Goal: Transaction & Acquisition: Download file/media

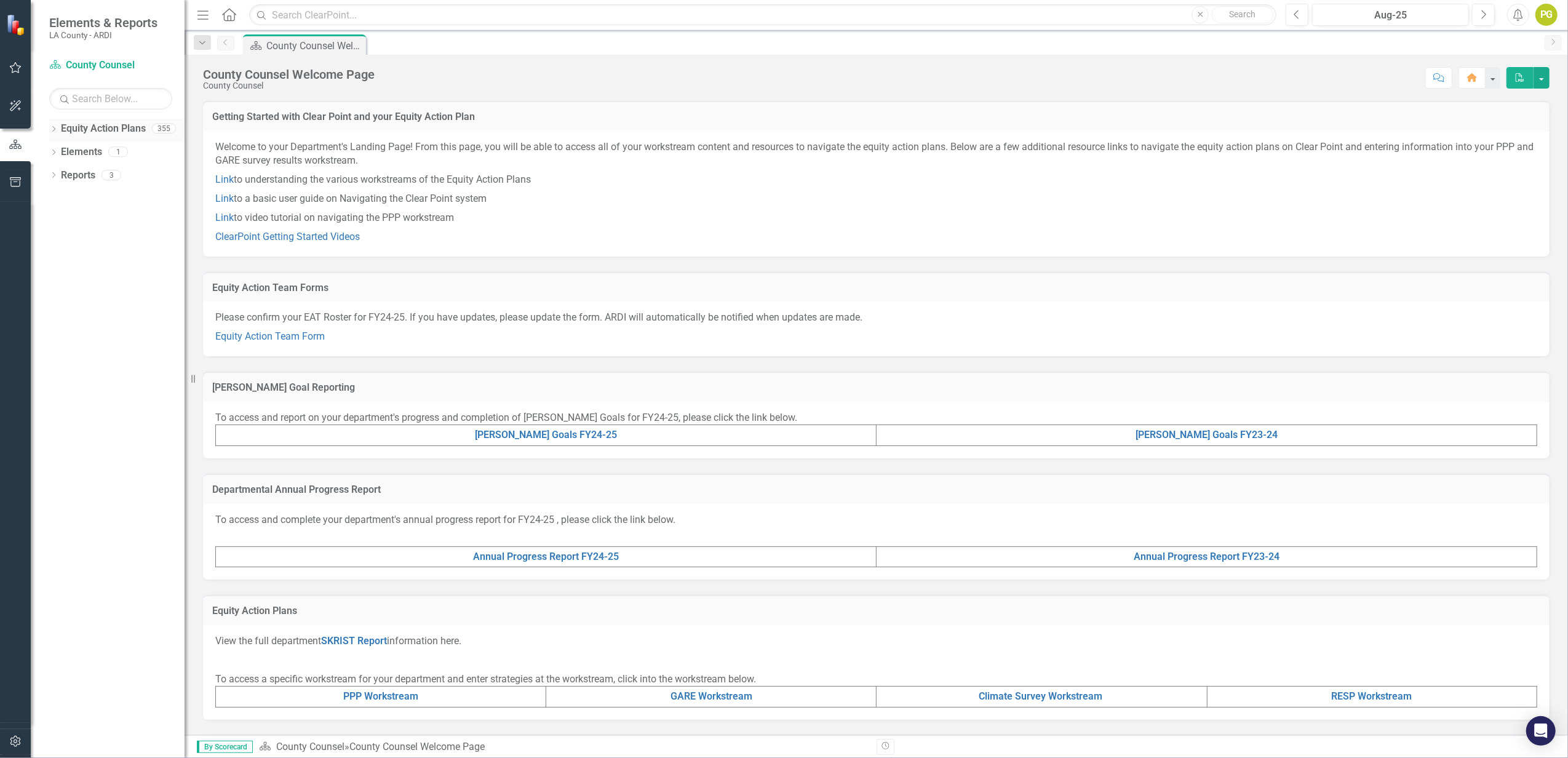
click at [55, 129] on icon at bounding box center [53, 129] width 3 height 6
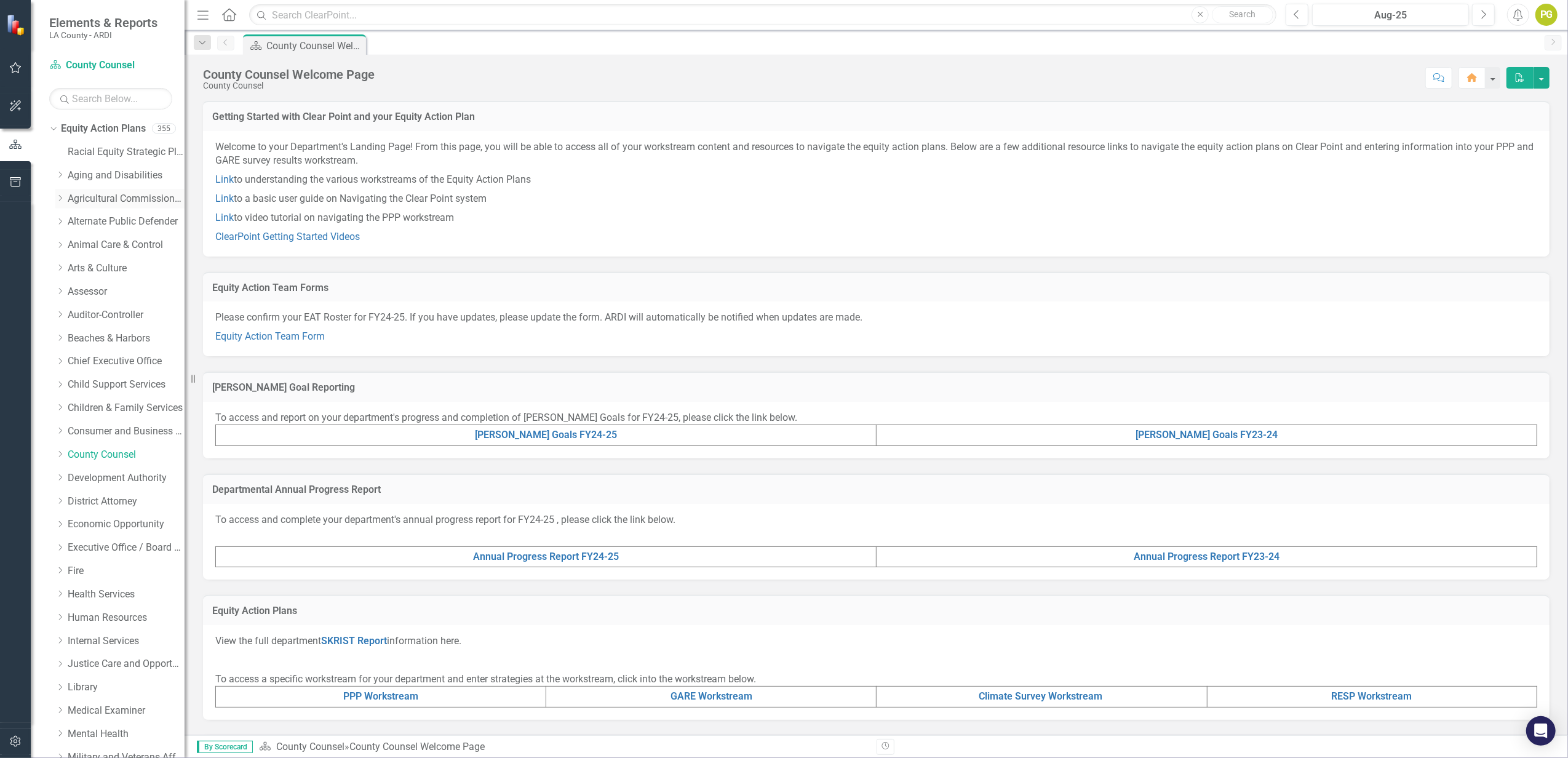
click at [116, 198] on link "Agricultural Commissioner/ Weights & Measures" at bounding box center [126, 199] width 117 height 14
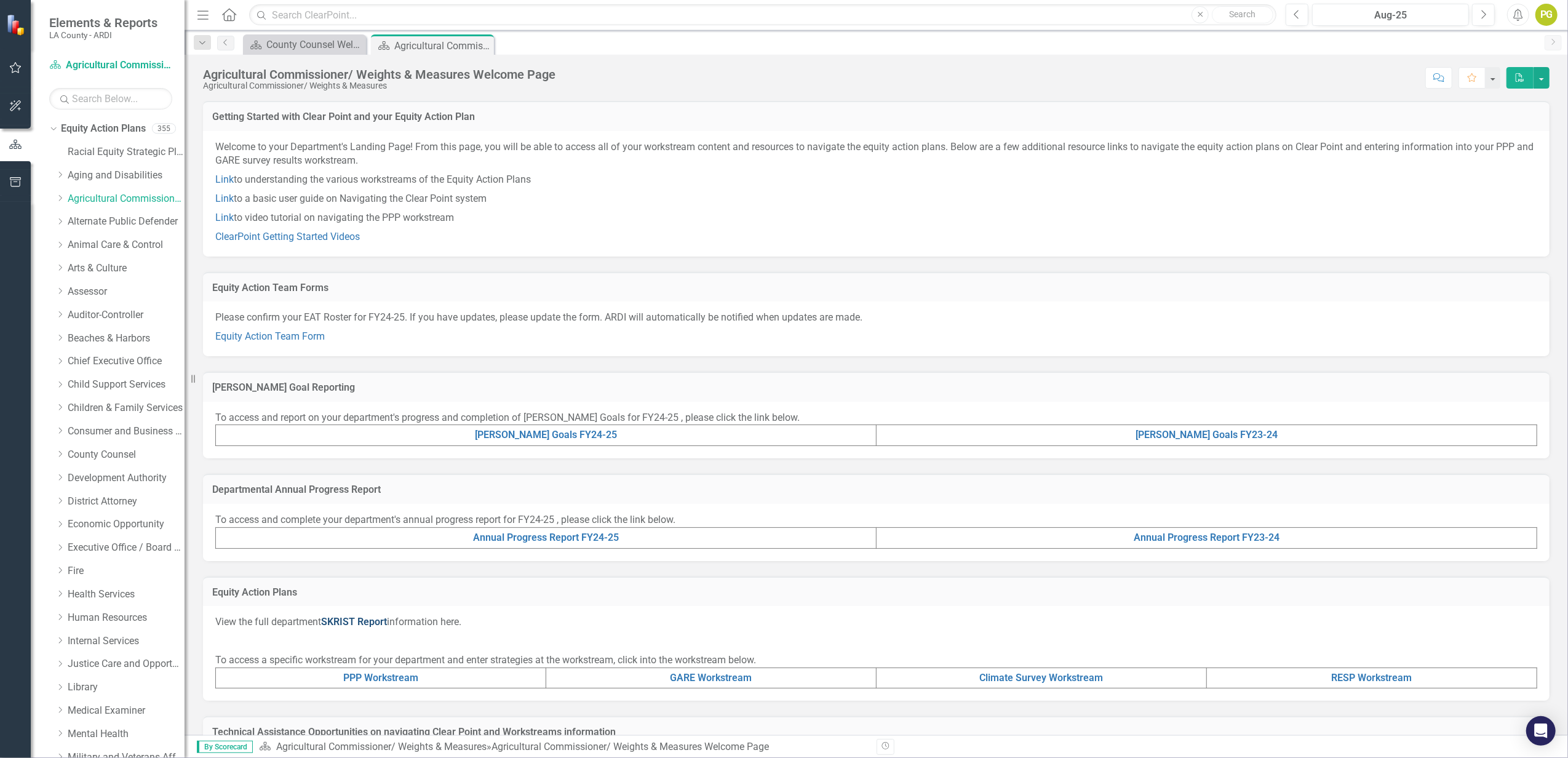
click at [367, 616] on link "SKRIST Report" at bounding box center [354, 621] width 66 height 12
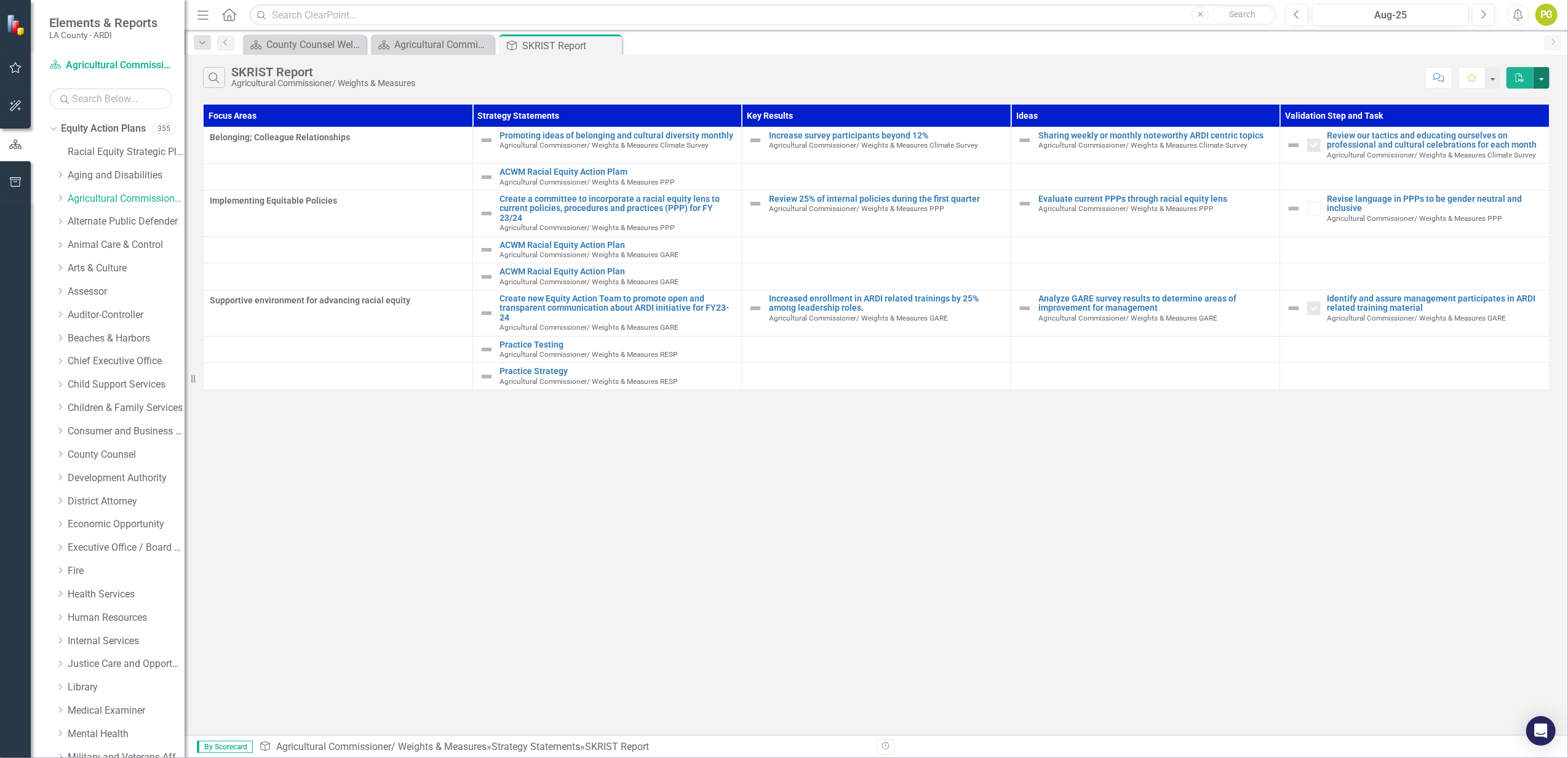
click at [1544, 75] on button "button" at bounding box center [1542, 78] width 16 height 22
click at [1513, 97] on link "PDF Export to PDF" at bounding box center [1501, 101] width 97 height 23
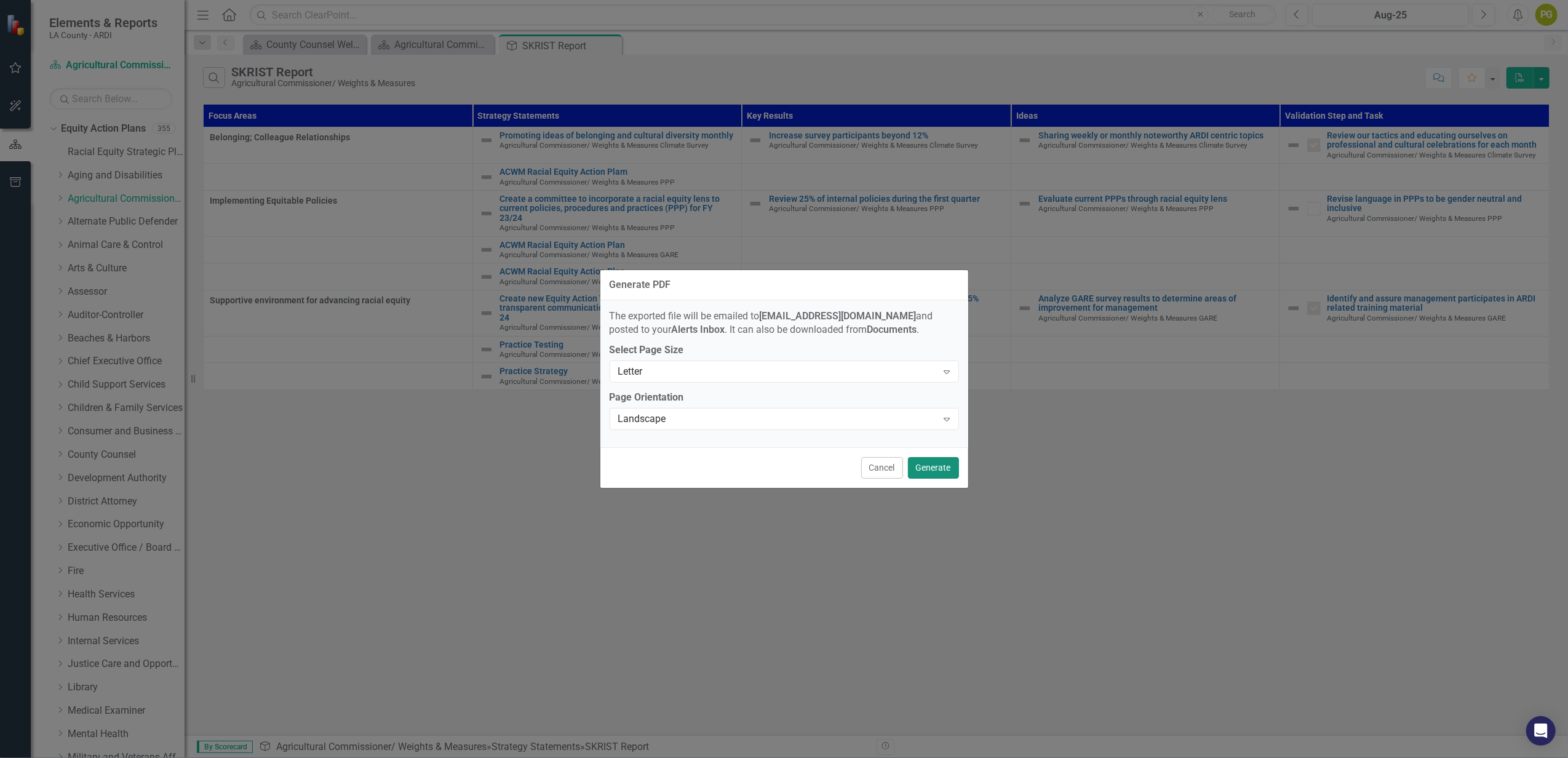
click at [935, 463] on button "Generate" at bounding box center [933, 468] width 51 height 22
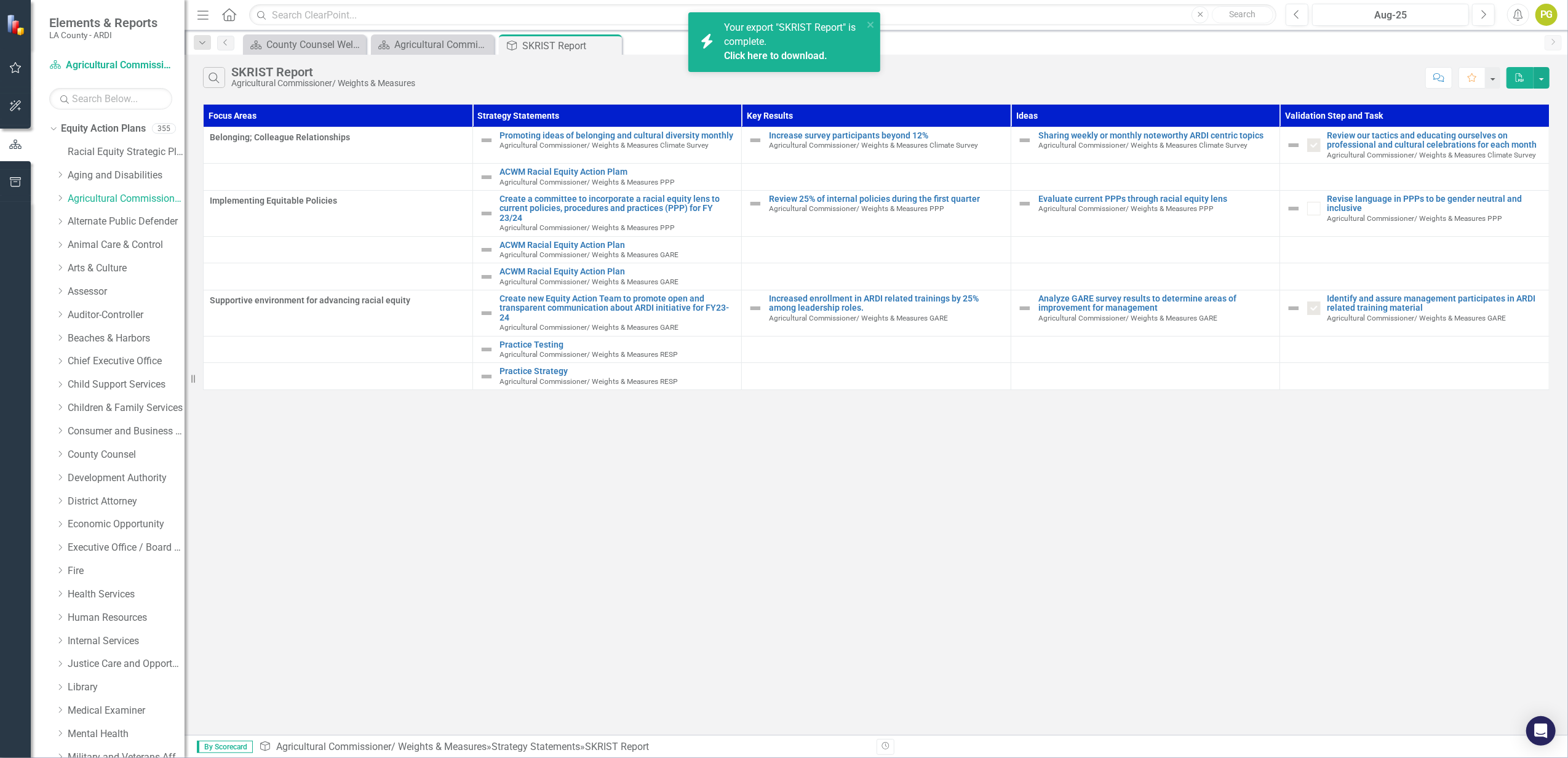
click at [756, 38] on span "Your export "SKRIST Report" is complete. Click here to download." at bounding box center [792, 42] width 136 height 42
click at [128, 226] on link "Alternate Public Defender" at bounding box center [126, 221] width 117 height 14
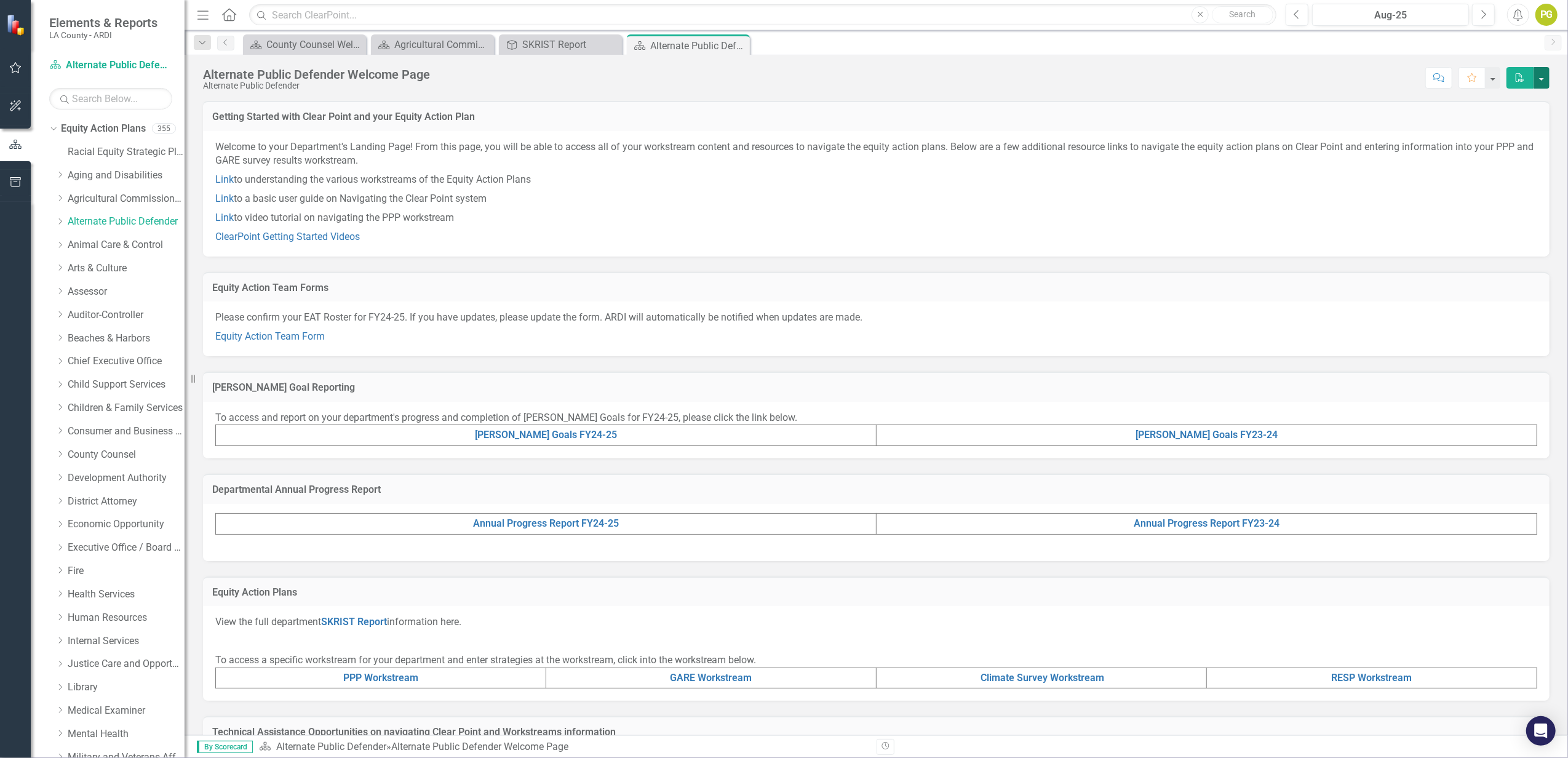
click at [1541, 80] on button "button" at bounding box center [1542, 78] width 16 height 22
click at [361, 619] on link "SKRIST Report" at bounding box center [354, 621] width 66 height 12
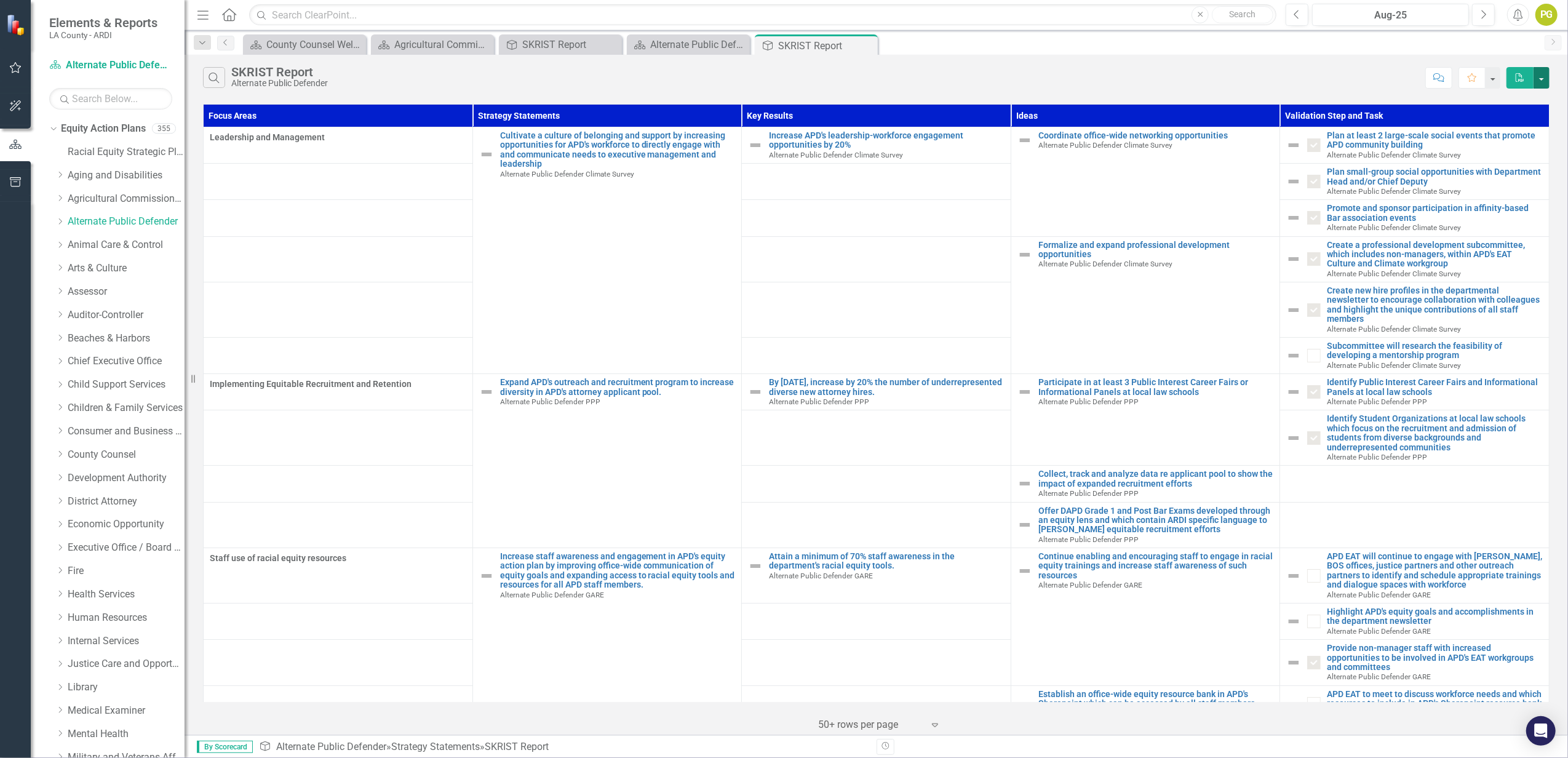
click at [1545, 75] on button "button" at bounding box center [1542, 78] width 16 height 22
click at [1517, 101] on link "PDF Export to PDF" at bounding box center [1501, 101] width 97 height 23
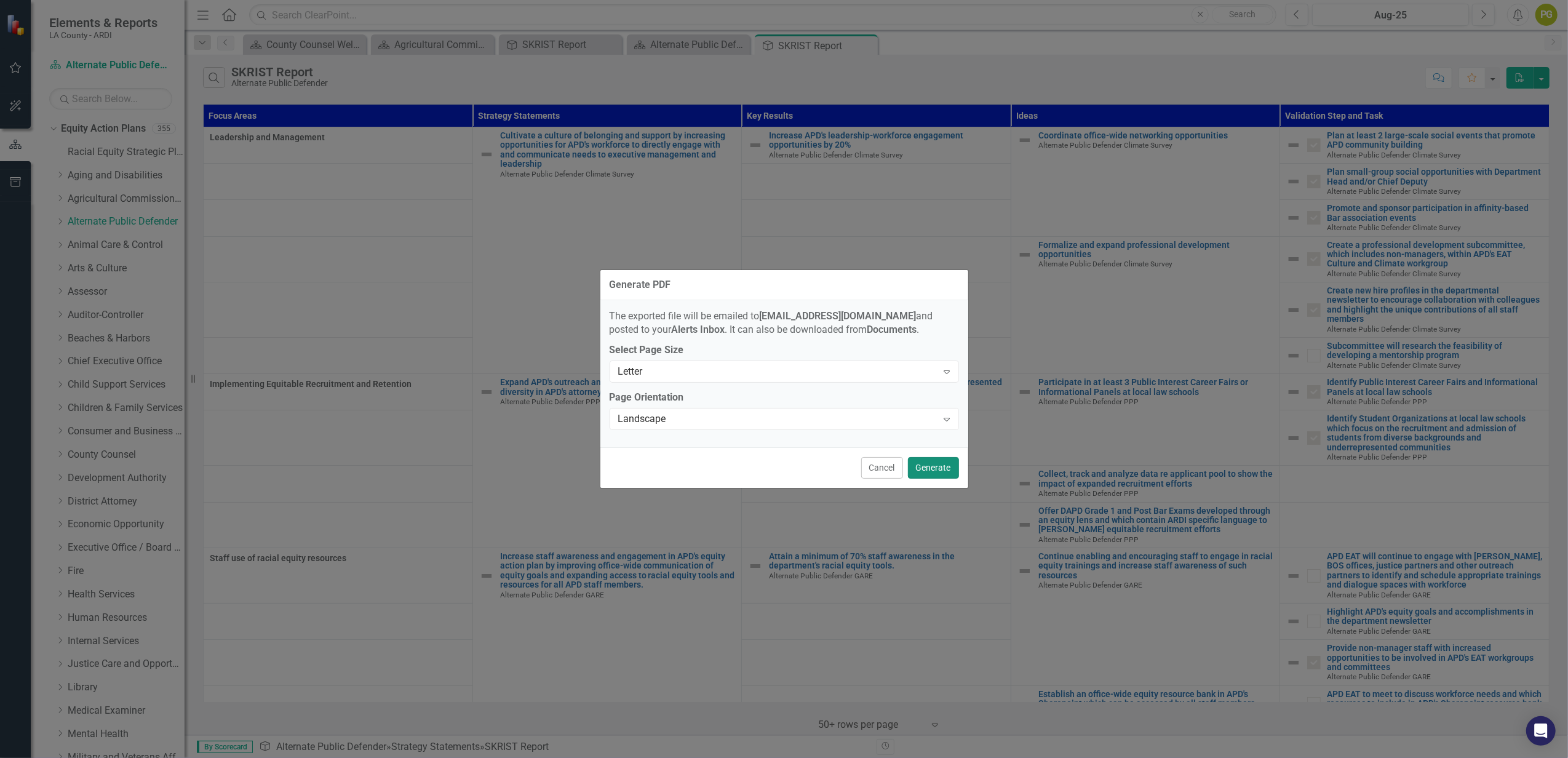
click at [944, 466] on button "Generate" at bounding box center [933, 468] width 51 height 22
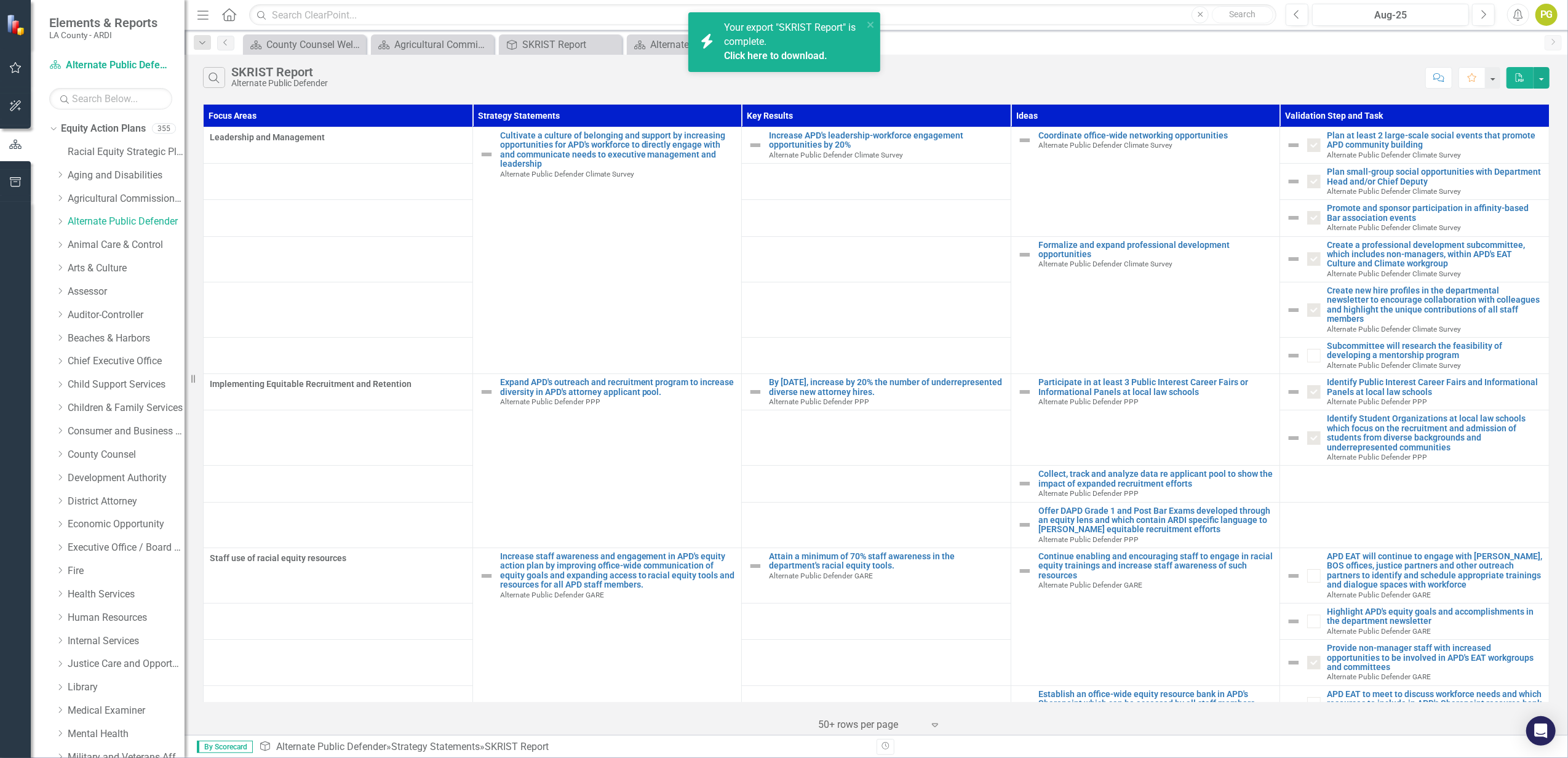
click at [764, 47] on span "Your export "SKRIST Report" is complete. Click here to download." at bounding box center [792, 42] width 136 height 42
click at [129, 245] on link "Animal Care & Control" at bounding box center [126, 245] width 117 height 14
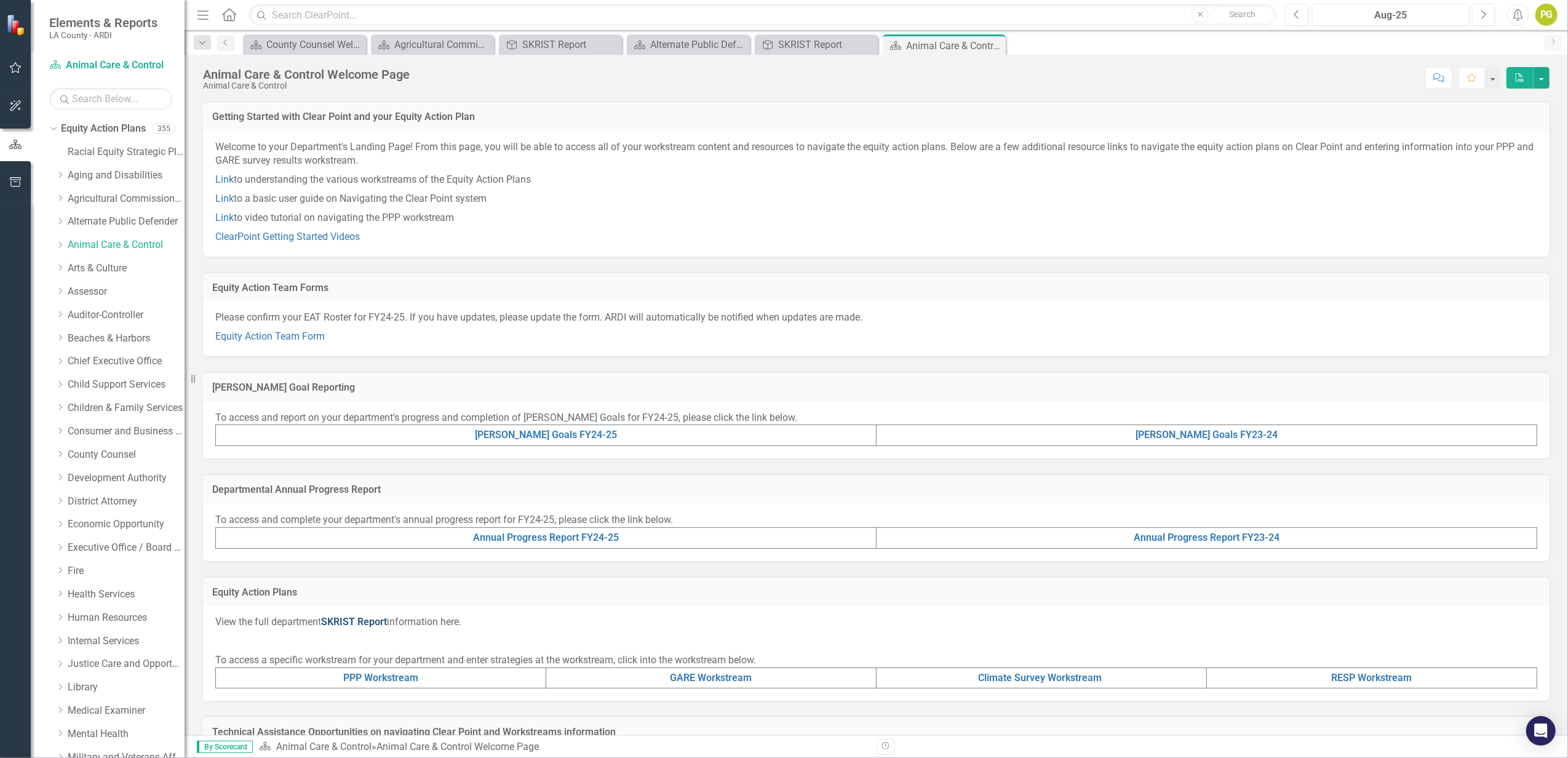
click at [366, 617] on link "SKRIST Report" at bounding box center [354, 621] width 66 height 12
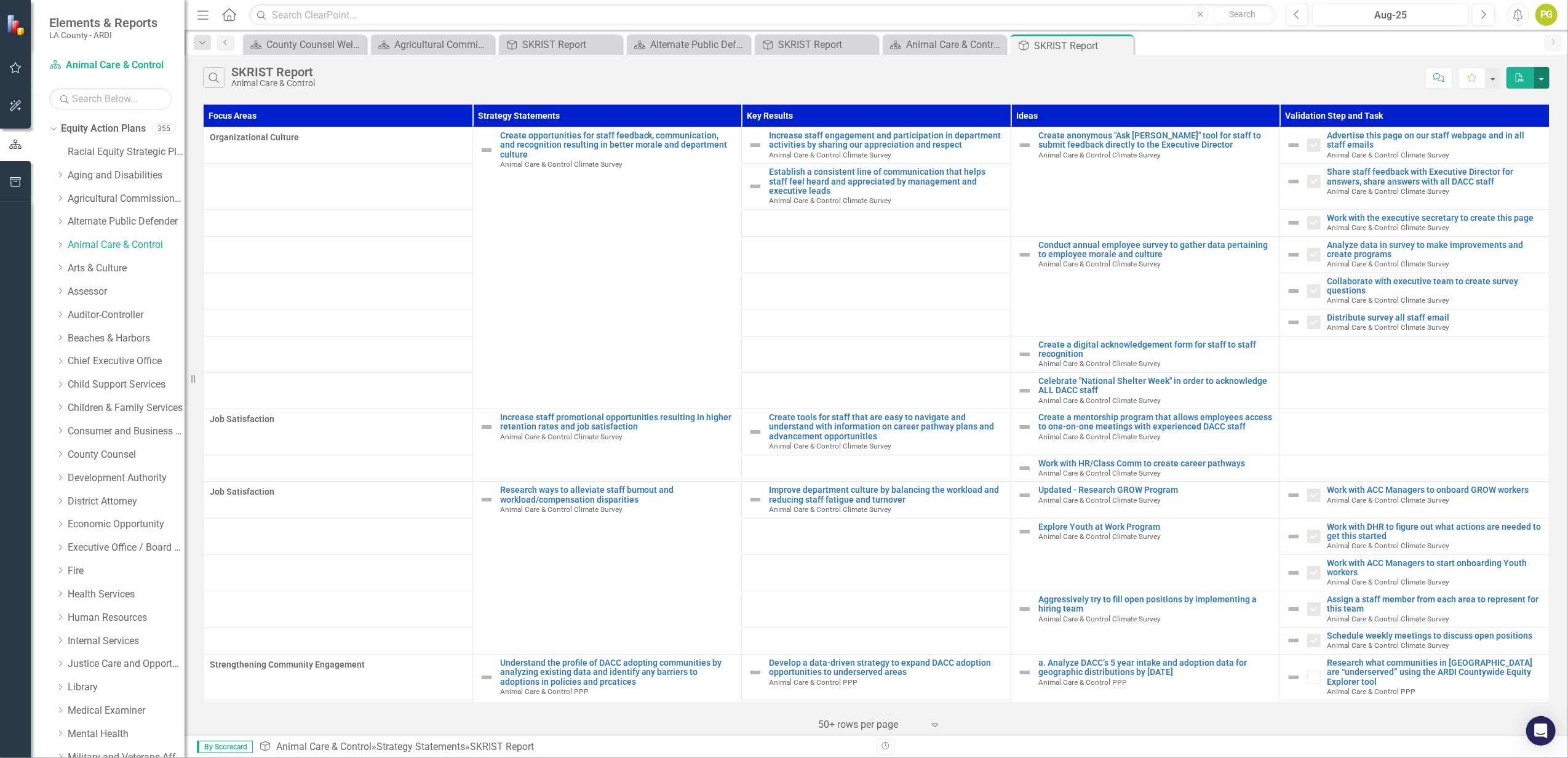
click at [1541, 81] on button "button" at bounding box center [1542, 78] width 16 height 22
click at [1512, 101] on link "PDF Export to PDF" at bounding box center [1501, 101] width 97 height 23
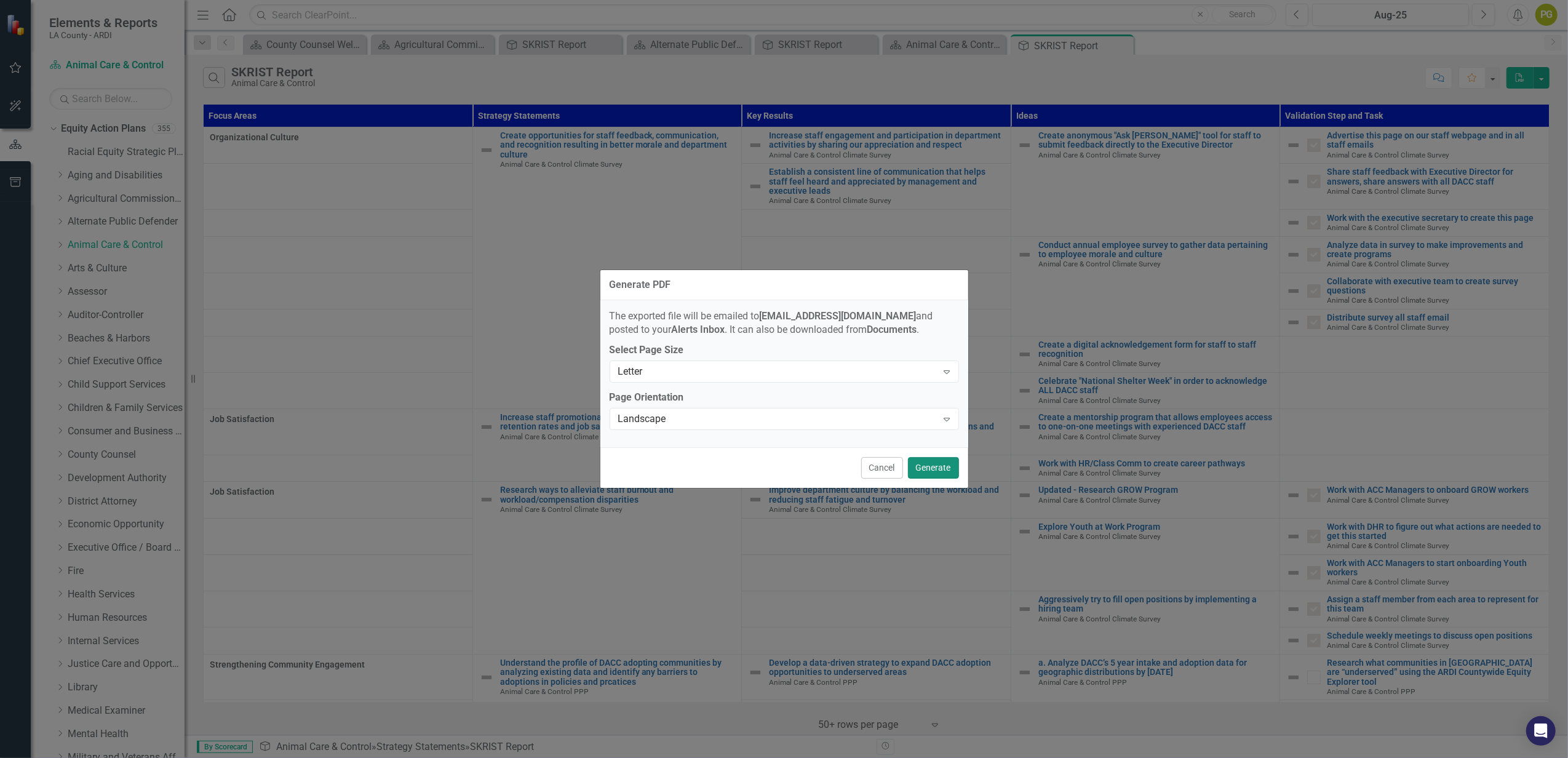
click at [933, 468] on button "Generate" at bounding box center [933, 468] width 51 height 22
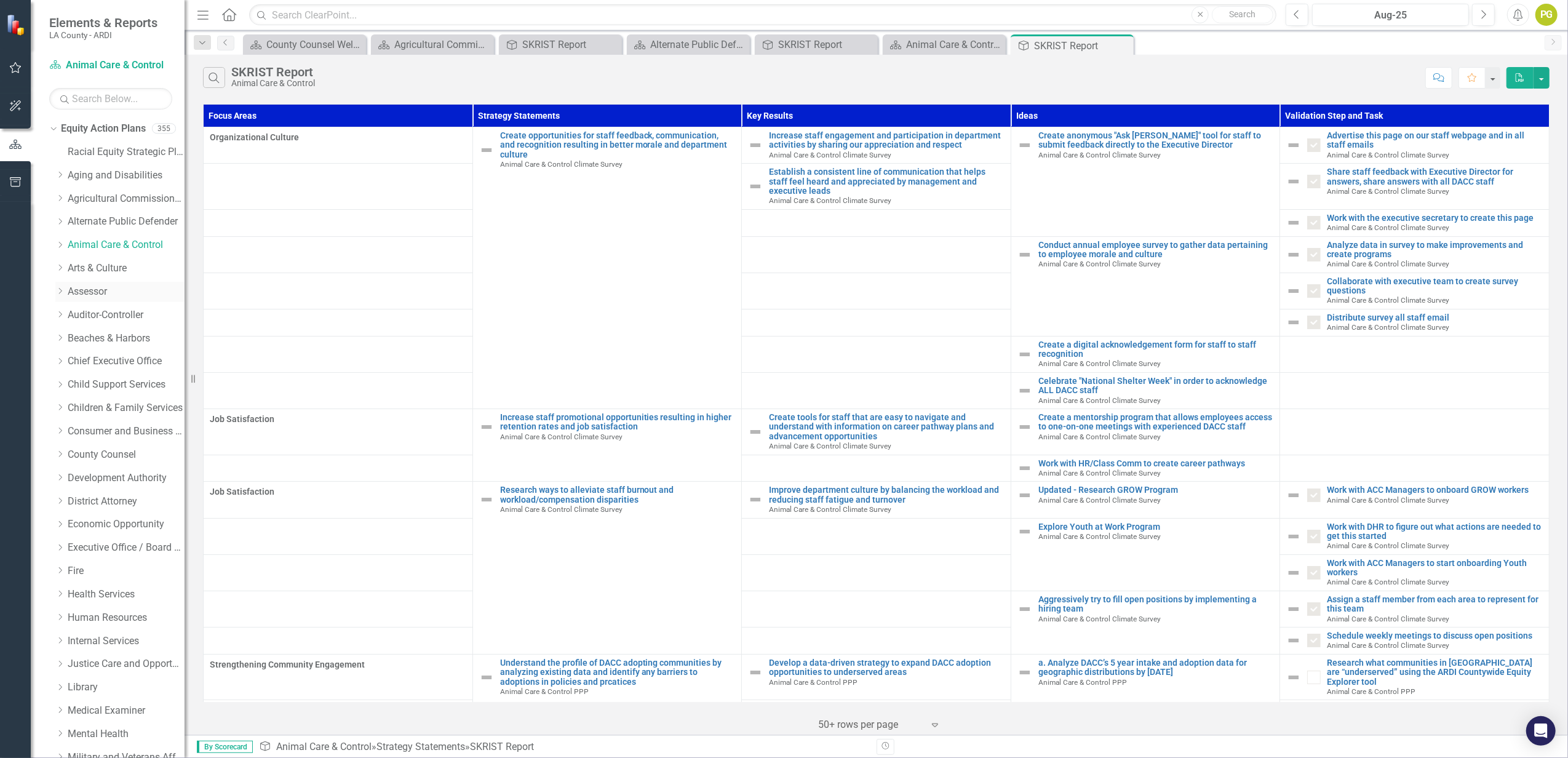
click at [93, 290] on link "Assessor" at bounding box center [126, 292] width 117 height 14
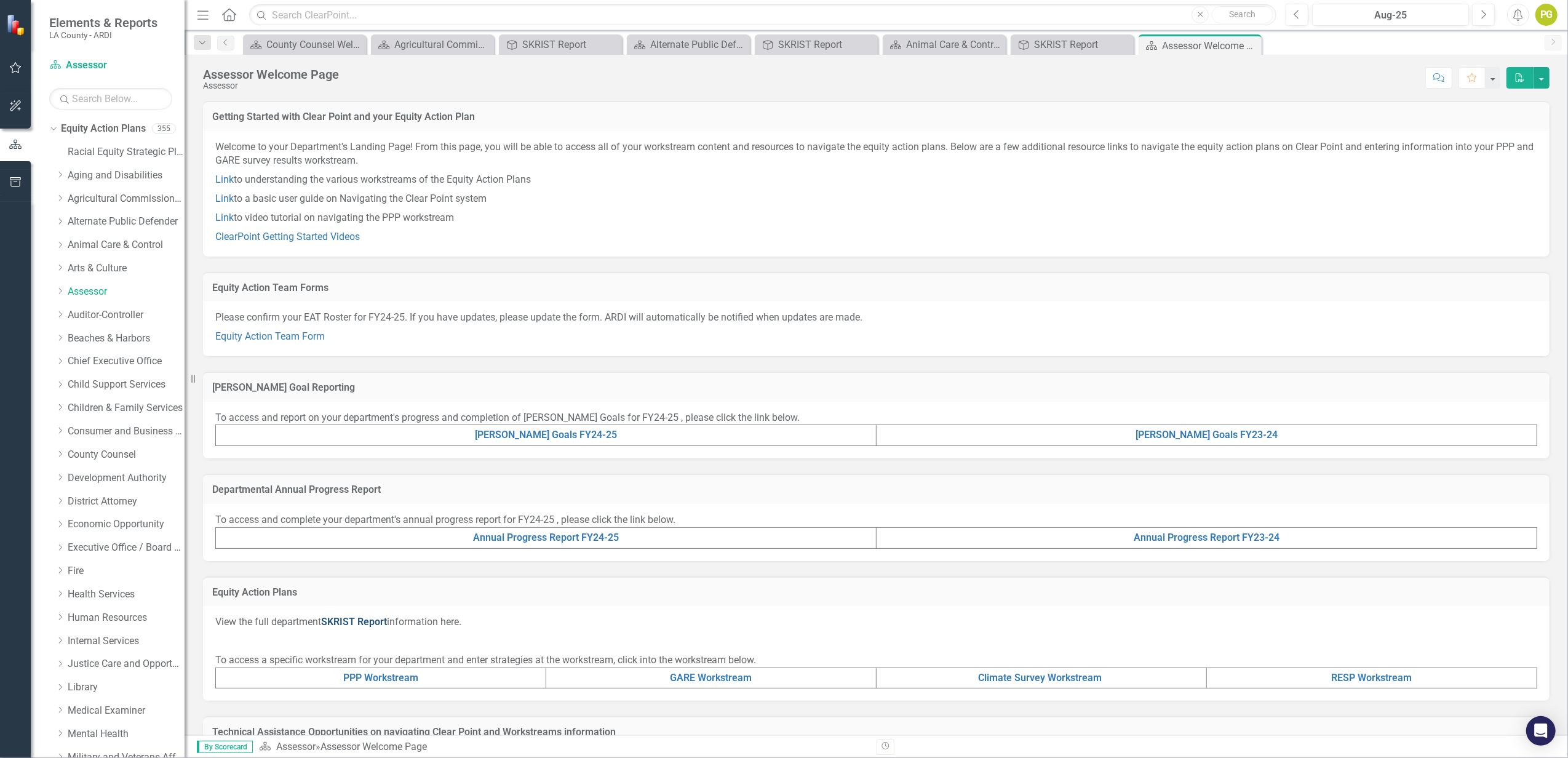
click at [353, 616] on link "SKRIST Report" at bounding box center [354, 621] width 66 height 12
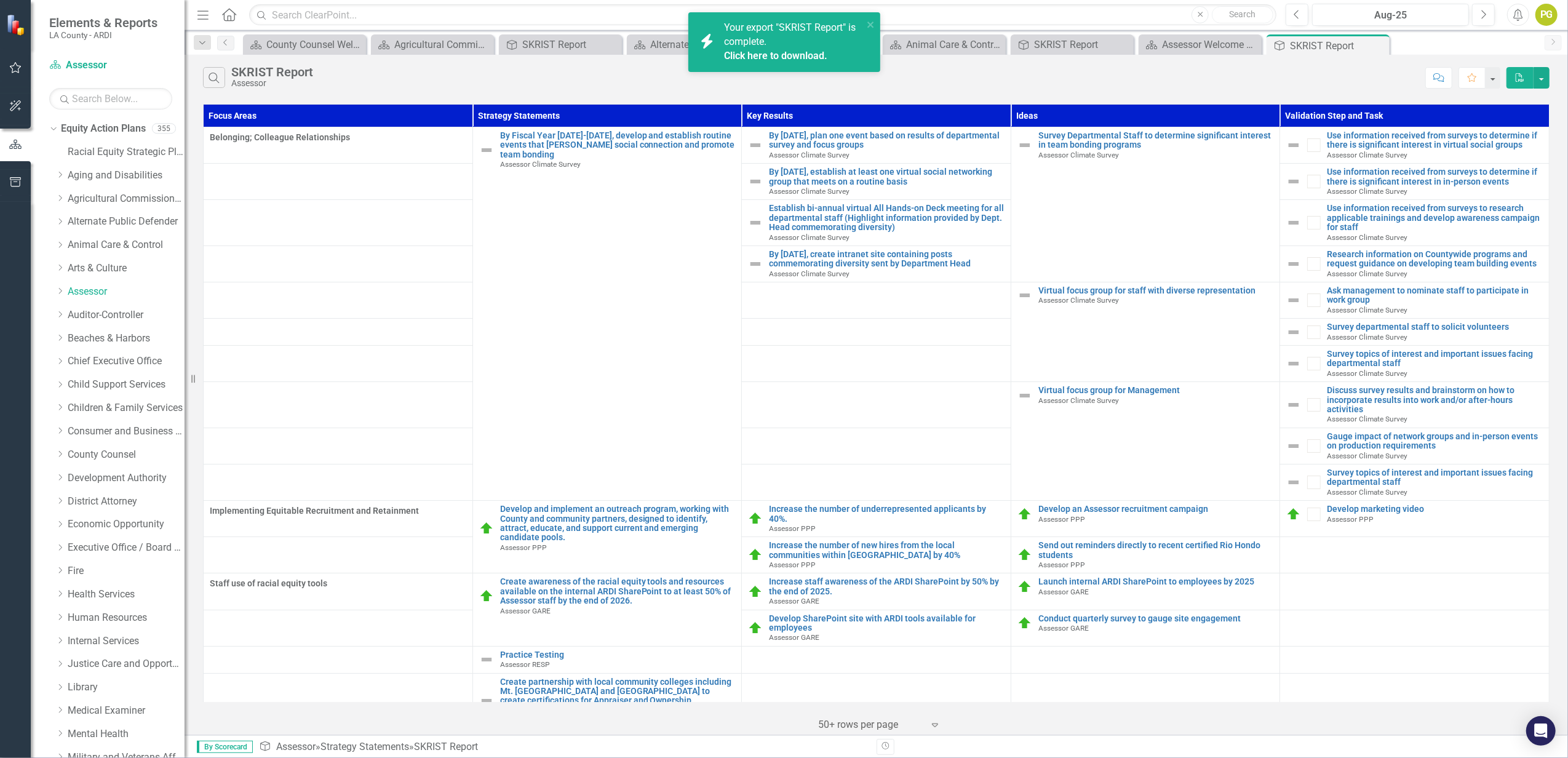
click at [779, 54] on link "Click here to download." at bounding box center [776, 55] width 103 height 12
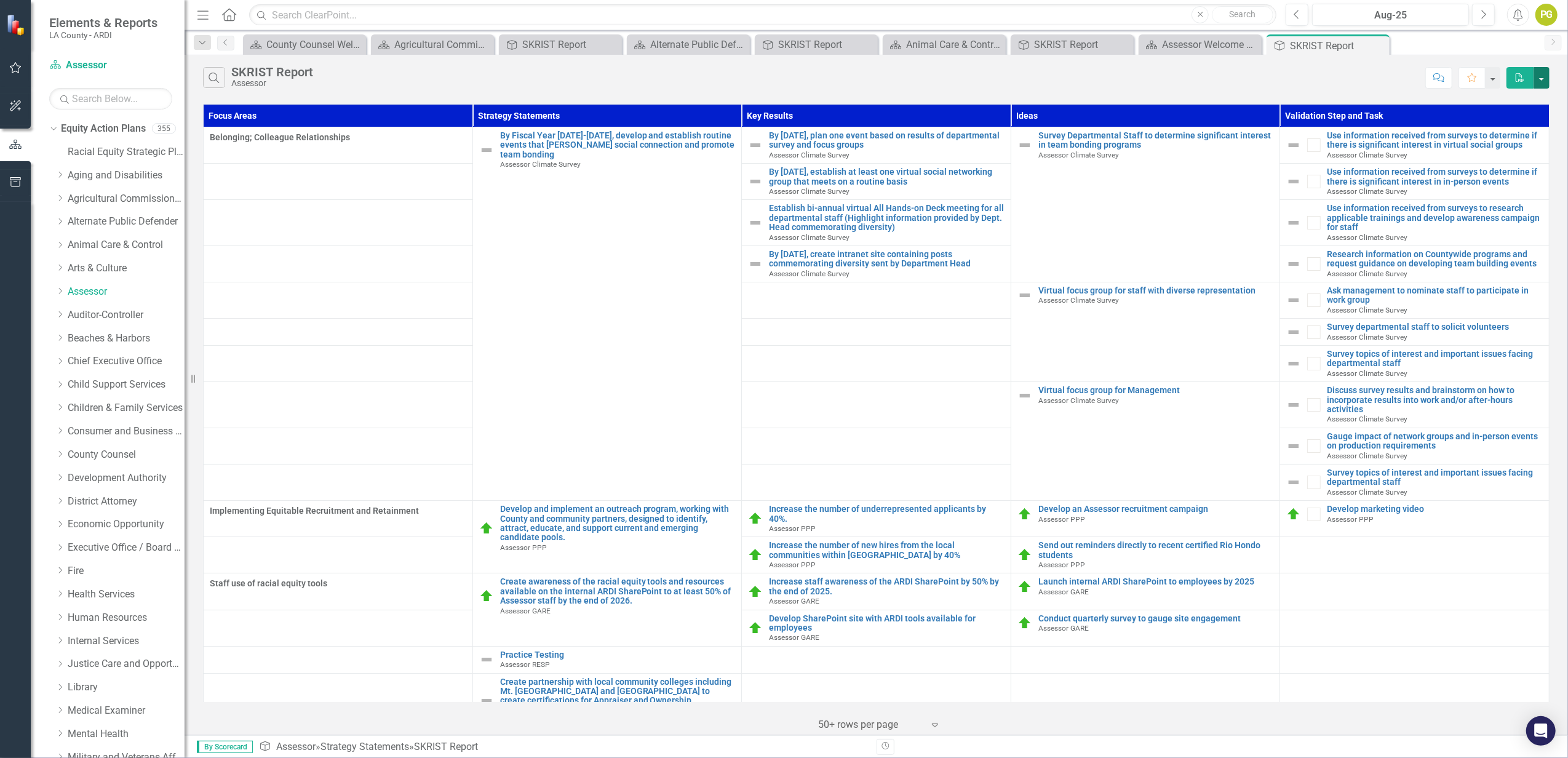
click at [1541, 83] on button "button" at bounding box center [1542, 78] width 16 height 22
click at [1514, 101] on link "PDF Export to PDF" at bounding box center [1501, 101] width 97 height 23
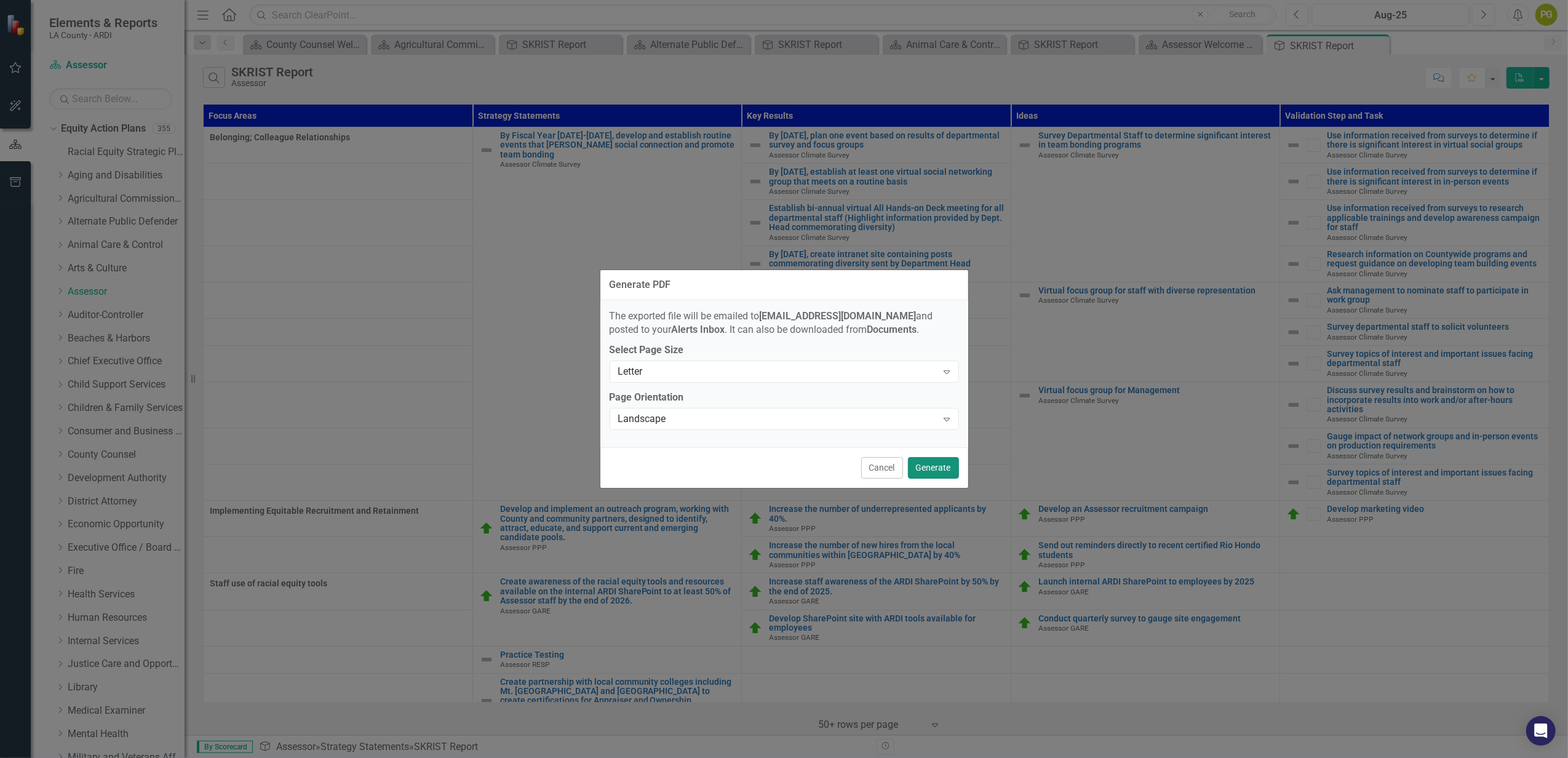
click at [935, 465] on button "Generate" at bounding box center [933, 468] width 51 height 22
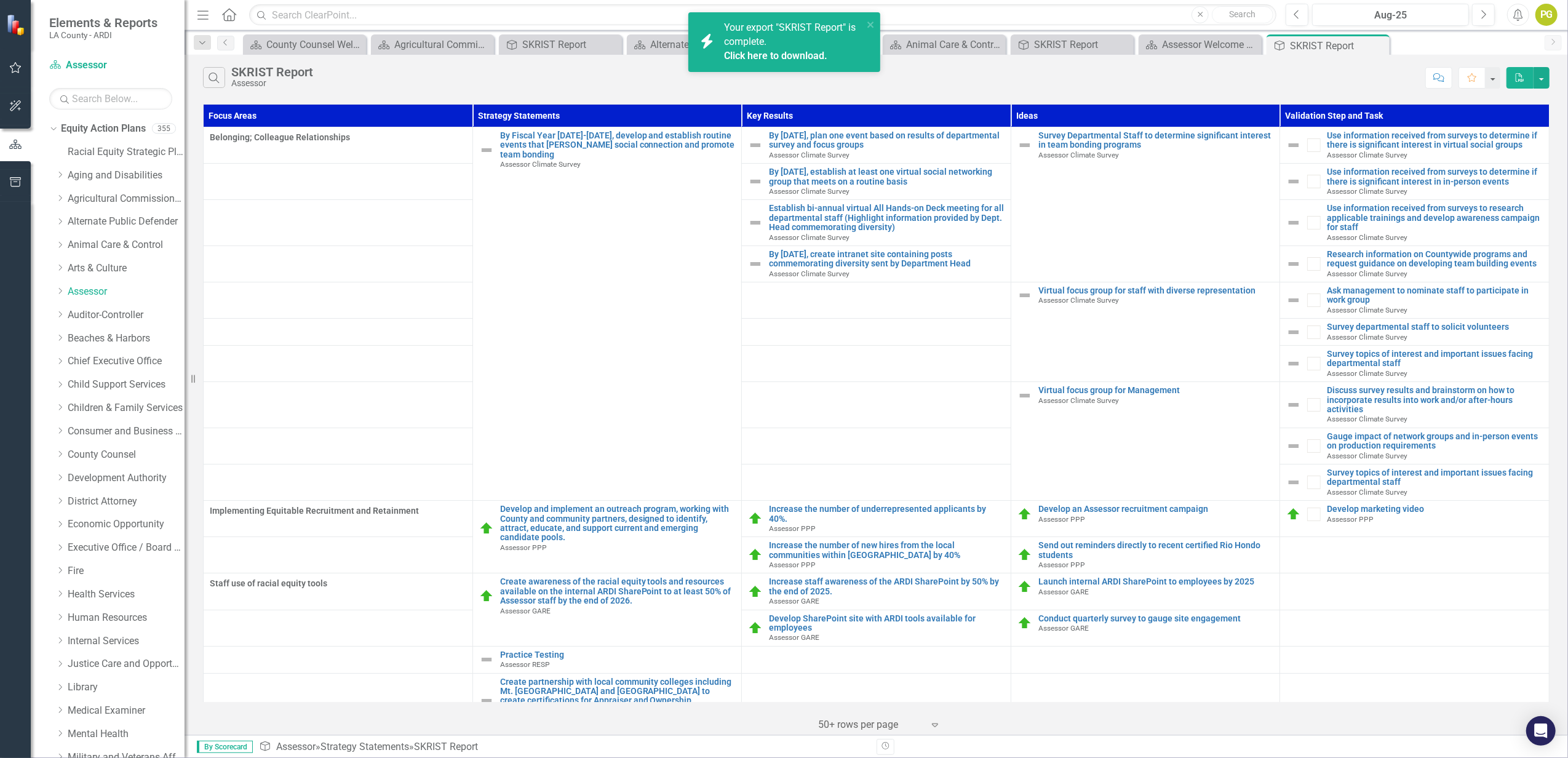
click at [760, 54] on link "Click here to download." at bounding box center [776, 55] width 103 height 12
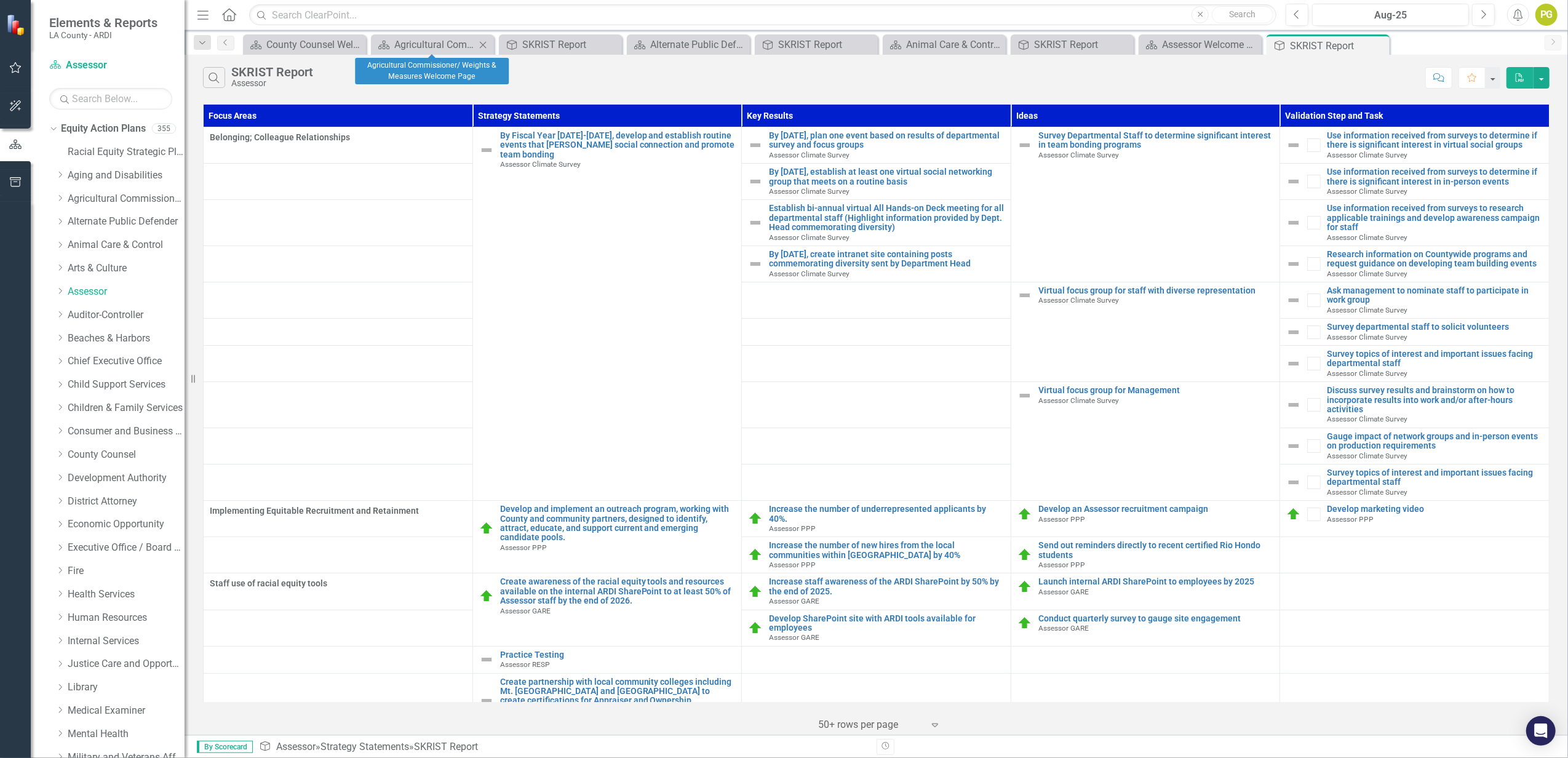
click at [478, 45] on icon "Close" at bounding box center [483, 45] width 12 height 10
click at [0, 0] on icon "Close" at bounding box center [0, 0] width 0 height 0
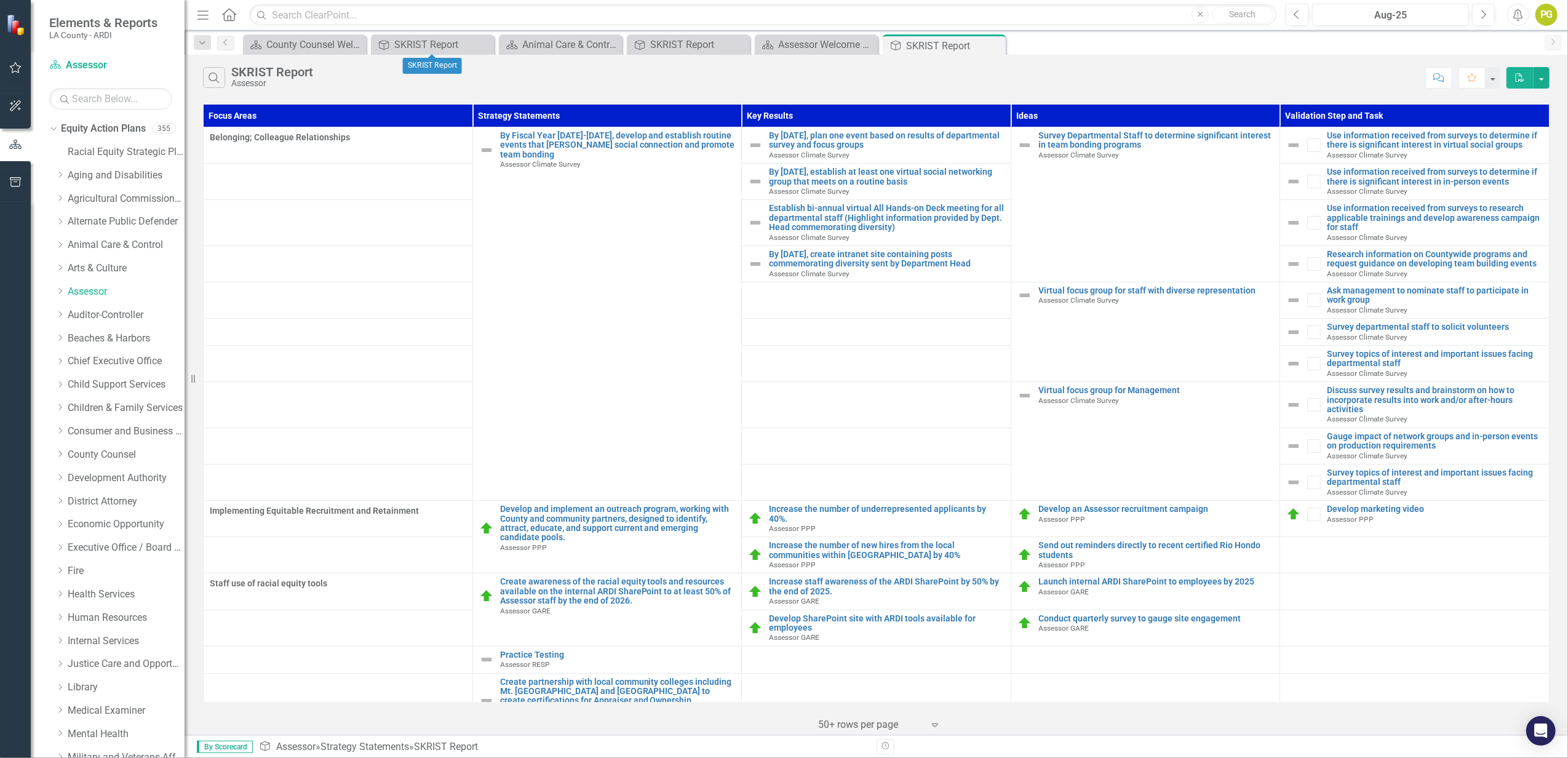
click at [0, 0] on icon "Close" at bounding box center [0, 0] width 0 height 0
click at [104, 313] on link "Auditor-Controller" at bounding box center [126, 315] width 117 height 14
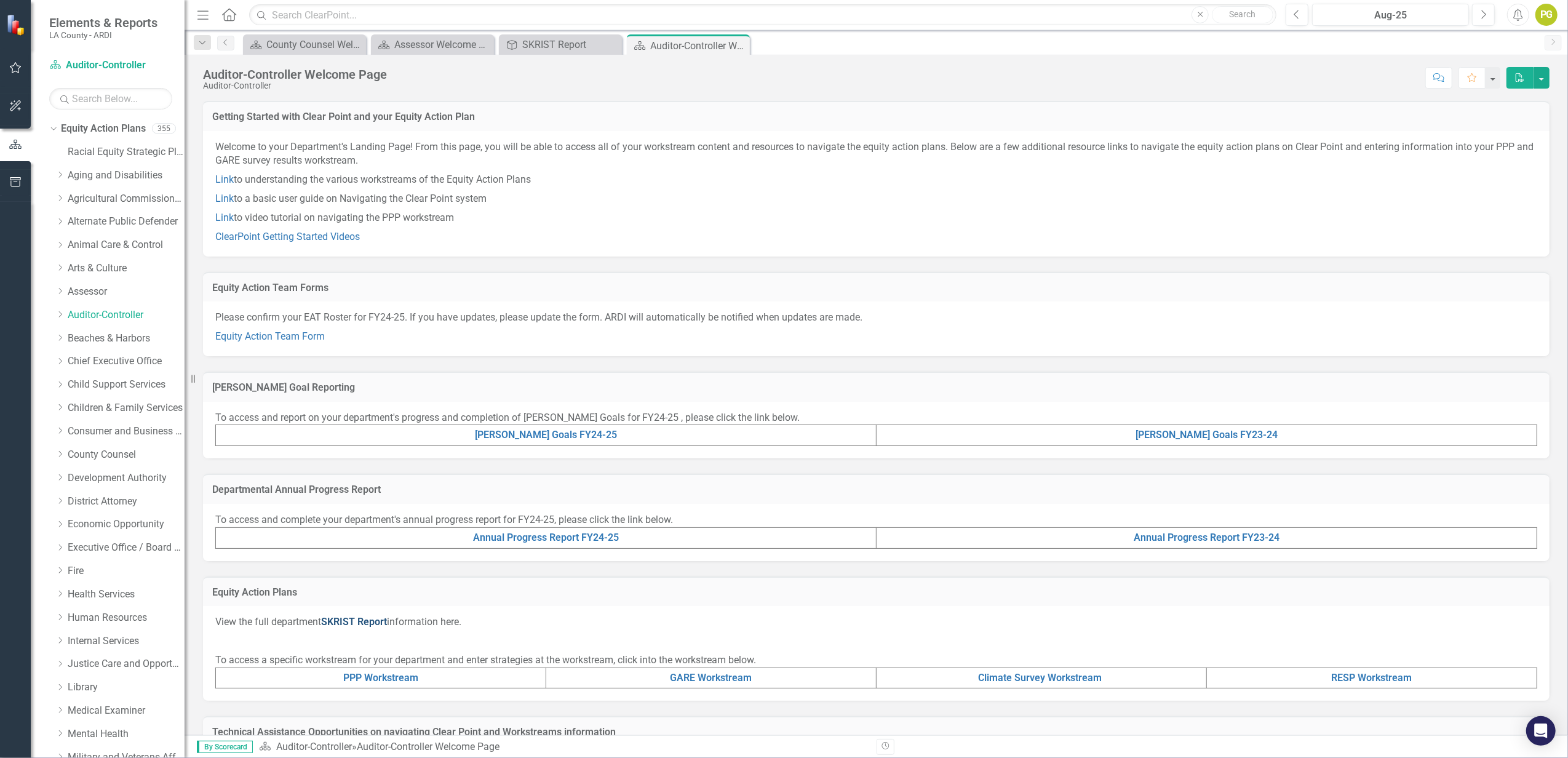
click at [355, 616] on link "SKRIST Report" at bounding box center [354, 621] width 66 height 12
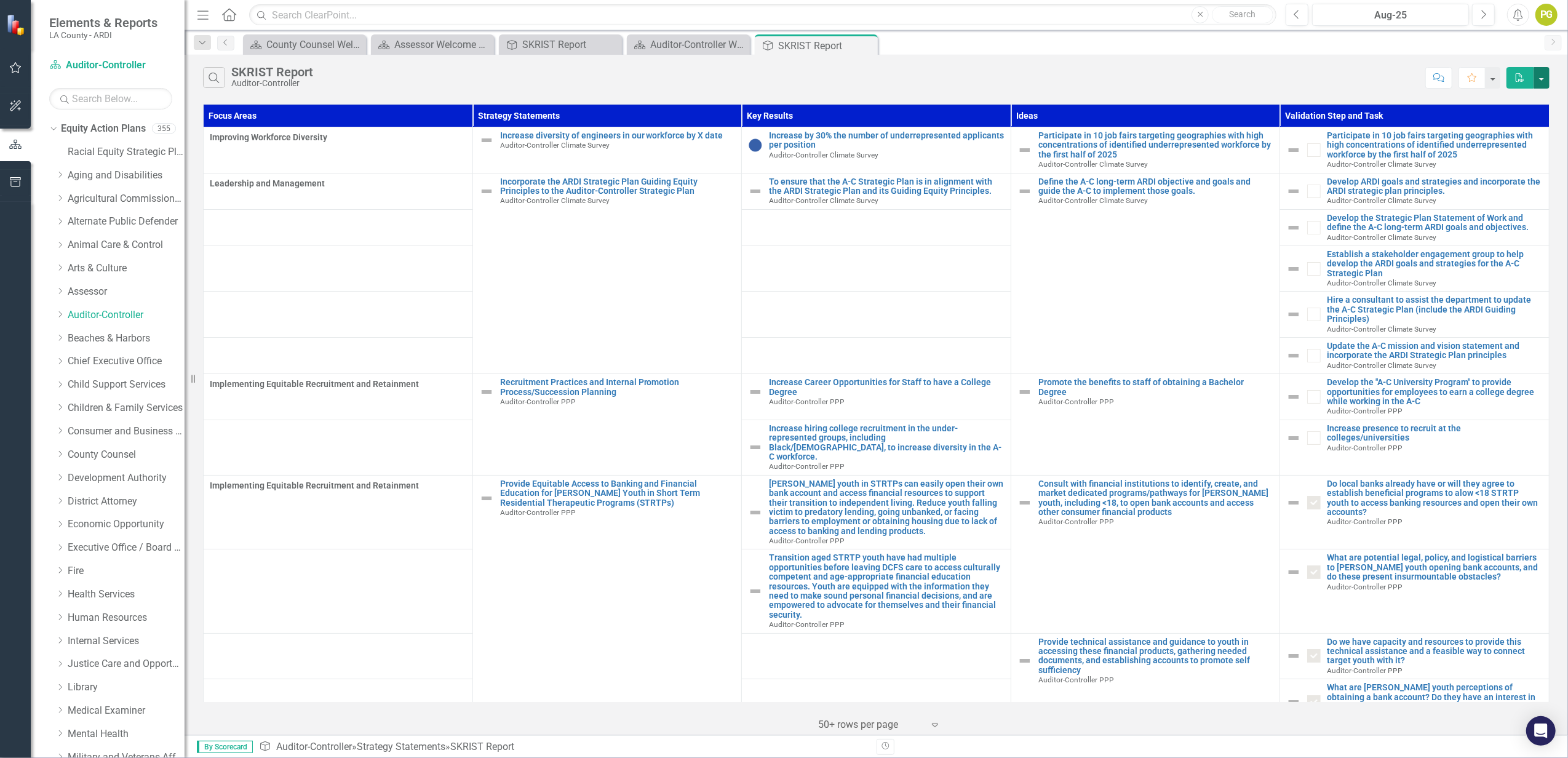
click at [1545, 82] on button "button" at bounding box center [1542, 78] width 16 height 22
click at [1508, 102] on link "PDF Export to PDF" at bounding box center [1501, 101] width 97 height 23
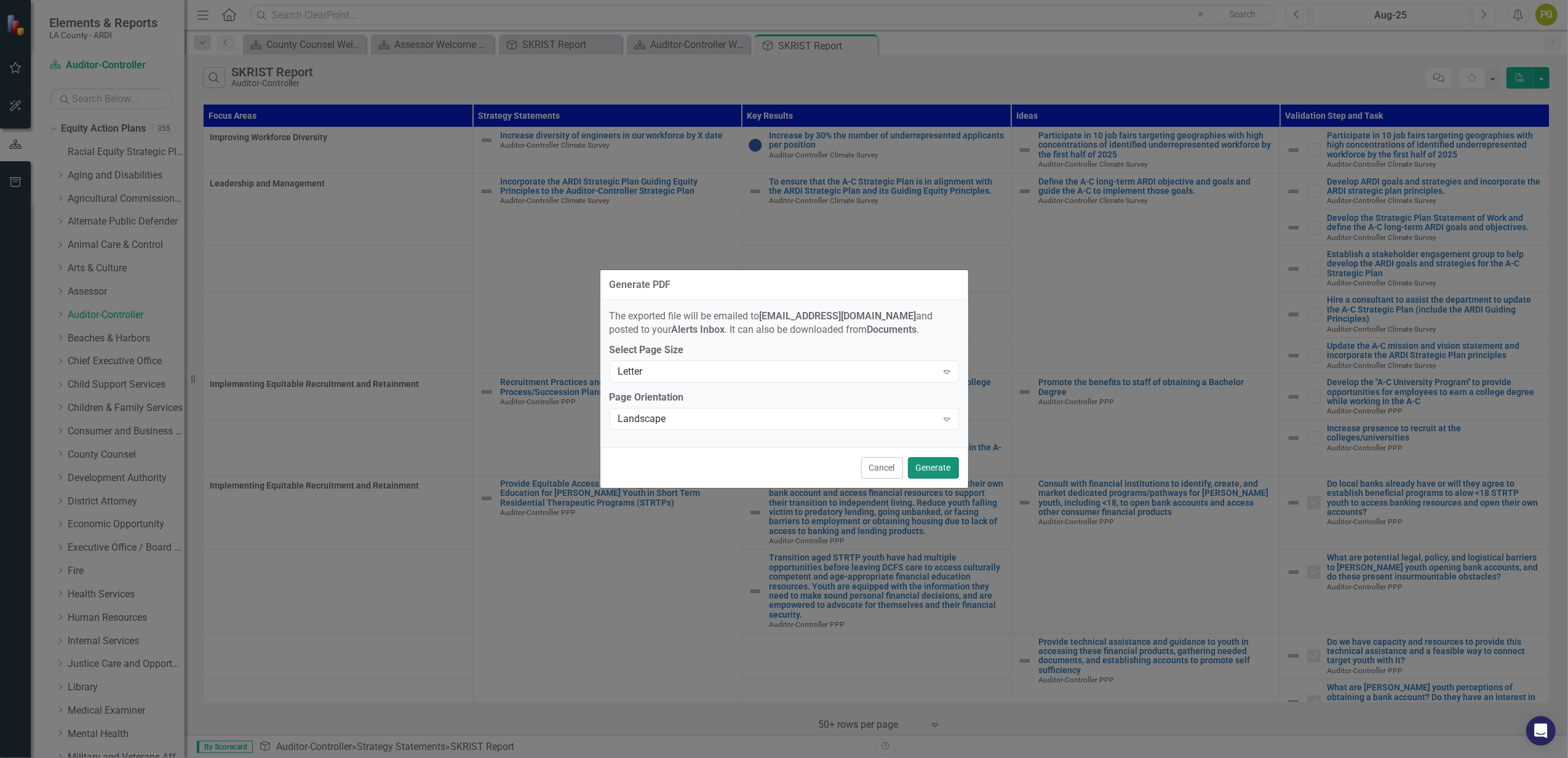
click at [934, 463] on button "Generate" at bounding box center [933, 468] width 51 height 22
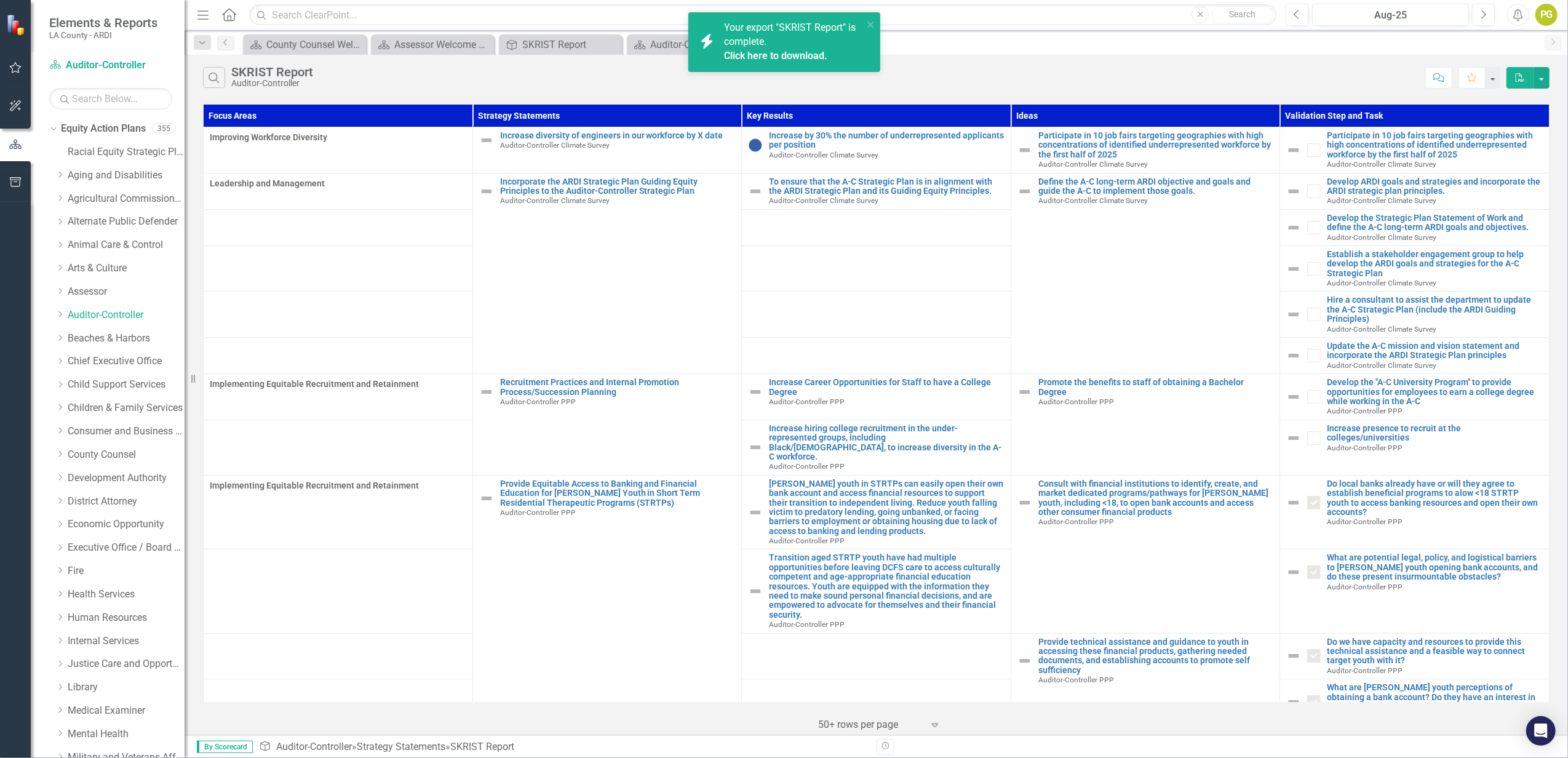
click at [778, 32] on span "Your export "SKRIST Report" is complete. Click here to download." at bounding box center [792, 42] width 136 height 42
click at [109, 340] on link "Beaches & Harbors" at bounding box center [126, 338] width 117 height 14
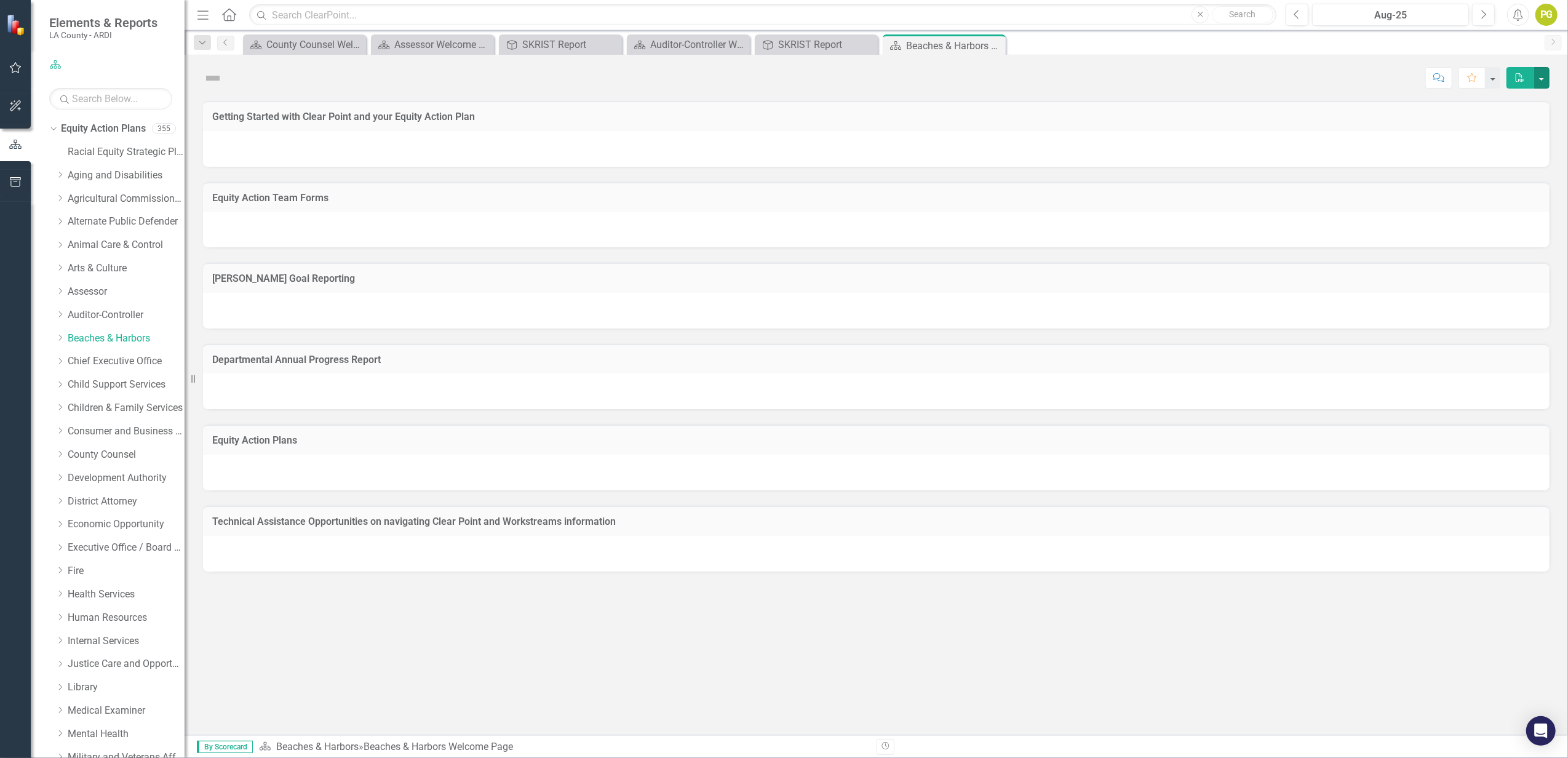
click at [1538, 79] on button "button" at bounding box center [1542, 78] width 16 height 22
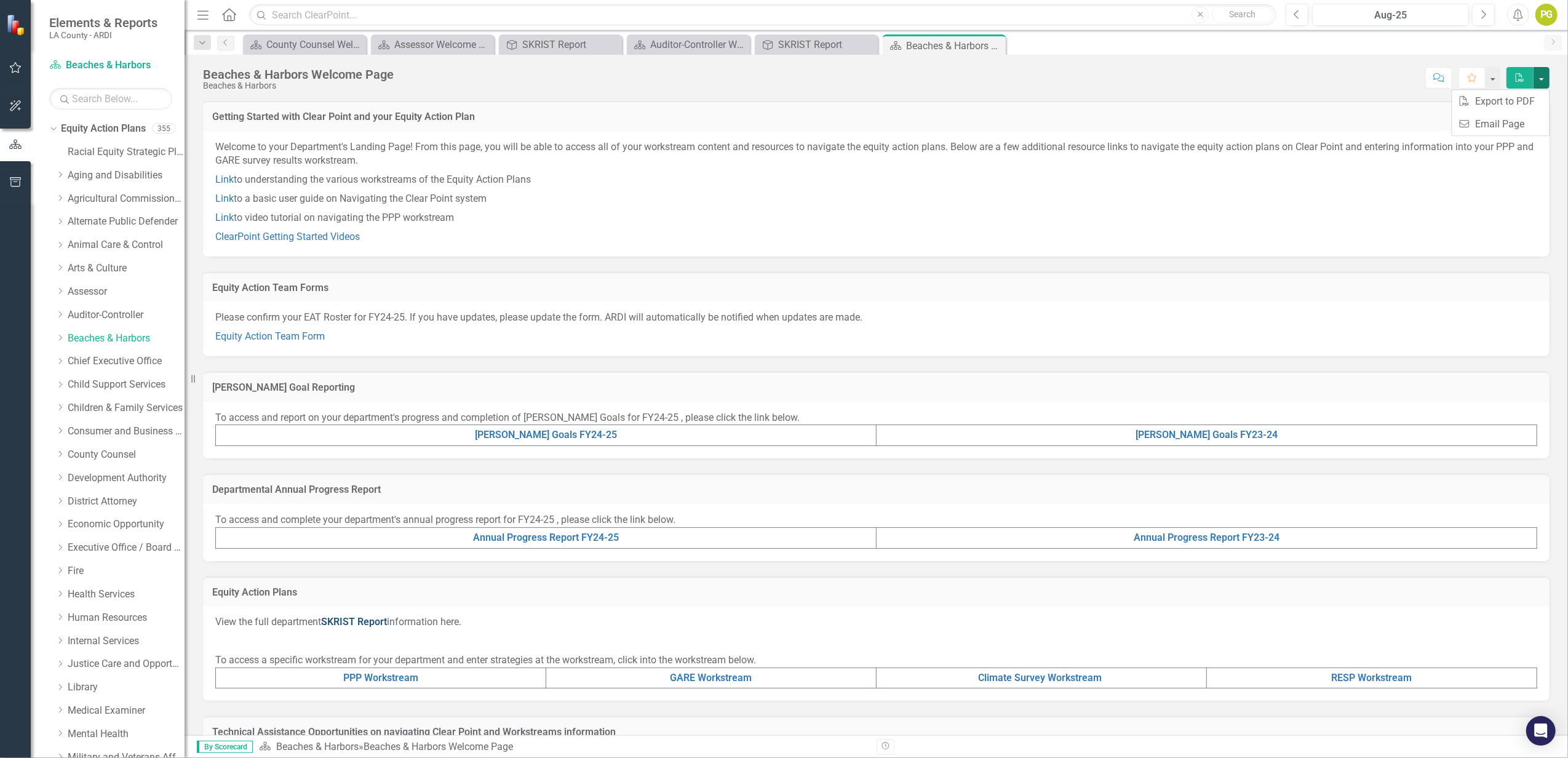
click at [366, 619] on link "SKRIST Report" at bounding box center [354, 621] width 66 height 12
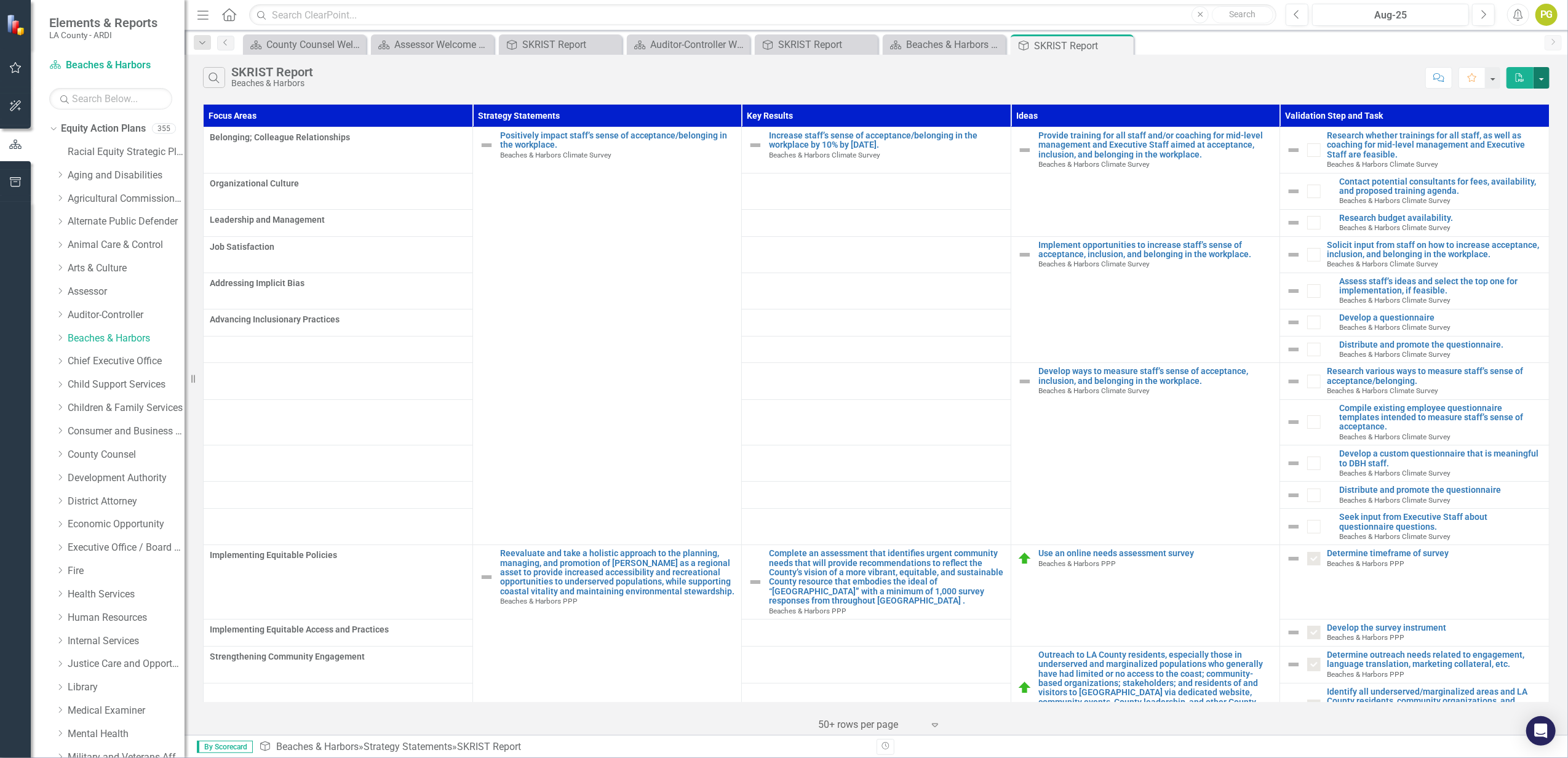
click at [1541, 80] on button "button" at bounding box center [1542, 78] width 16 height 22
click at [1523, 98] on link "PDF Export to PDF" at bounding box center [1501, 101] width 97 height 23
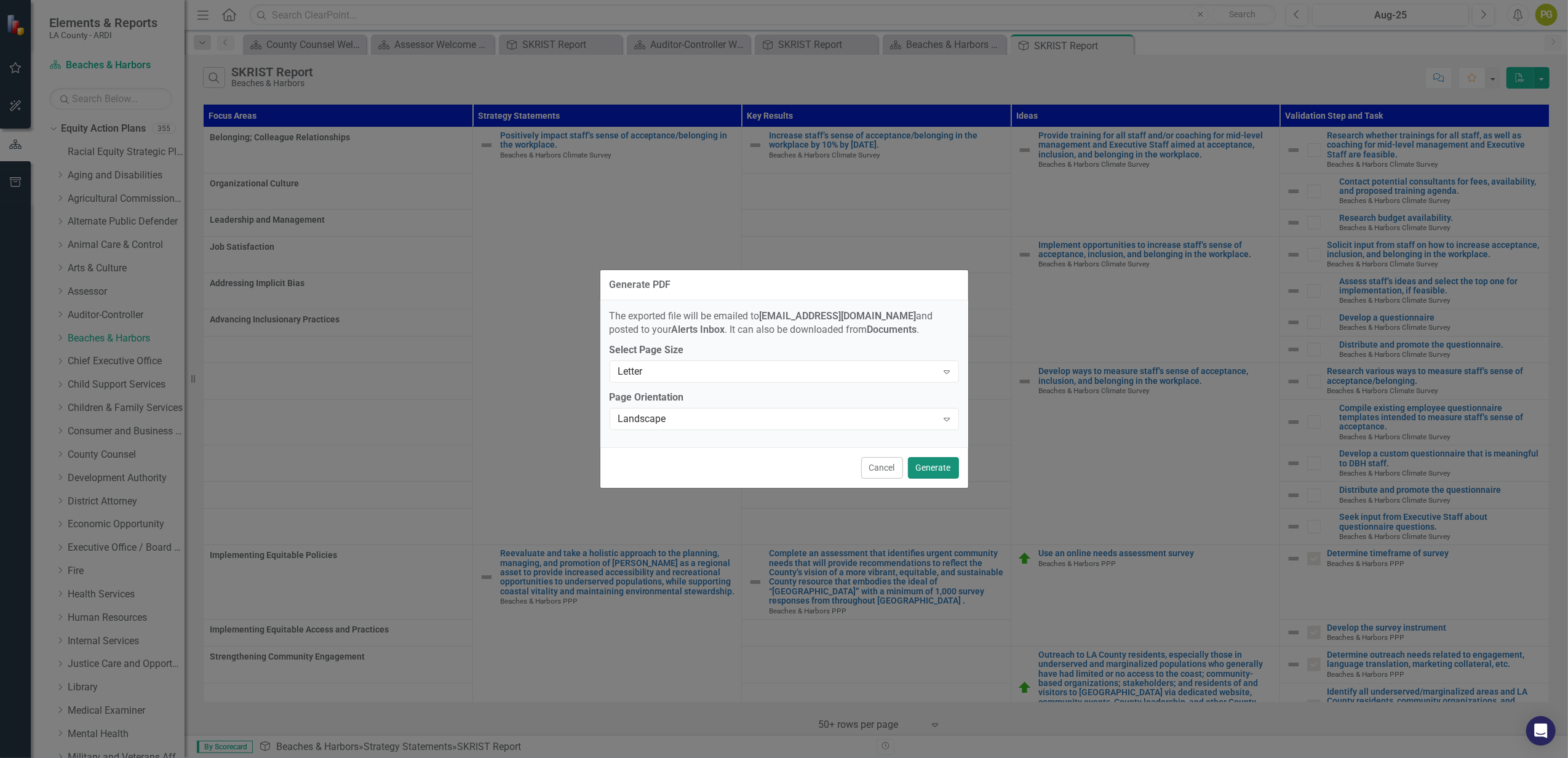
click at [939, 471] on button "Generate" at bounding box center [933, 468] width 51 height 22
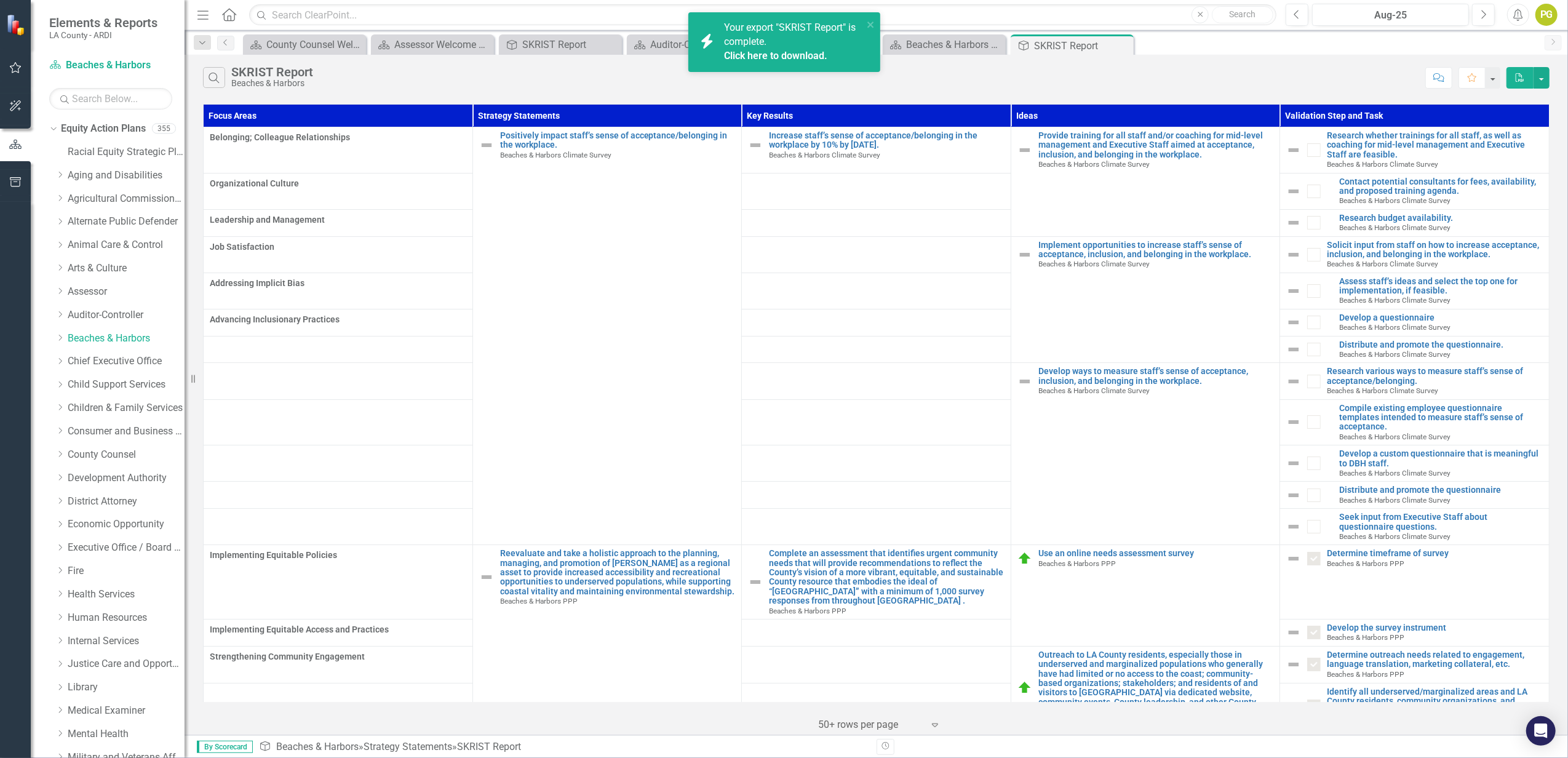
click at [770, 37] on div "Your export "SKRIST Report" is complete. Click here to download." at bounding box center [794, 42] width 139 height 42
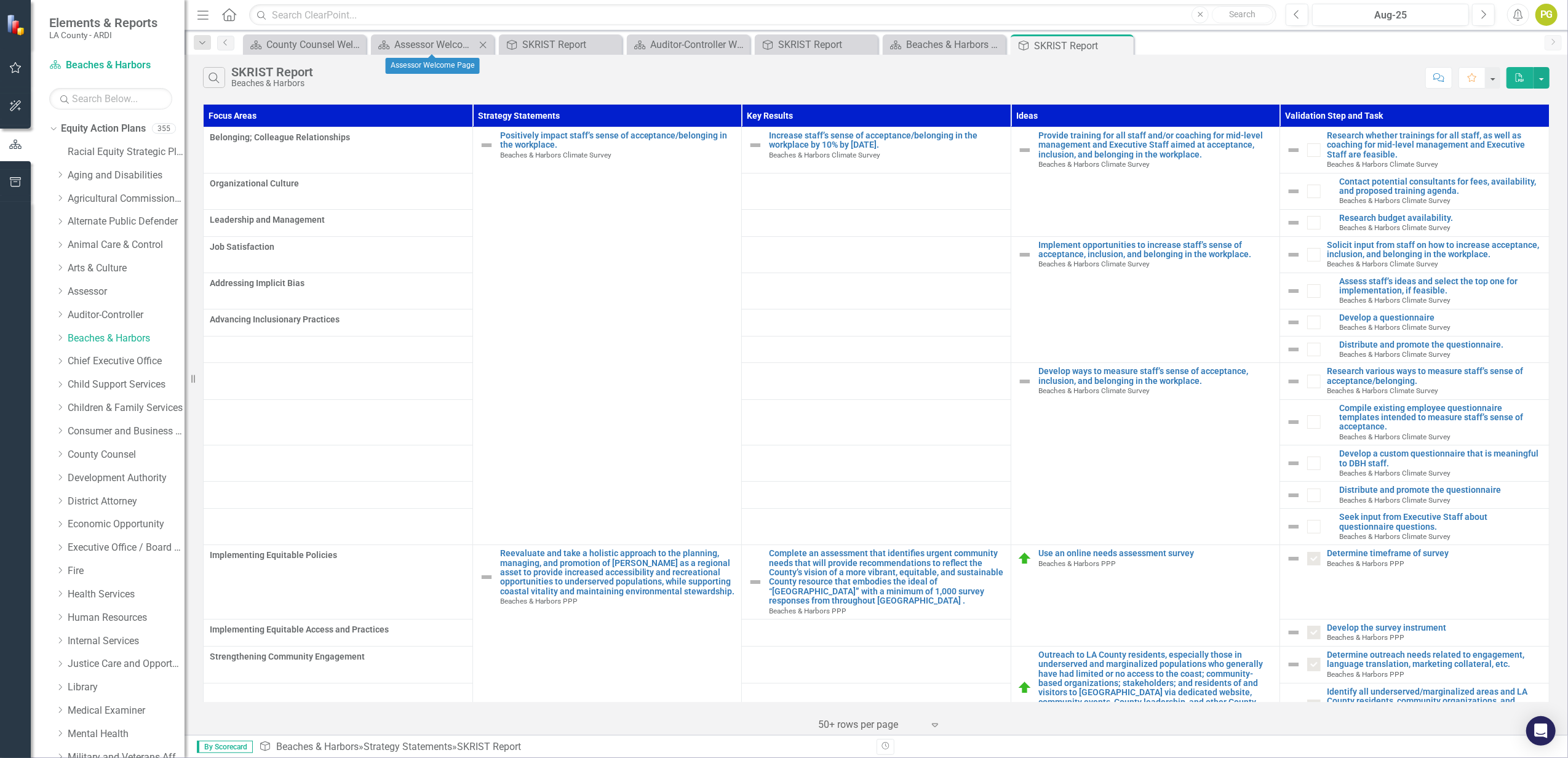
click at [481, 40] on icon "Close" at bounding box center [483, 45] width 12 height 10
click at [481, 42] on icon "Close" at bounding box center [483, 45] width 12 height 10
click at [0, 0] on icon "Close" at bounding box center [0, 0] width 0 height 0
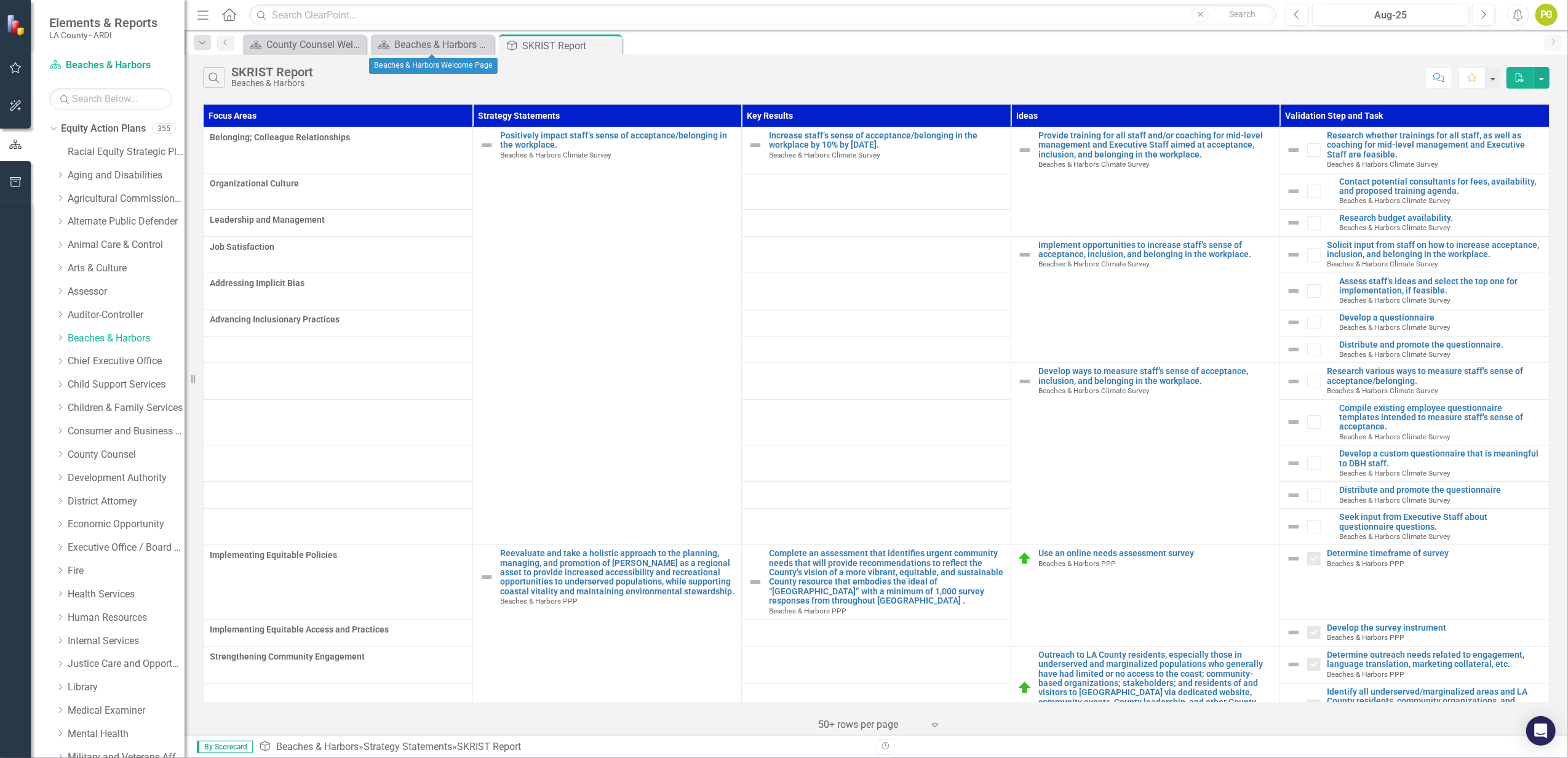
click at [0, 0] on icon "Close" at bounding box center [0, 0] width 0 height 0
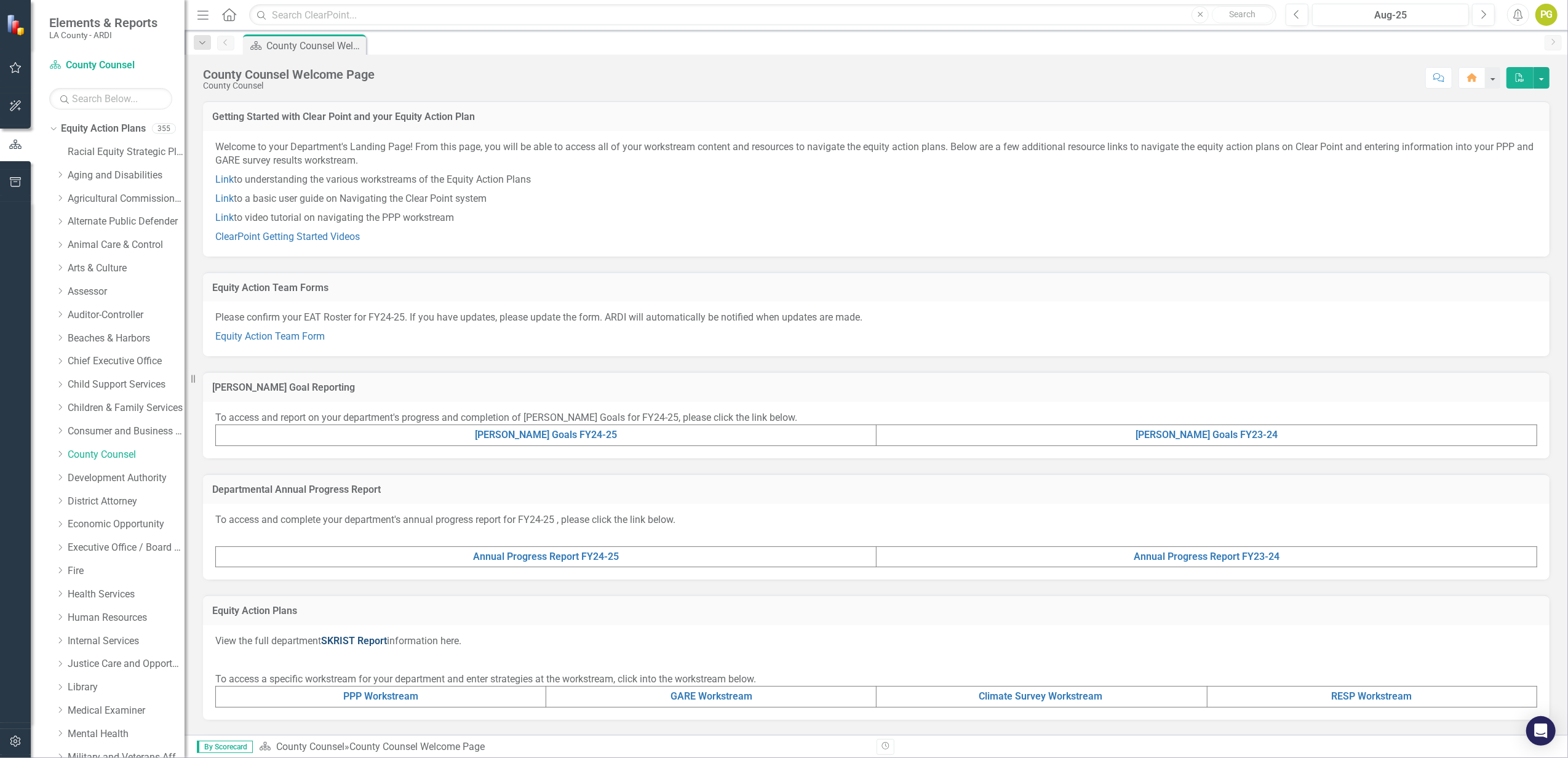
click at [352, 643] on link "SKRIST Report" at bounding box center [354, 640] width 66 height 12
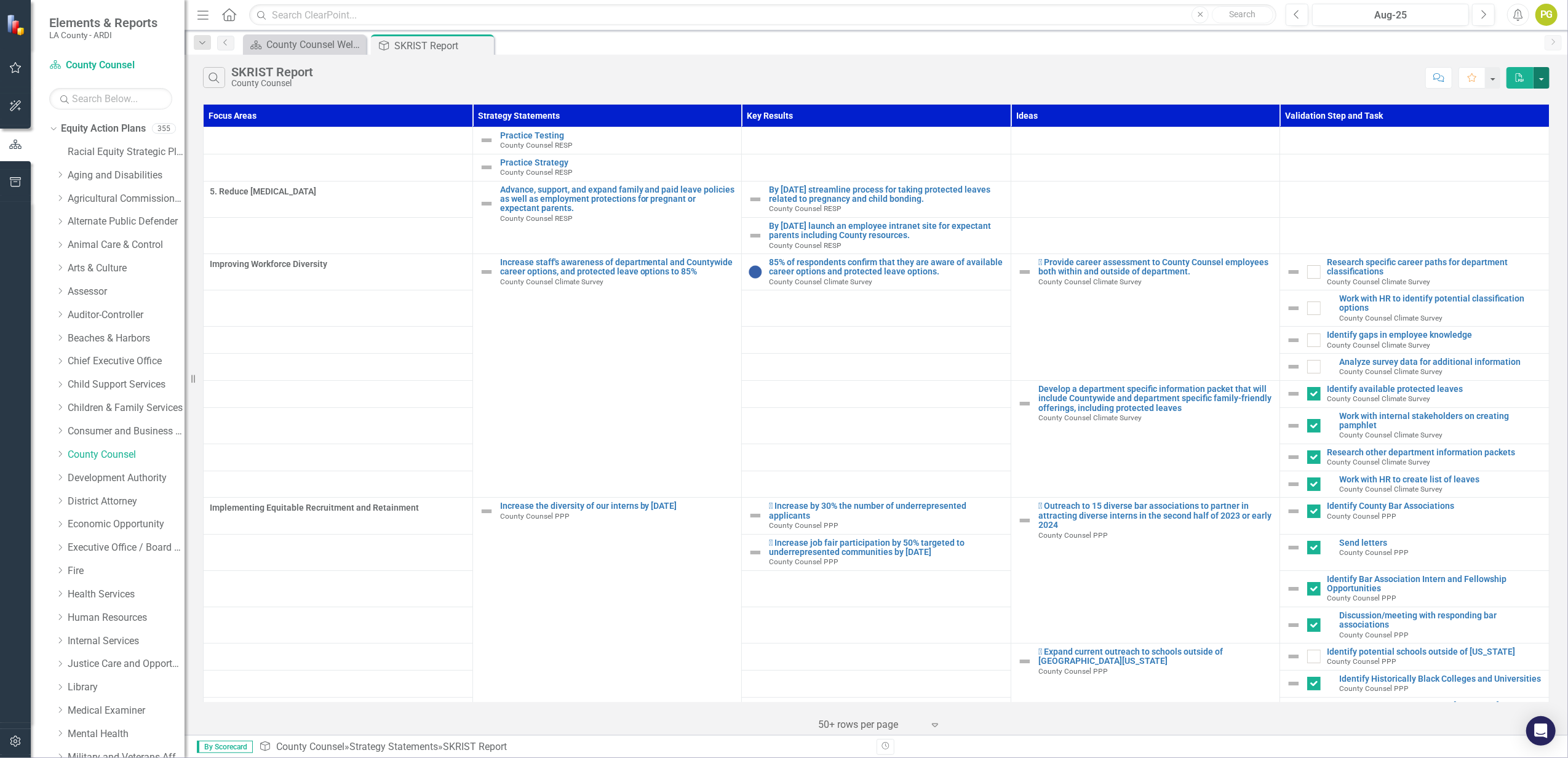
click at [1545, 77] on button "button" at bounding box center [1542, 78] width 16 height 22
click at [1507, 99] on link "PDF Export to PDF" at bounding box center [1501, 101] width 97 height 23
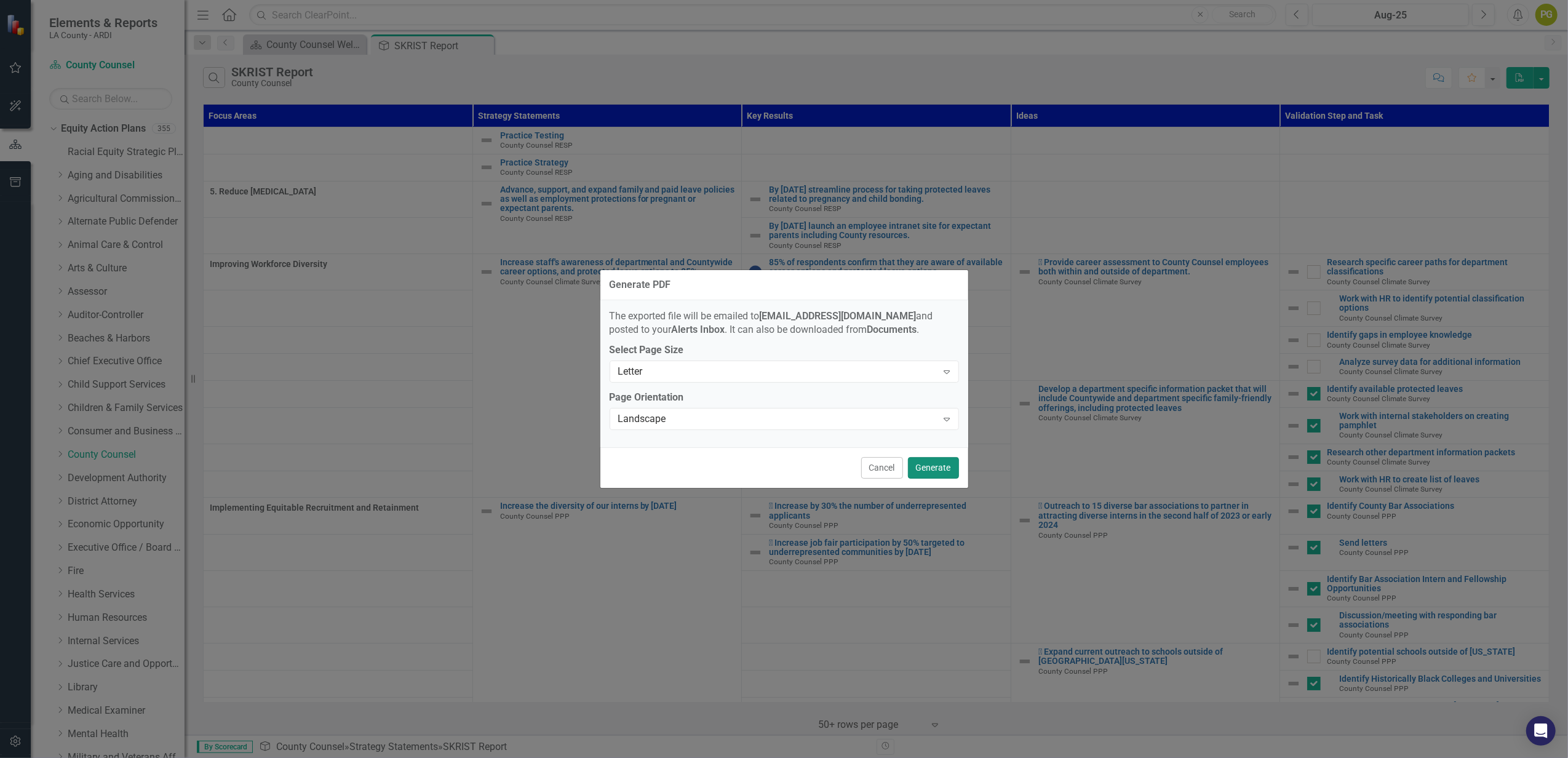
click at [940, 468] on button "Generate" at bounding box center [933, 468] width 51 height 22
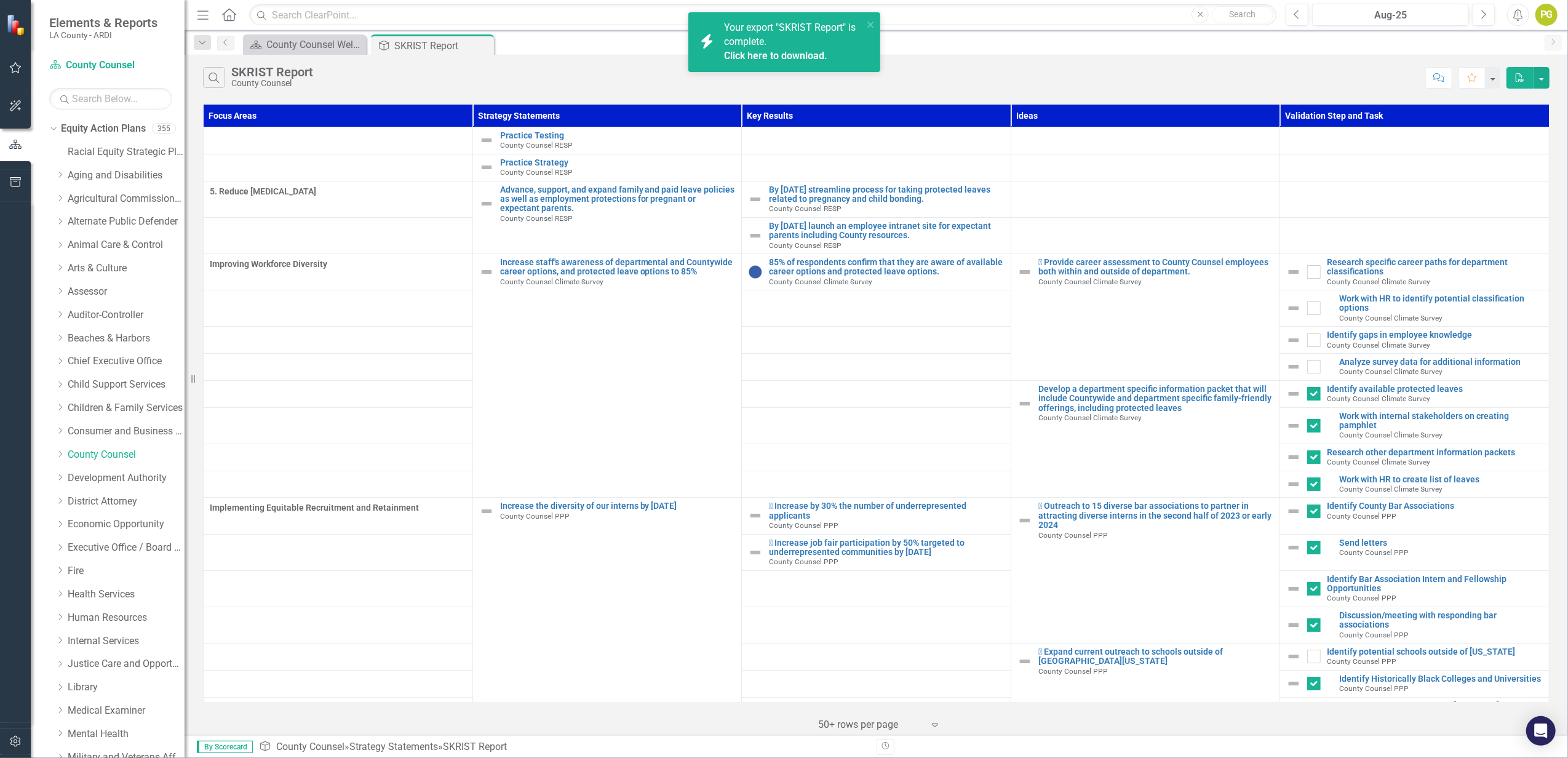
click at [774, 53] on link "Click here to download." at bounding box center [776, 55] width 103 height 12
click at [97, 495] on link "District Attorney" at bounding box center [126, 502] width 117 height 14
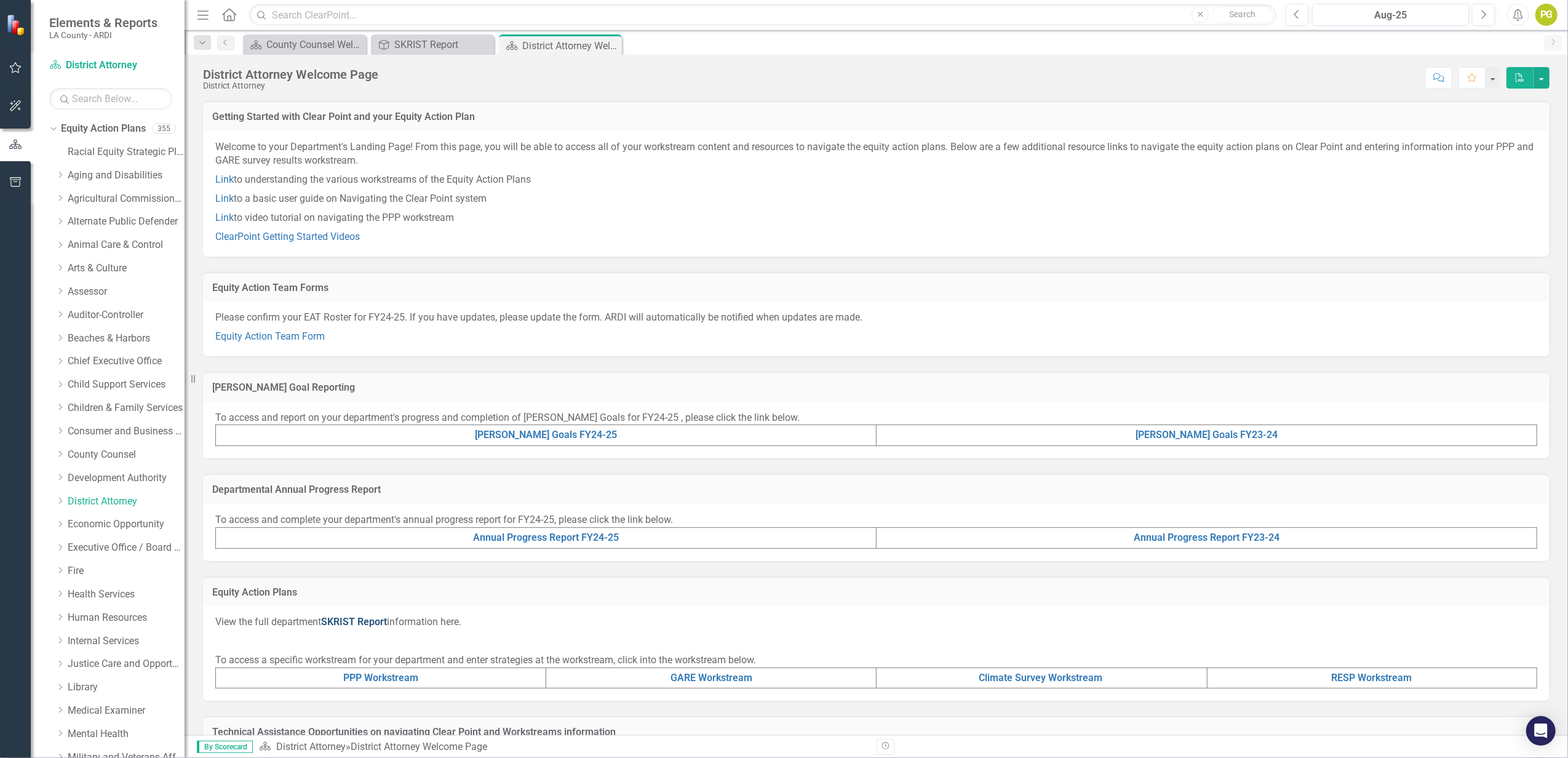
click at [348, 618] on link "SKRIST Report" at bounding box center [354, 621] width 66 height 12
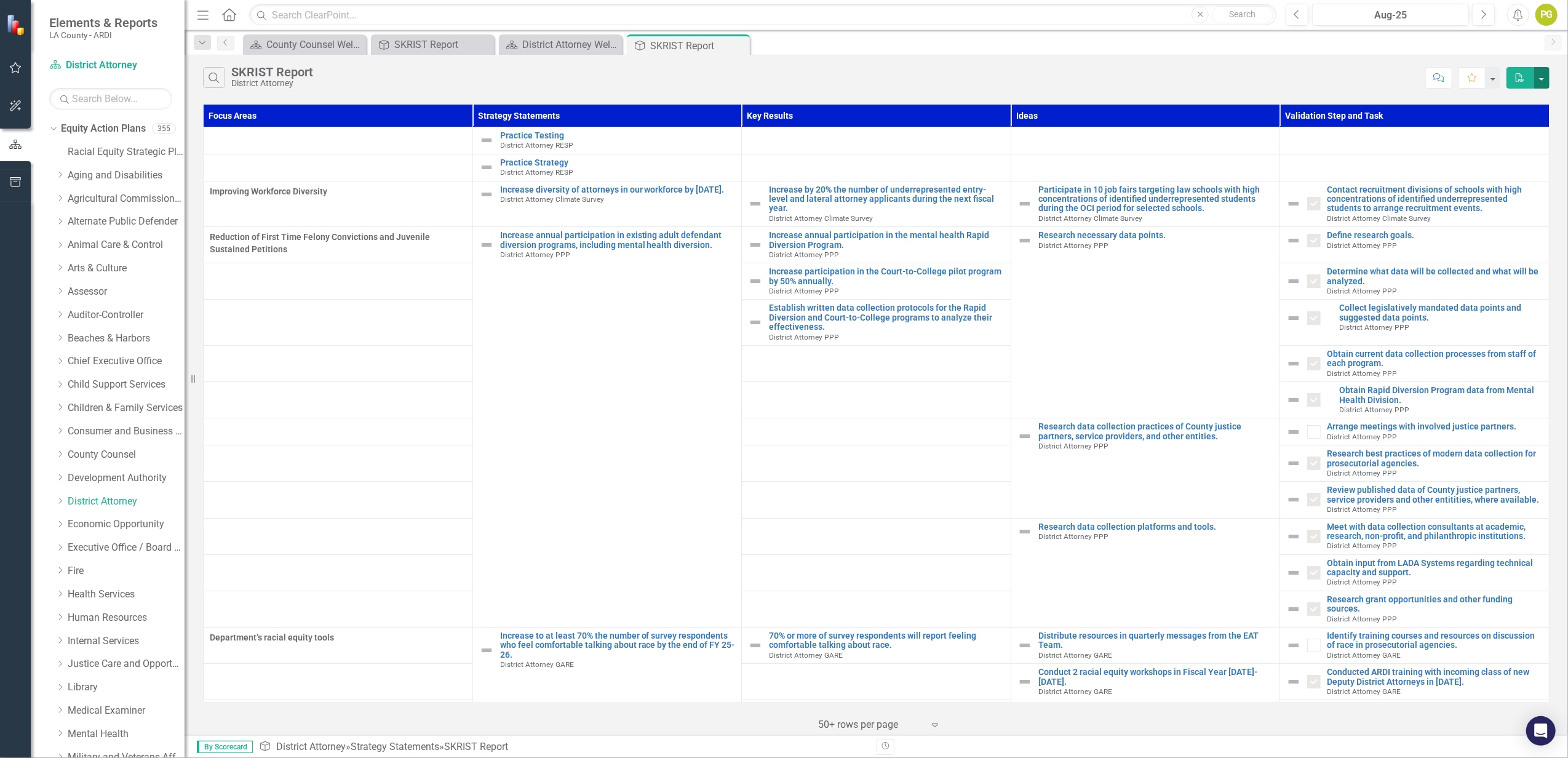
click at [1546, 76] on button "button" at bounding box center [1542, 78] width 16 height 22
click at [1504, 101] on link "PDF Export to PDF" at bounding box center [1501, 101] width 97 height 23
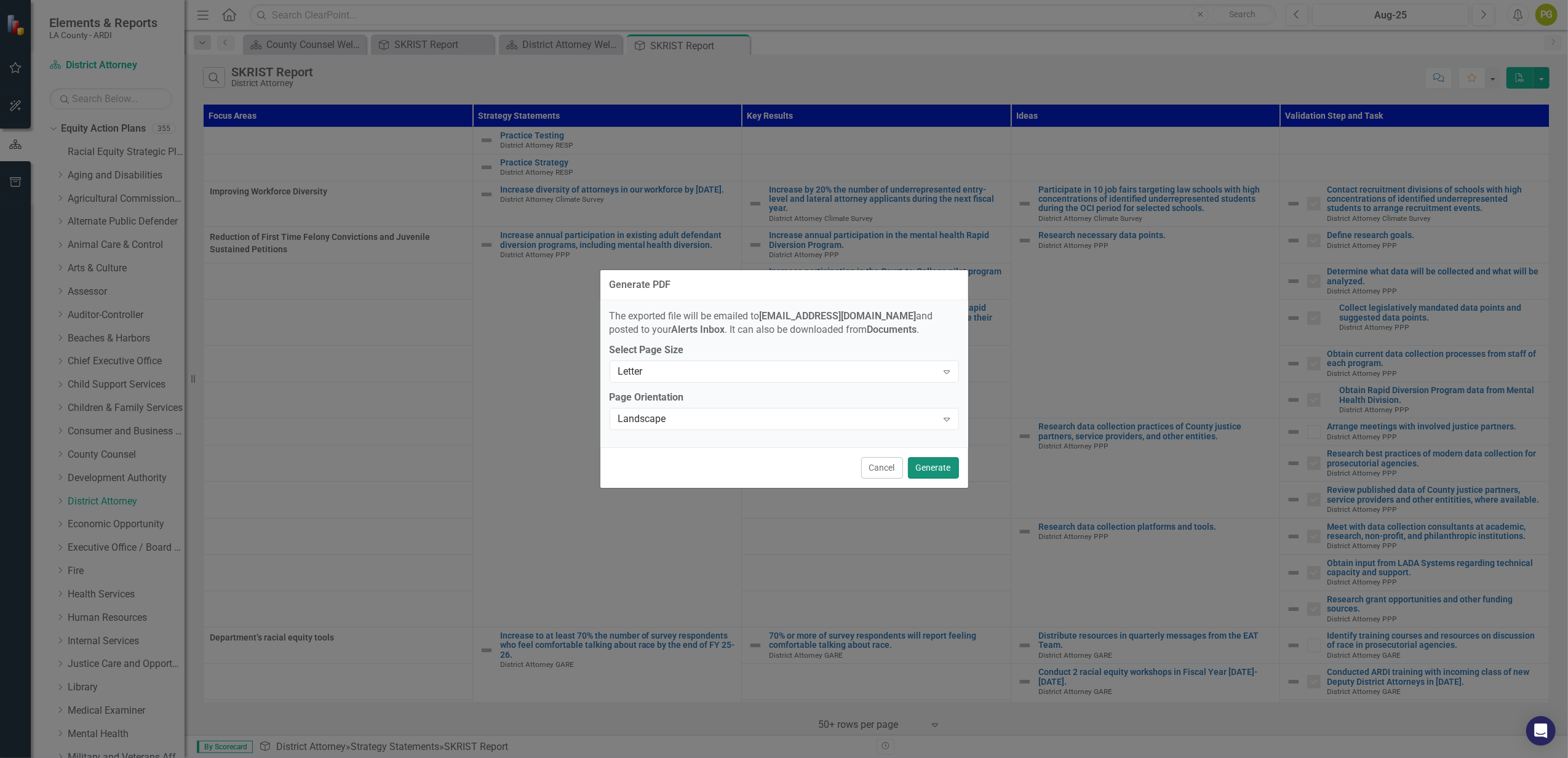
click at [928, 473] on button "Generate" at bounding box center [933, 468] width 51 height 22
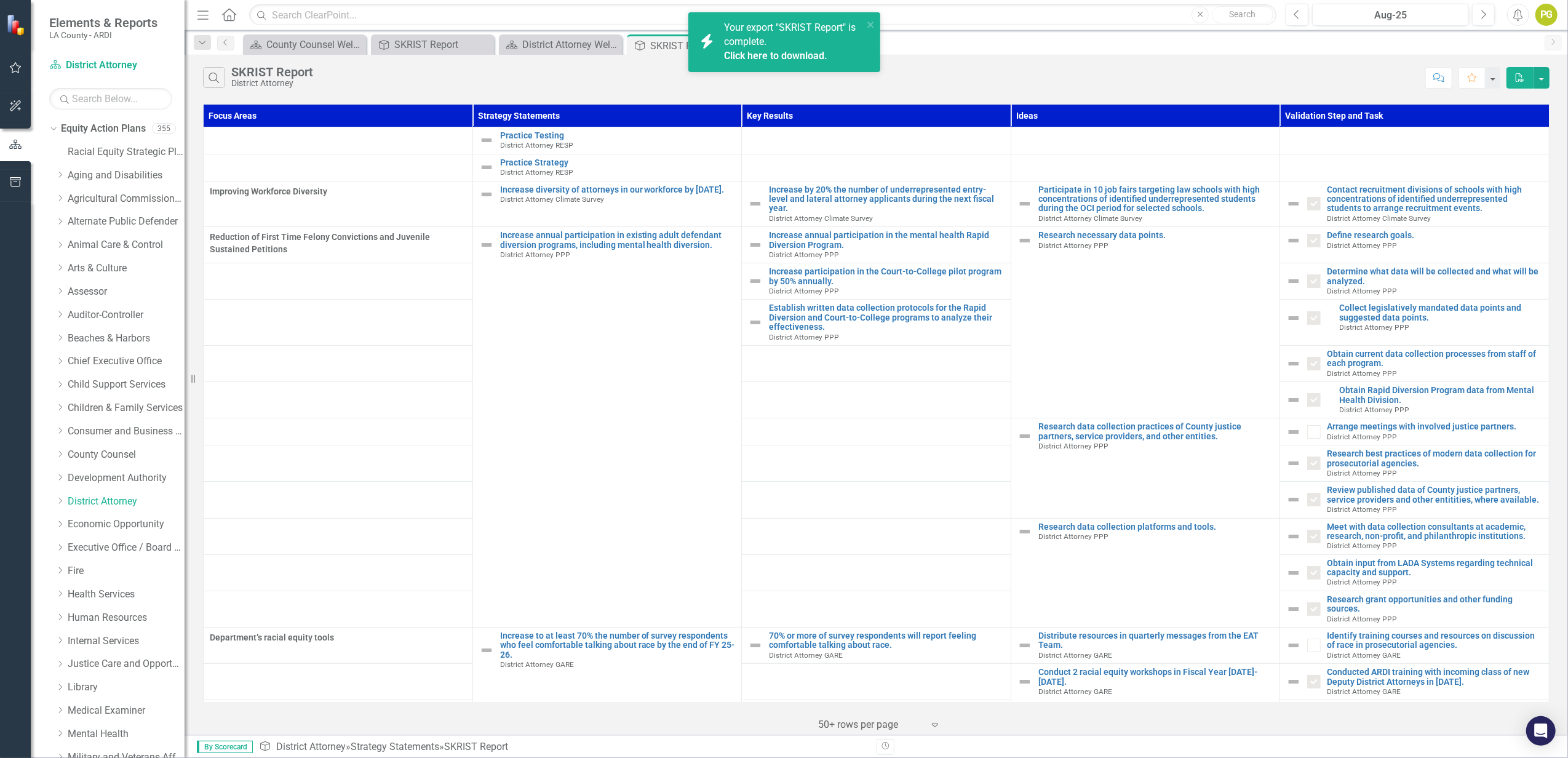
click at [731, 45] on span "Your export "SKRIST Report" is complete. Click here to download." at bounding box center [792, 42] width 136 height 42
click at [116, 547] on link "Executive Office / Board of Supervisors" at bounding box center [126, 548] width 117 height 14
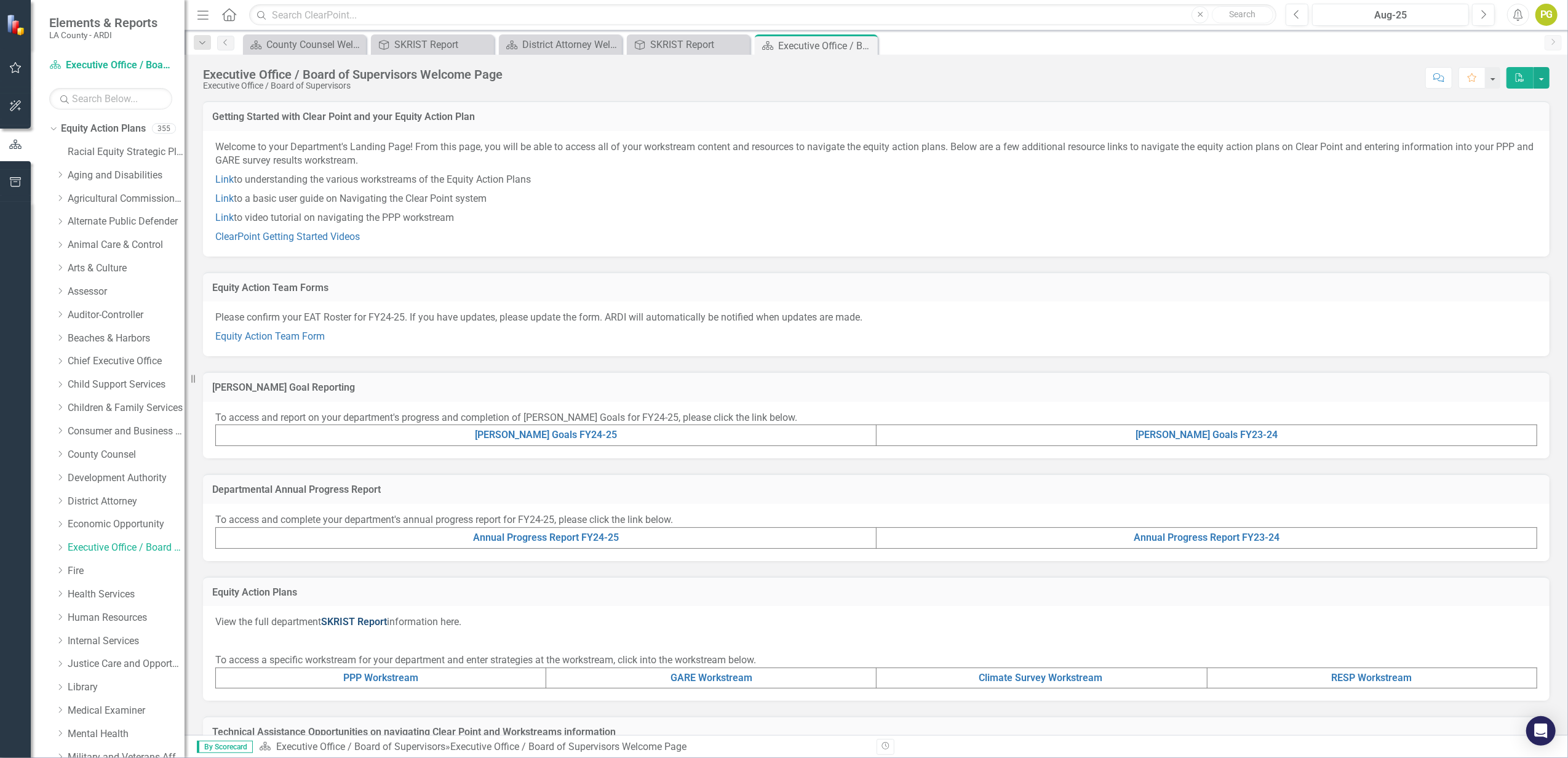
click at [358, 621] on link "SKRIST Report" at bounding box center [354, 621] width 66 height 12
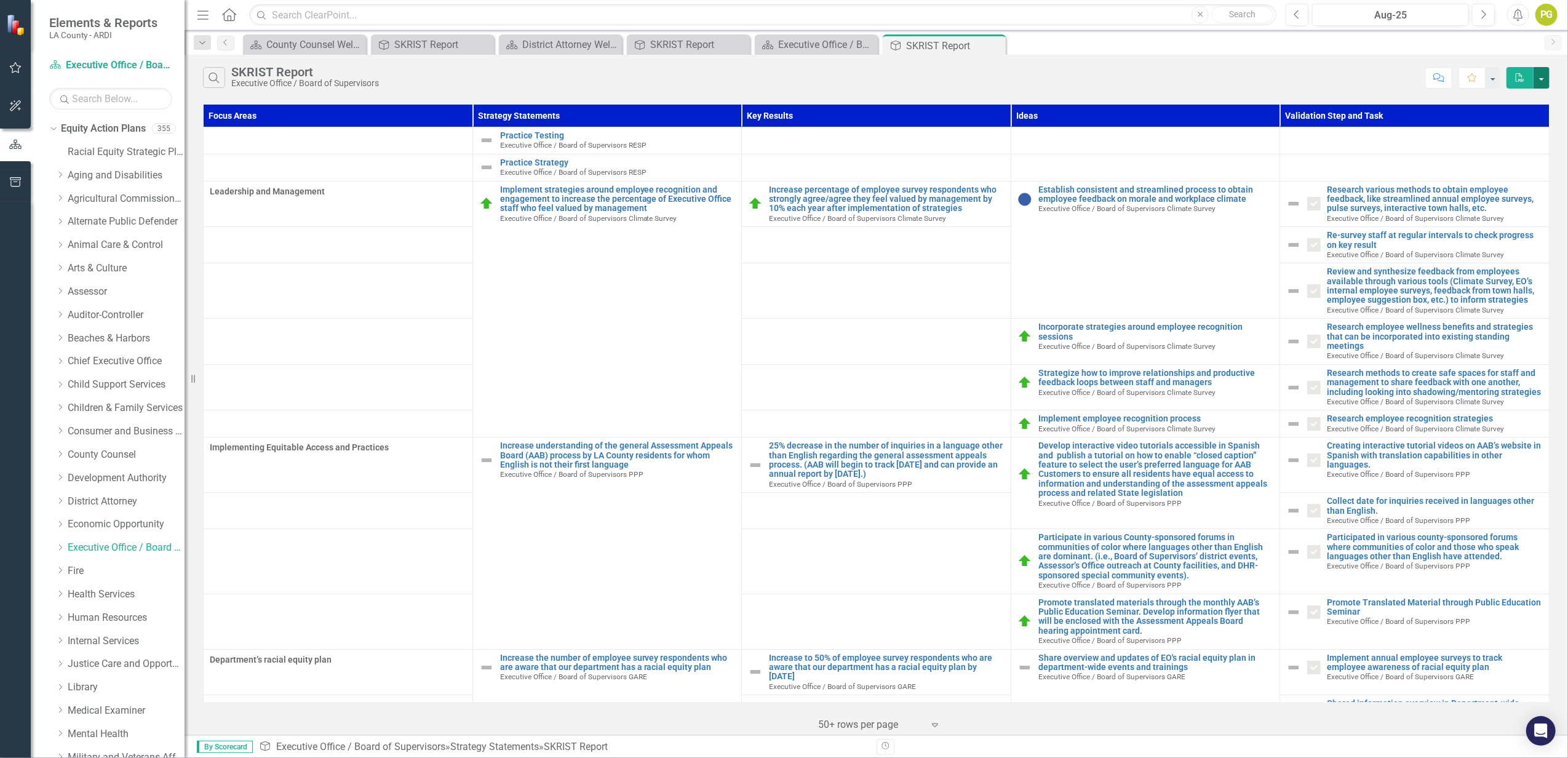
click at [1539, 73] on button "button" at bounding box center [1542, 78] width 16 height 22
click at [1504, 99] on link "PDF Export to PDF" at bounding box center [1501, 101] width 97 height 23
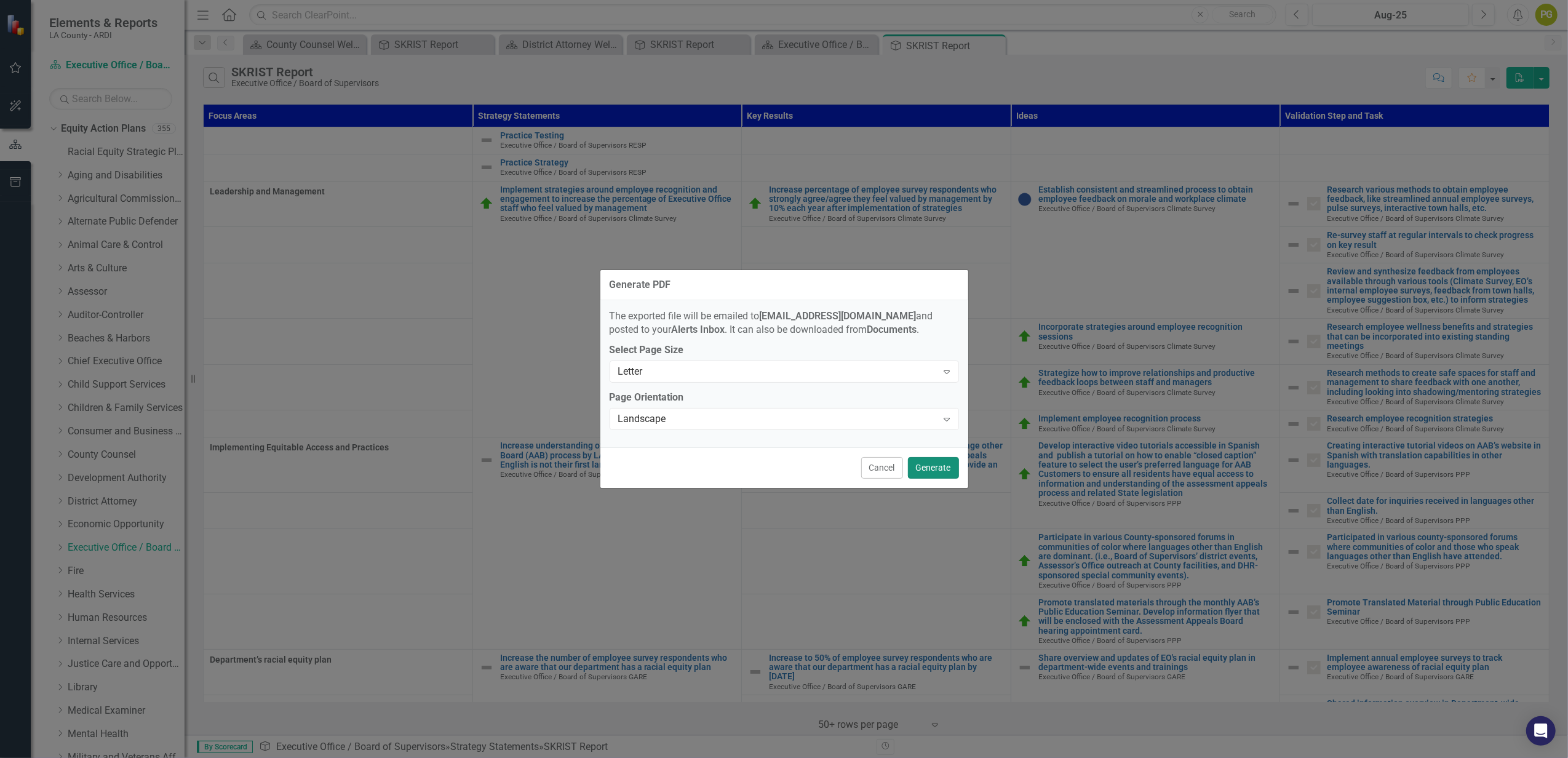
click at [933, 466] on button "Generate" at bounding box center [933, 468] width 51 height 22
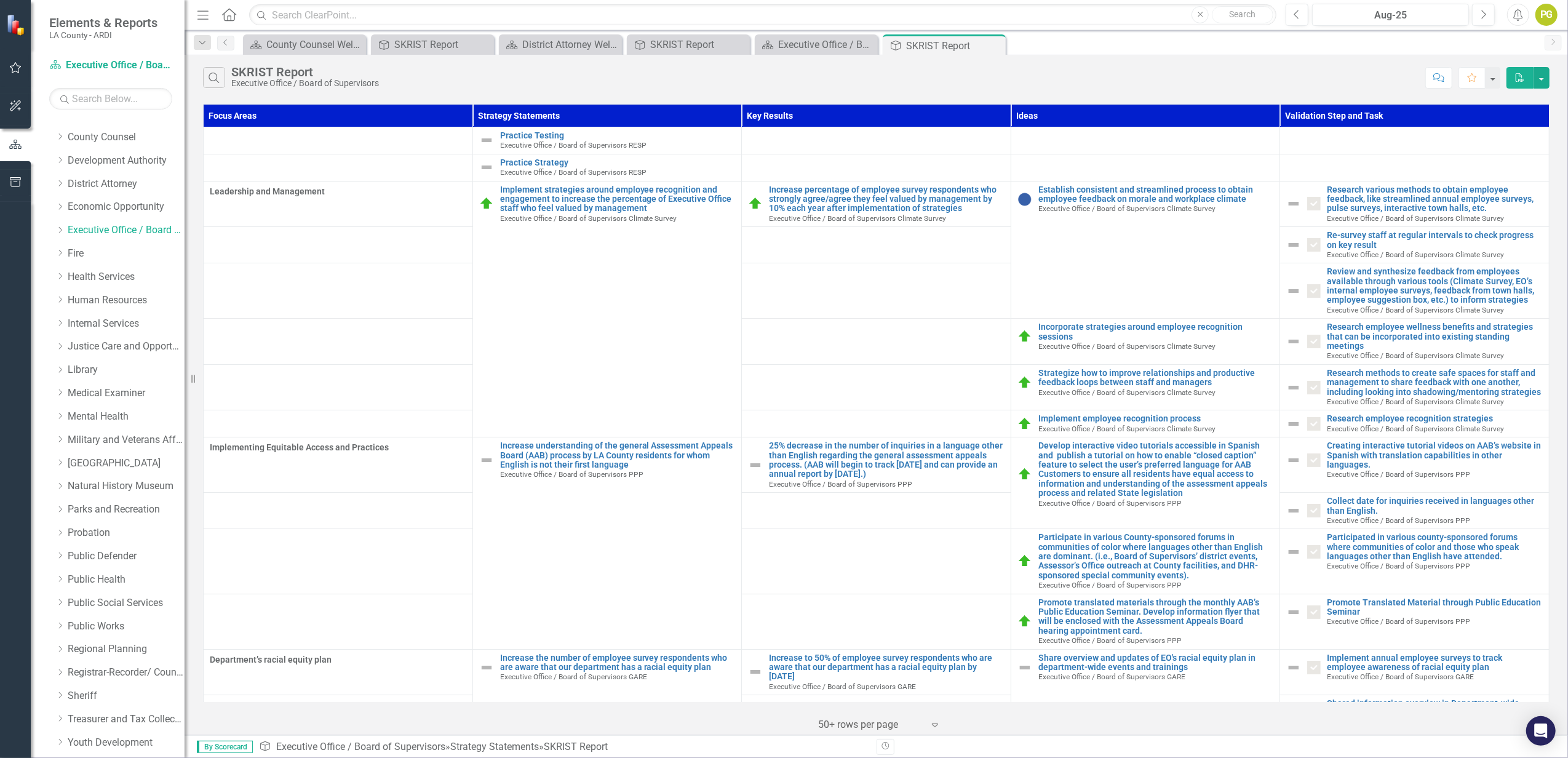
scroll to position [328, 0]
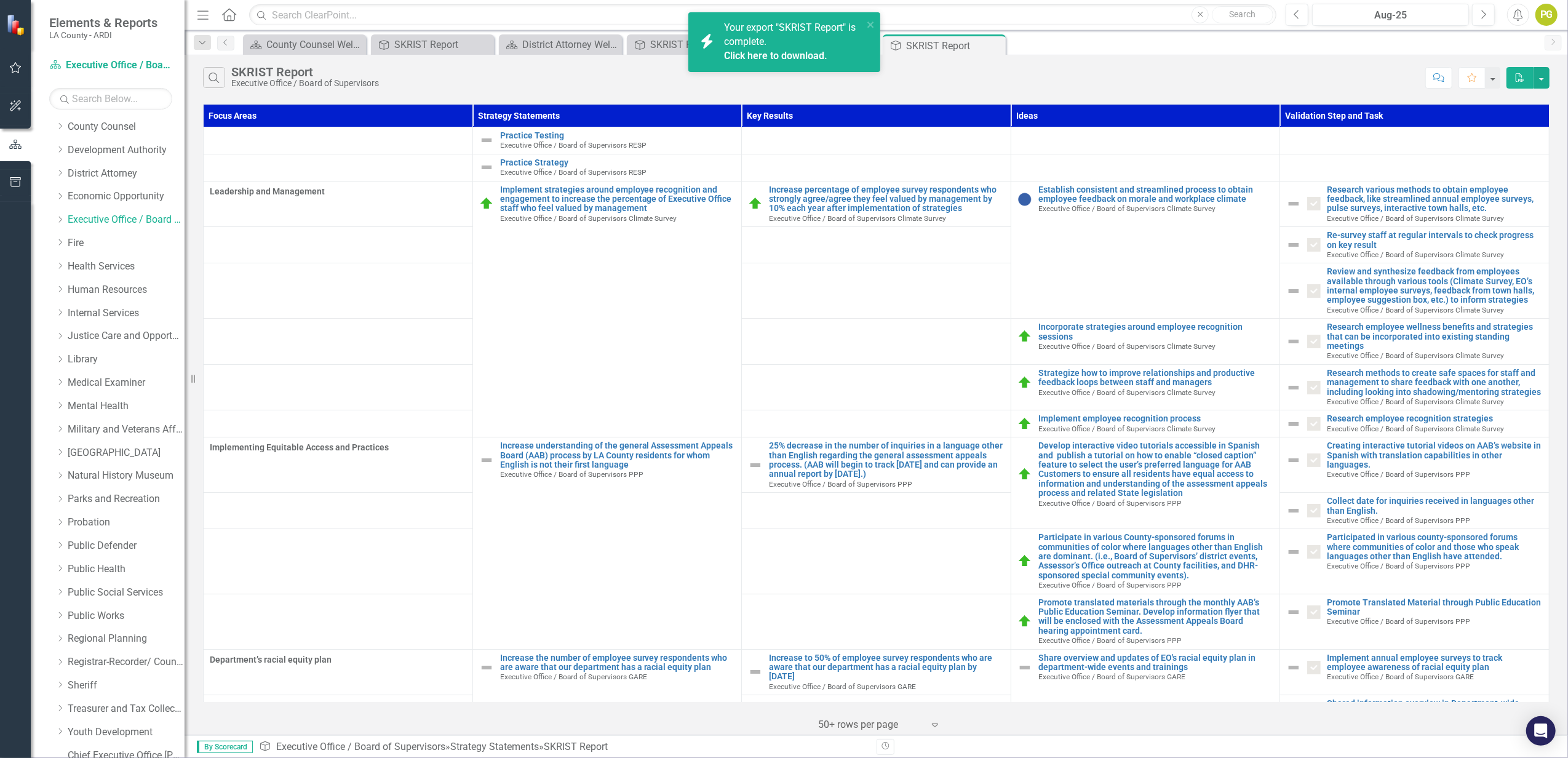
click at [760, 42] on span "Your export "SKRIST Report" is complete. Click here to download." at bounding box center [792, 42] width 136 height 42
click at [111, 377] on link "Medical Examiner" at bounding box center [126, 383] width 117 height 14
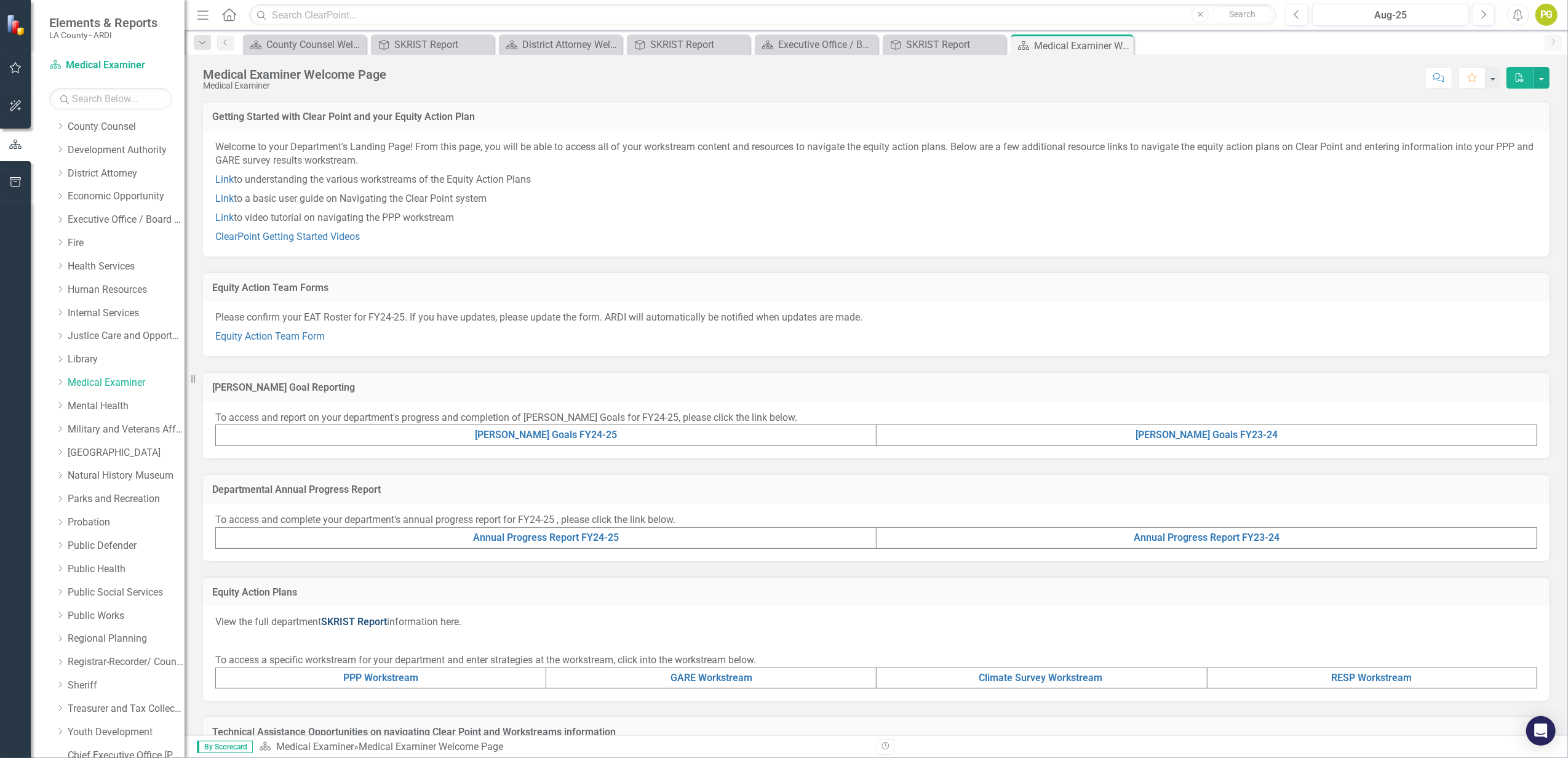
click at [358, 618] on link "SKRIST Report" at bounding box center [354, 621] width 66 height 12
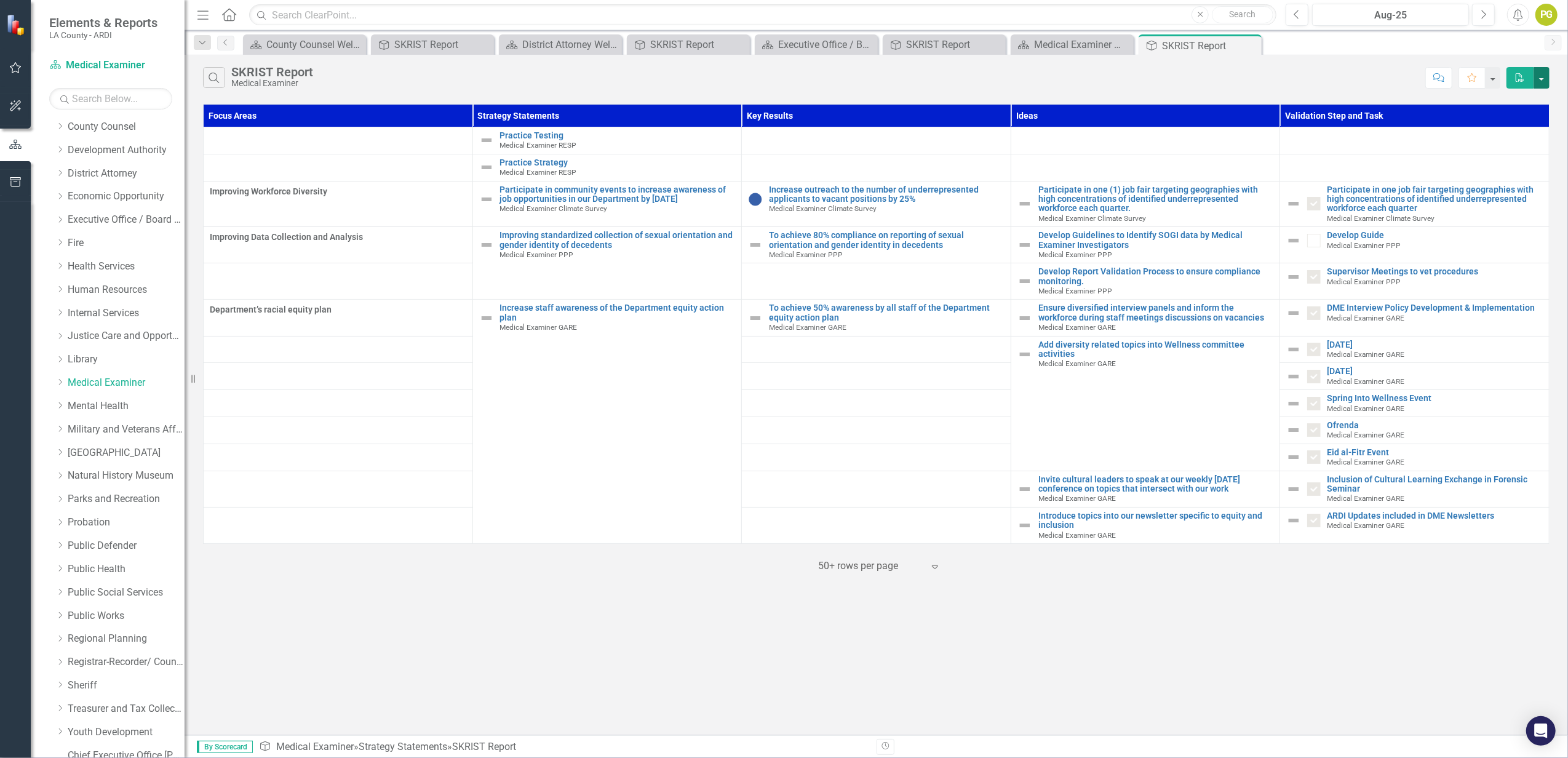
click at [1542, 82] on button "button" at bounding box center [1542, 78] width 16 height 22
click at [1505, 103] on link "PDF Export to PDF" at bounding box center [1501, 101] width 97 height 23
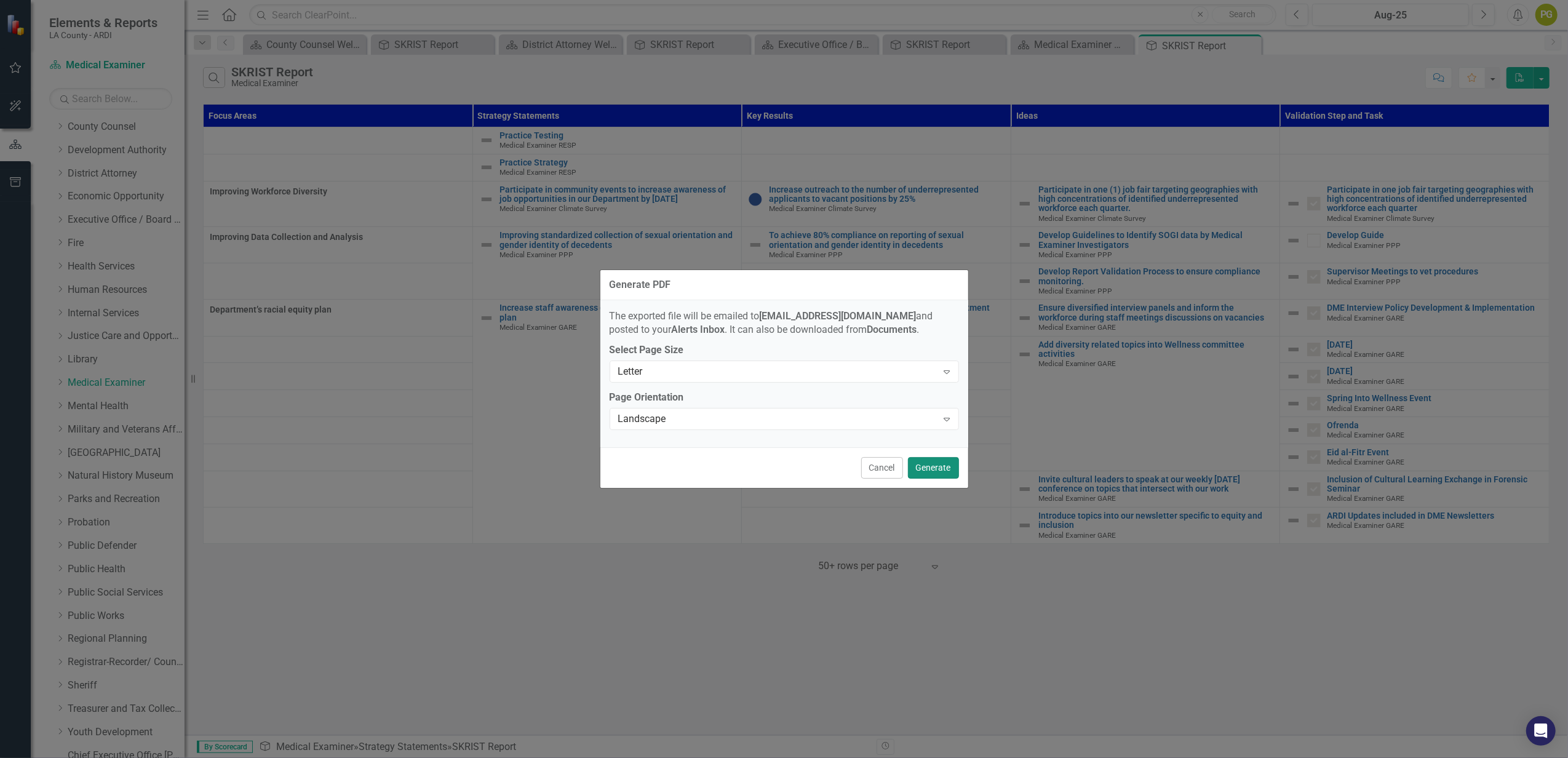
click at [925, 466] on button "Generate" at bounding box center [933, 468] width 51 height 22
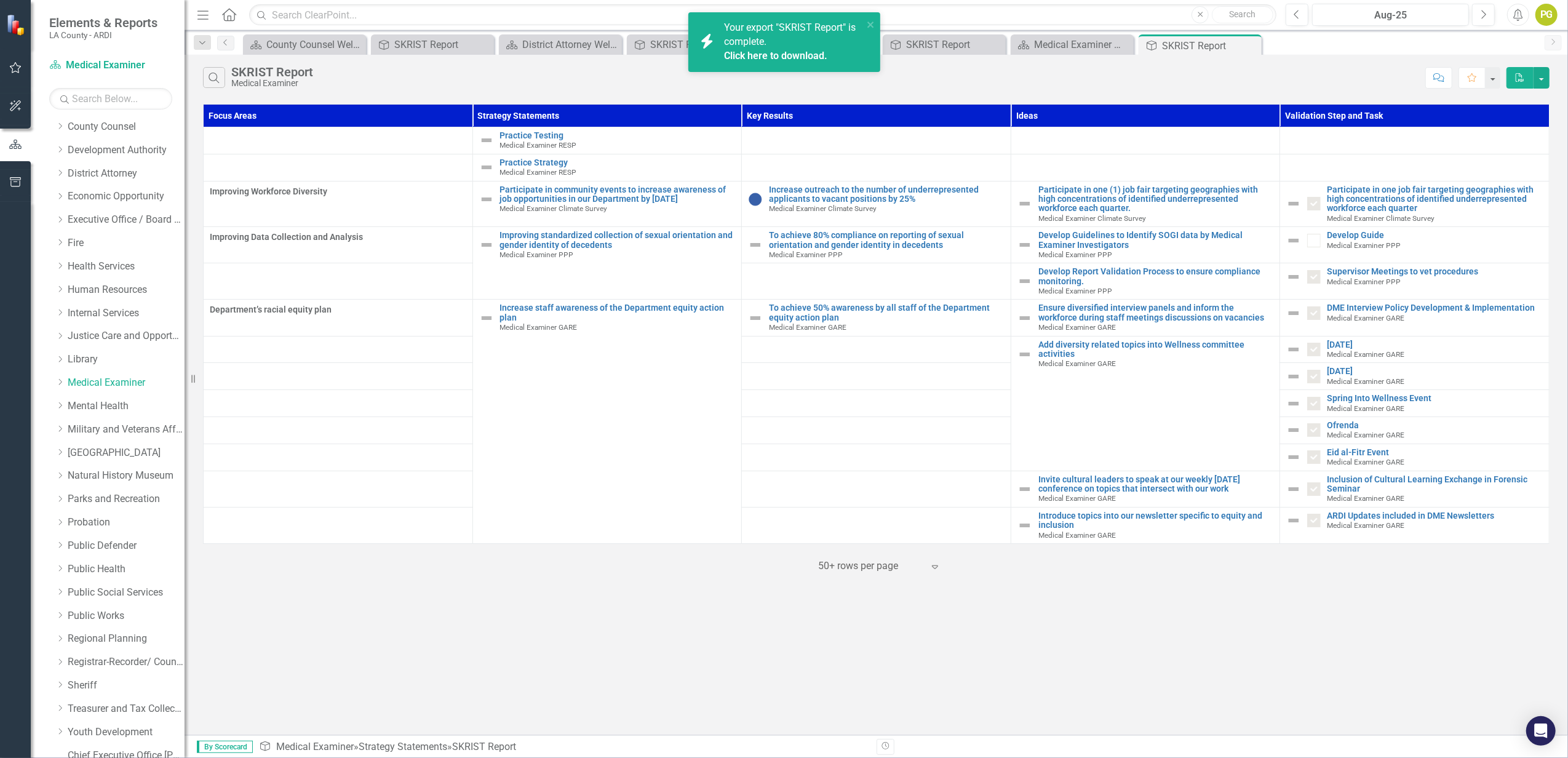
click at [795, 50] on link "Click here to download." at bounding box center [776, 55] width 103 height 12
click at [109, 431] on link "Military and Veterans Affair" at bounding box center [126, 430] width 117 height 14
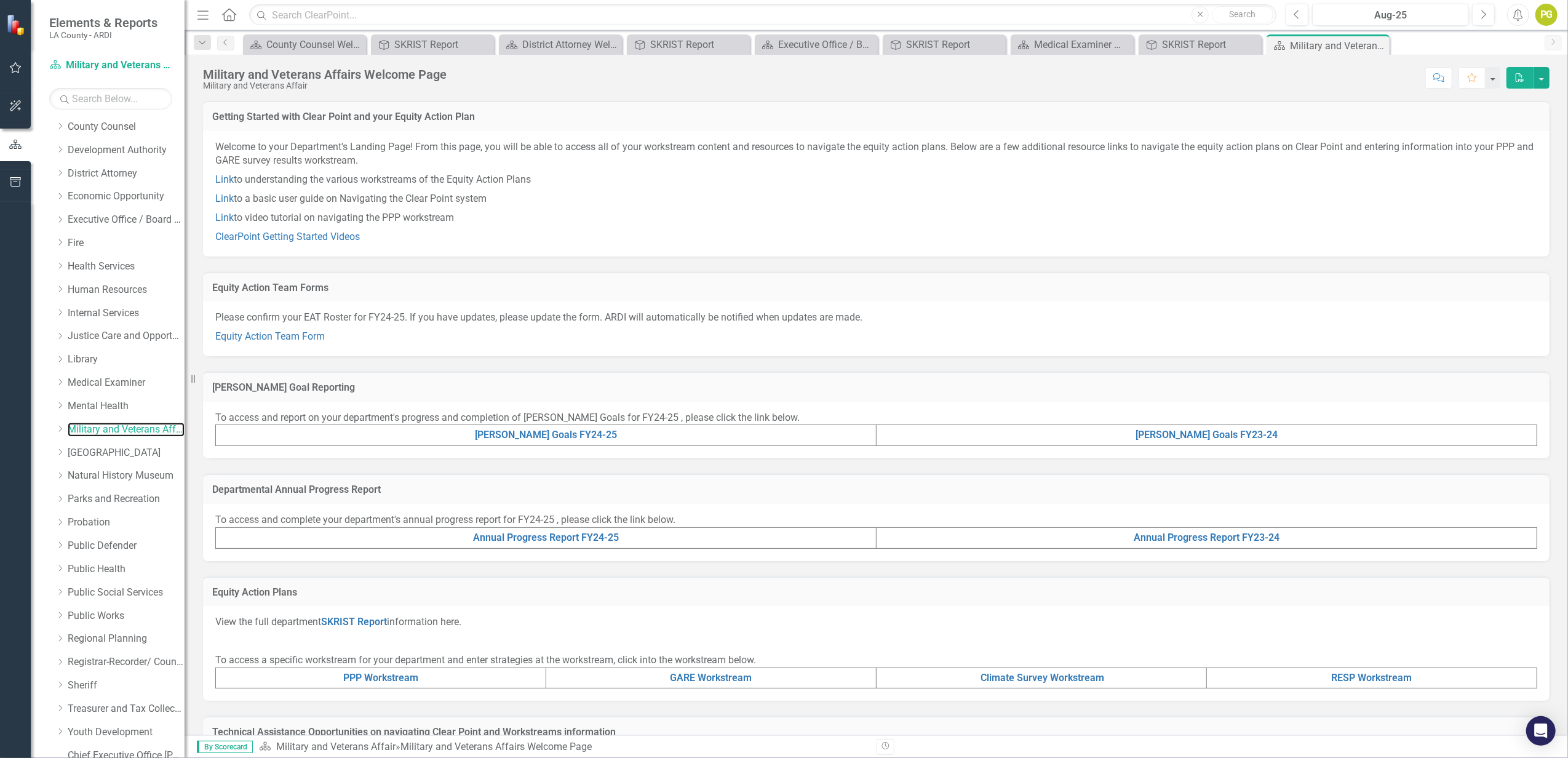
scroll to position [136, 0]
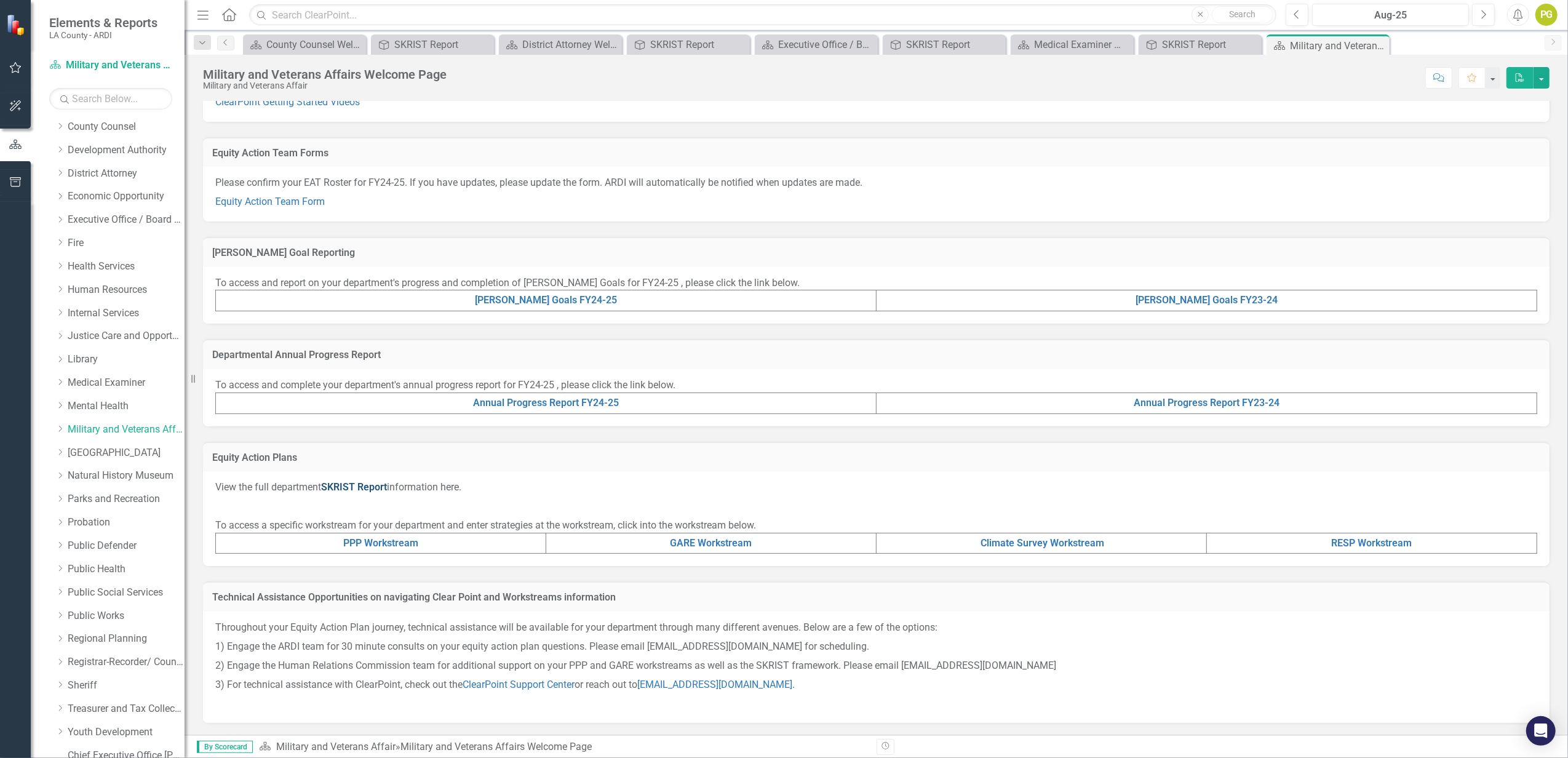
click at [353, 483] on link "SKRIST Report" at bounding box center [354, 487] width 66 height 12
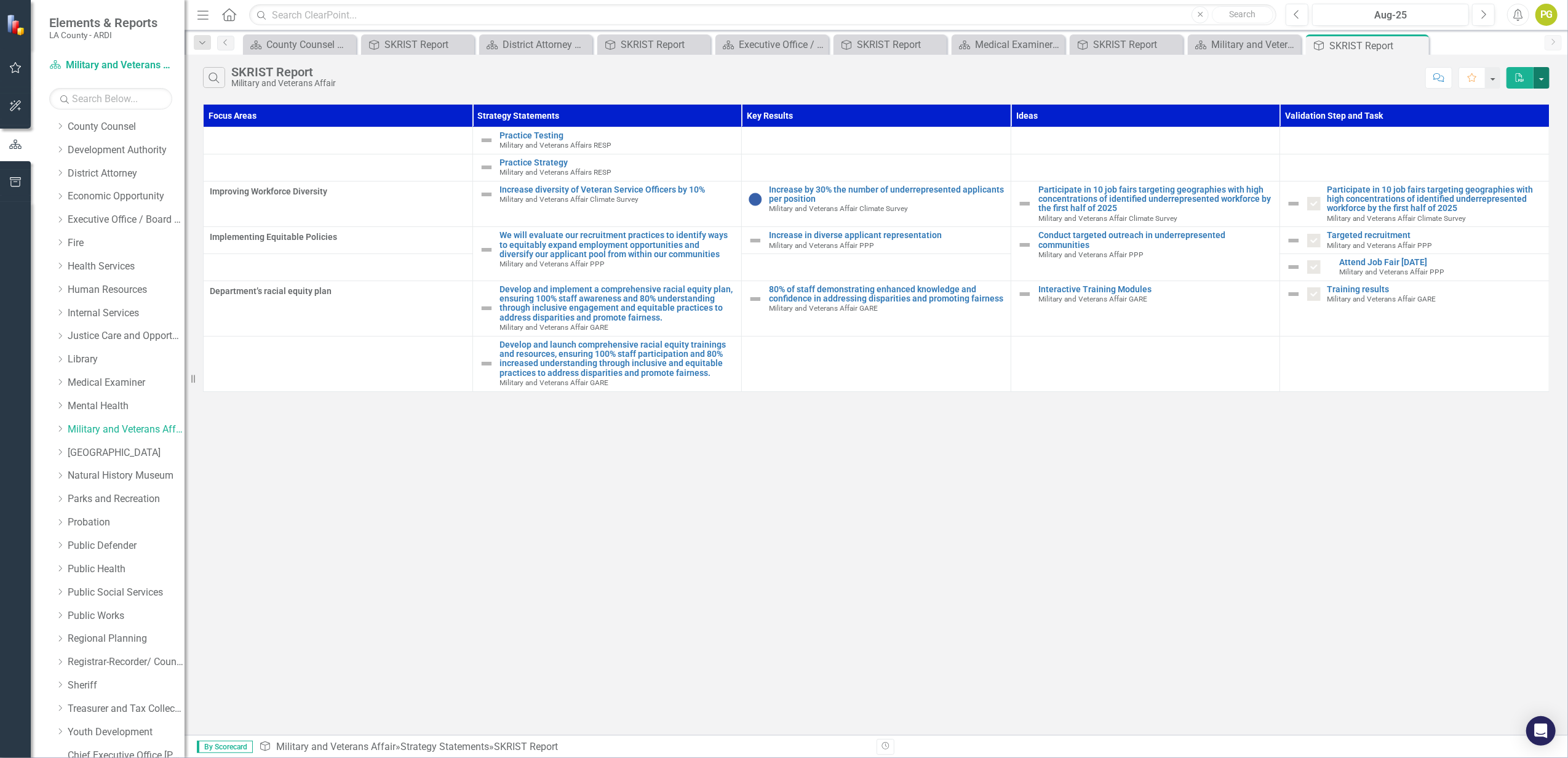
click at [1541, 76] on button "button" at bounding box center [1542, 78] width 16 height 22
click at [1519, 98] on link "PDF Export to PDF" at bounding box center [1501, 101] width 97 height 23
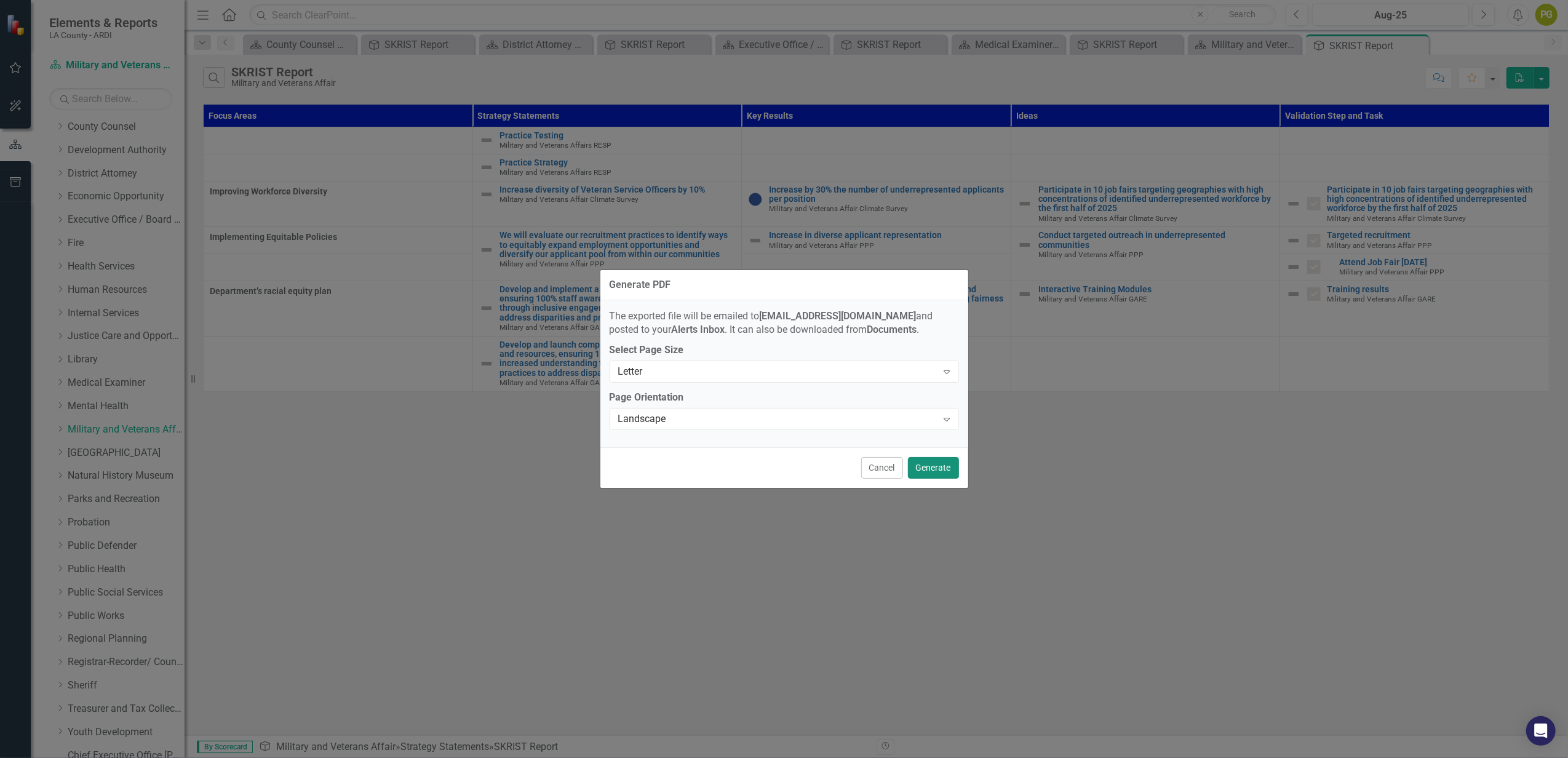
click at [928, 470] on button "Generate" at bounding box center [933, 468] width 51 height 22
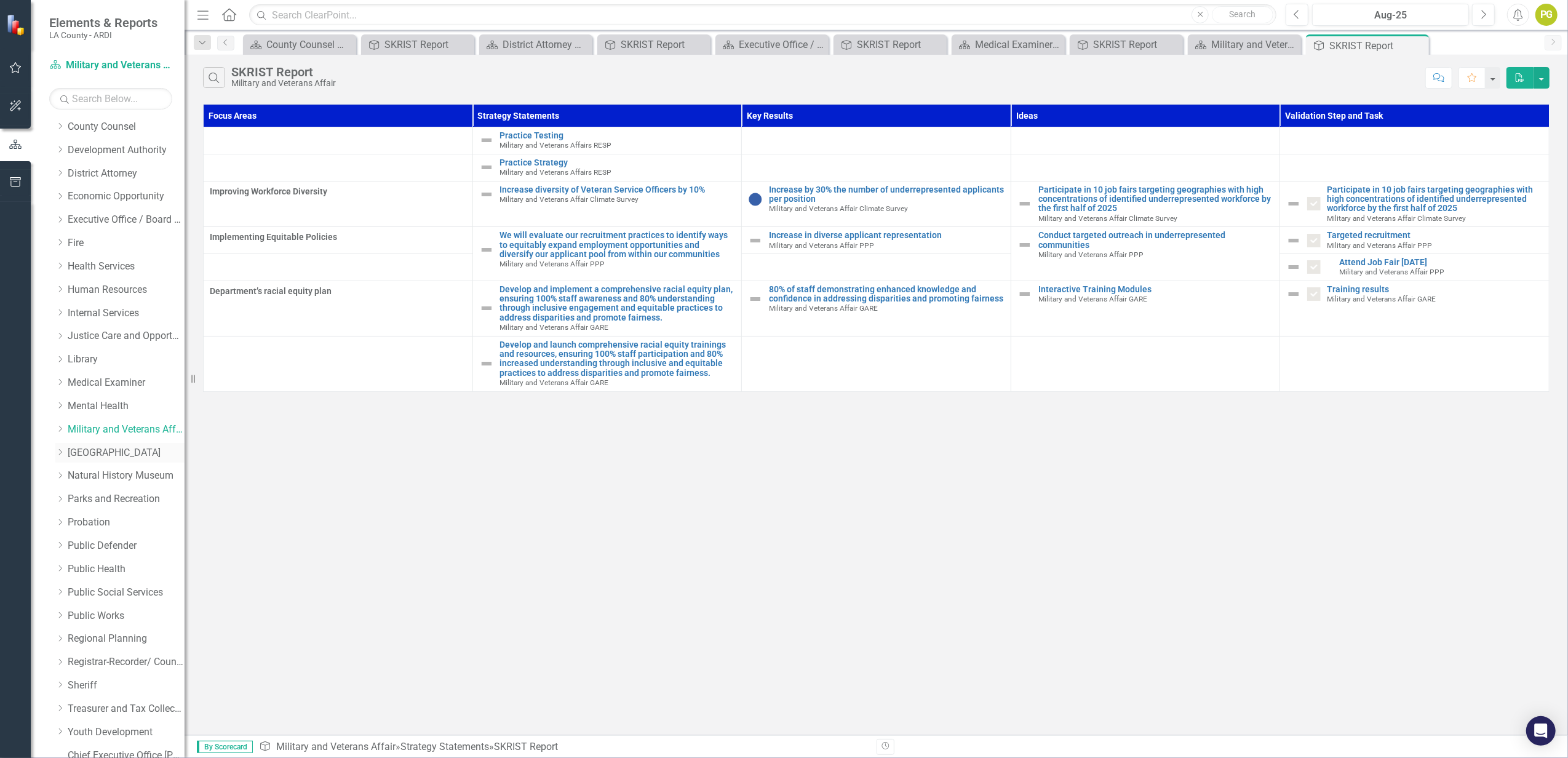
click at [111, 450] on link "[GEOGRAPHIC_DATA]" at bounding box center [126, 453] width 117 height 14
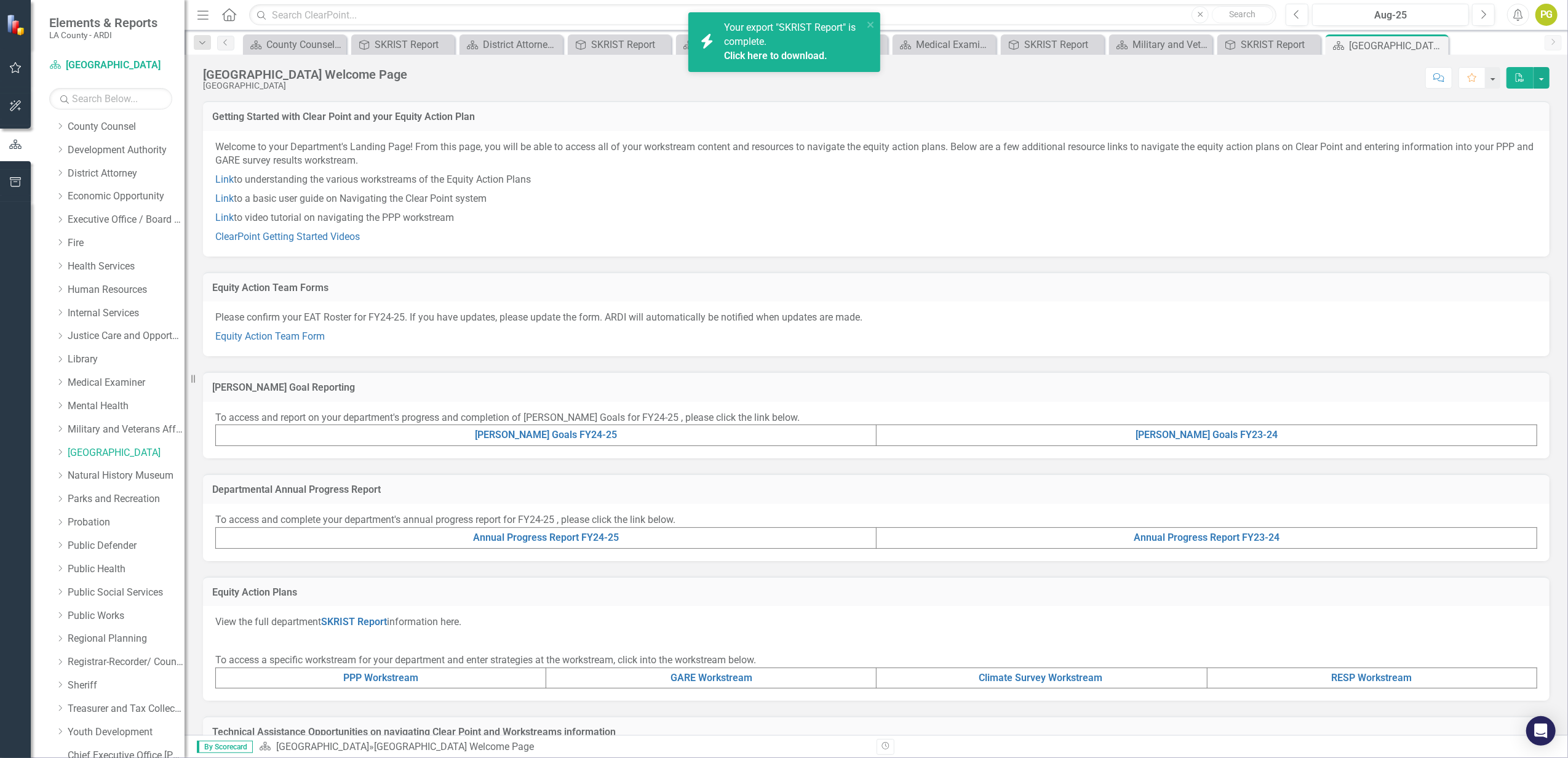
click at [781, 52] on link "Click here to download." at bounding box center [776, 55] width 103 height 12
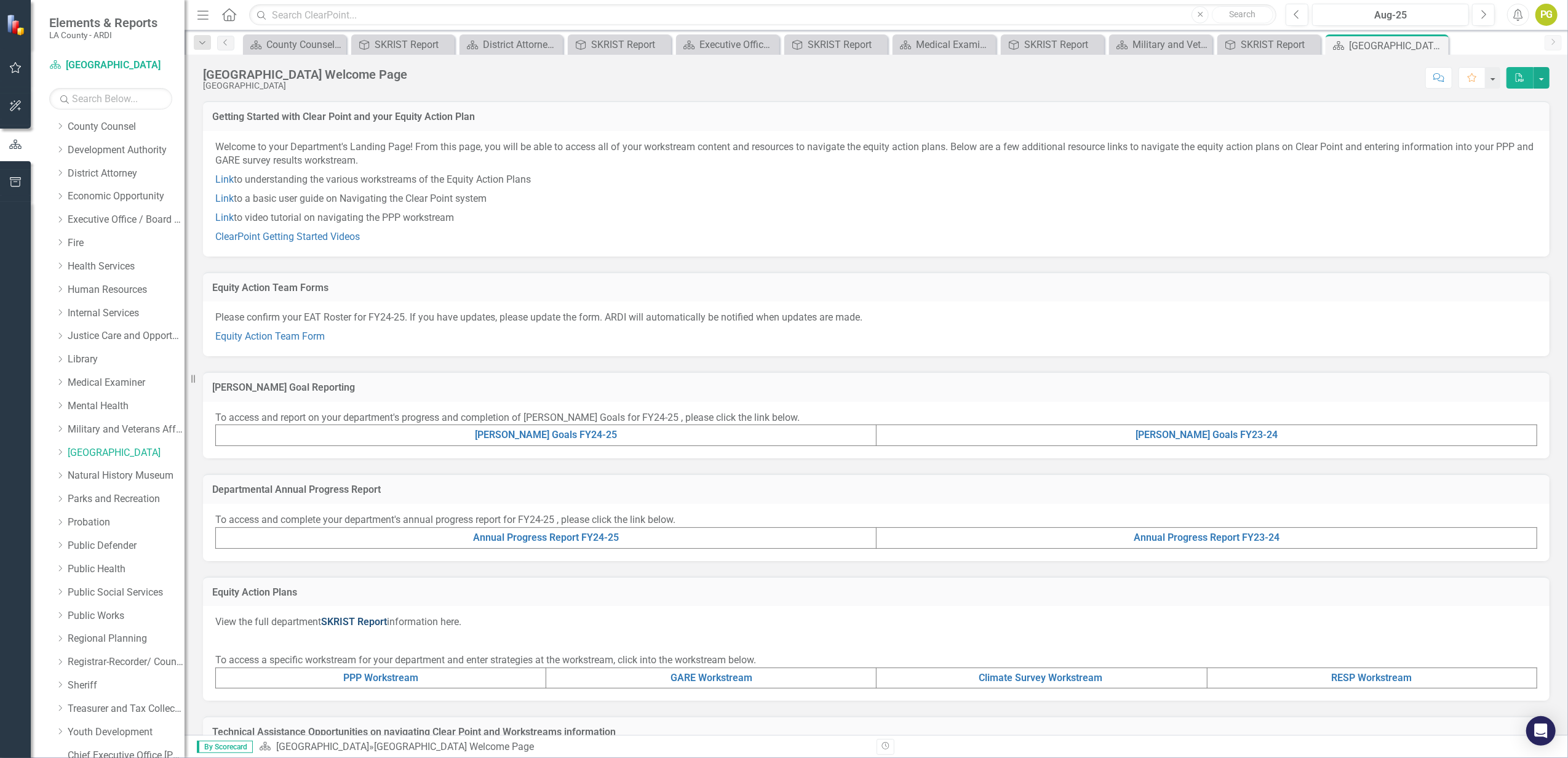
click at [343, 621] on link "SKRIST Report" at bounding box center [354, 621] width 66 height 12
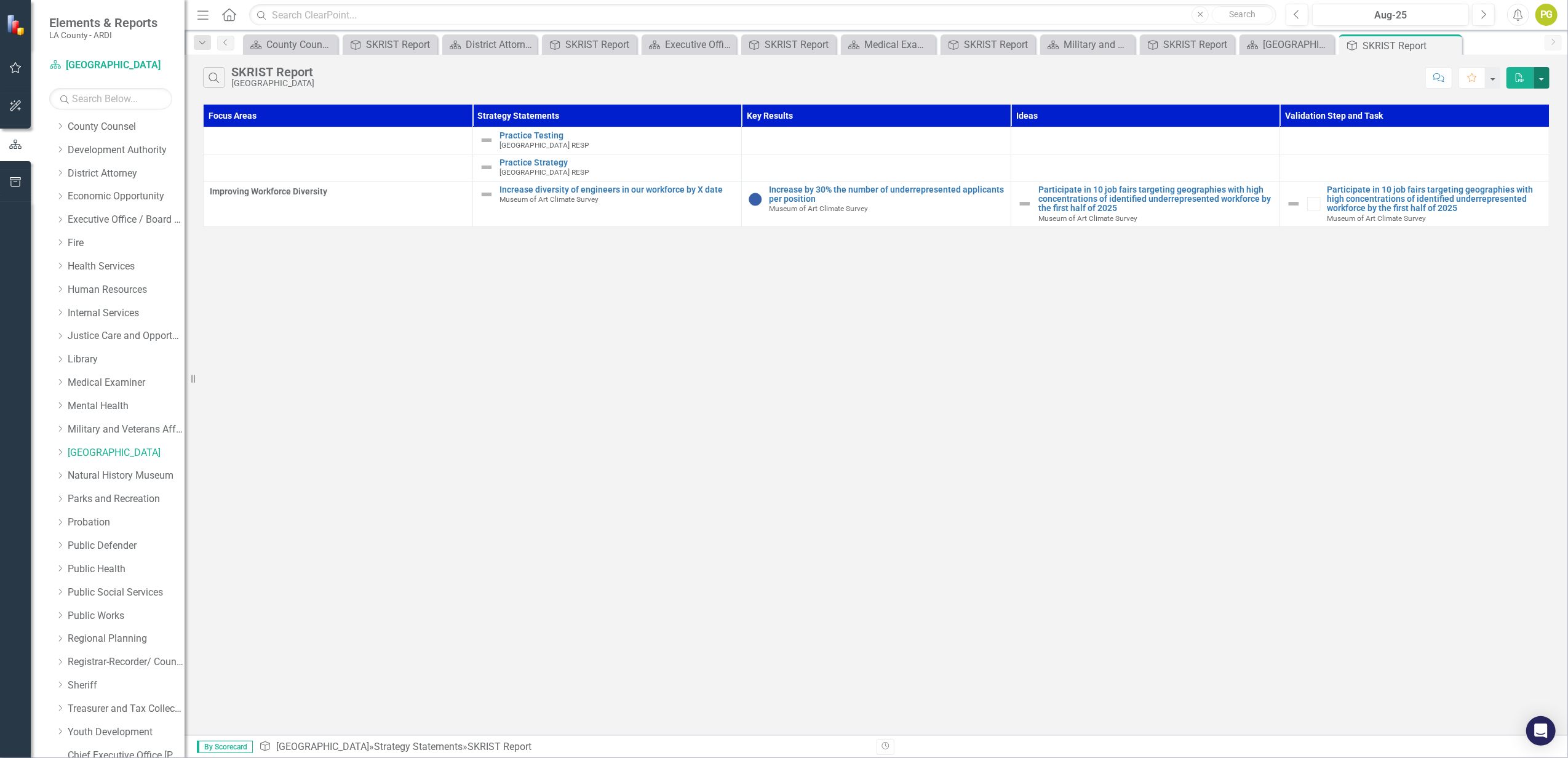
click at [1546, 79] on button "button" at bounding box center [1542, 78] width 16 height 22
click at [1517, 99] on link "PDF Export to PDF" at bounding box center [1501, 101] width 97 height 23
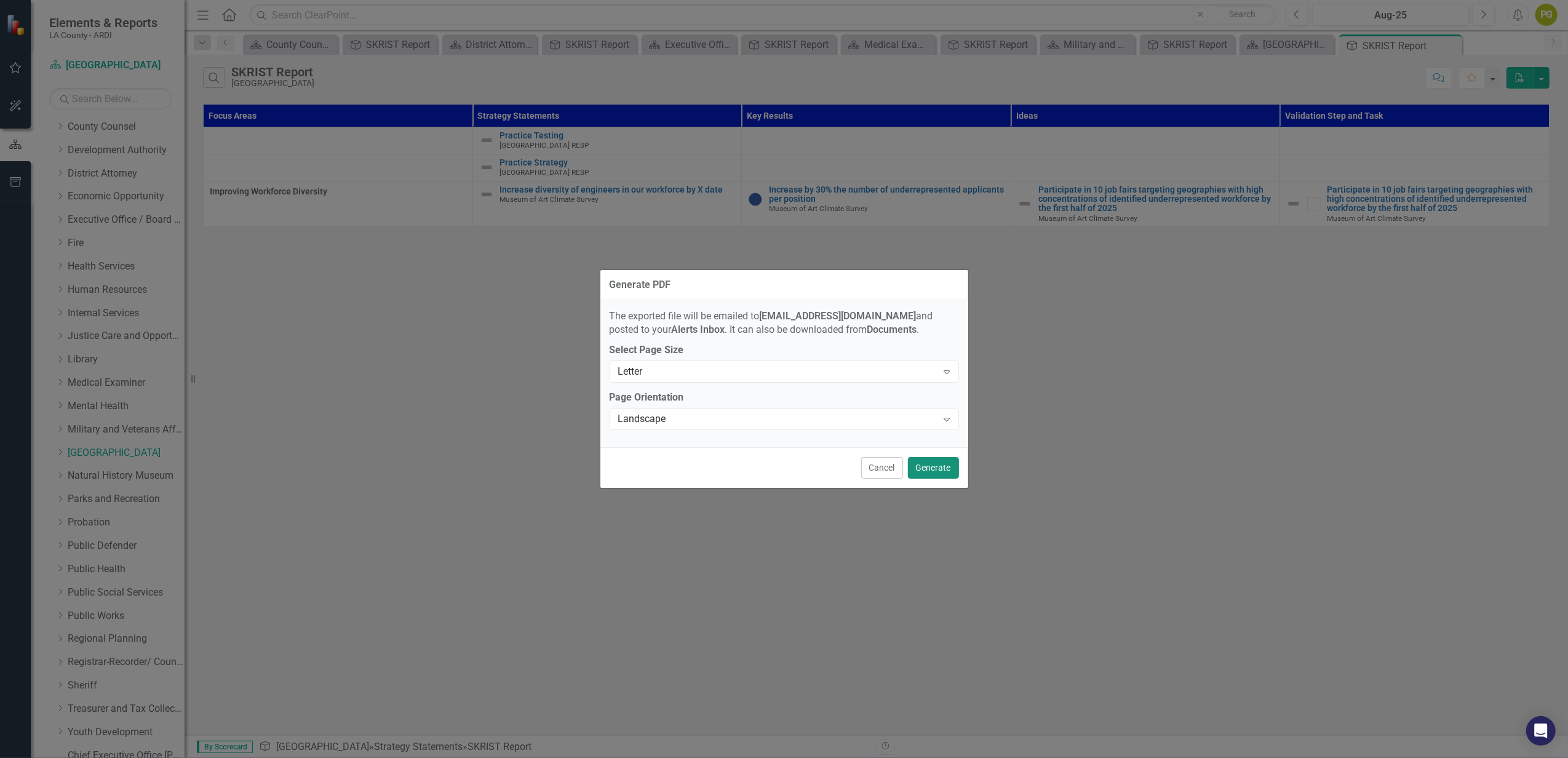
click at [933, 468] on button "Generate" at bounding box center [933, 468] width 51 height 22
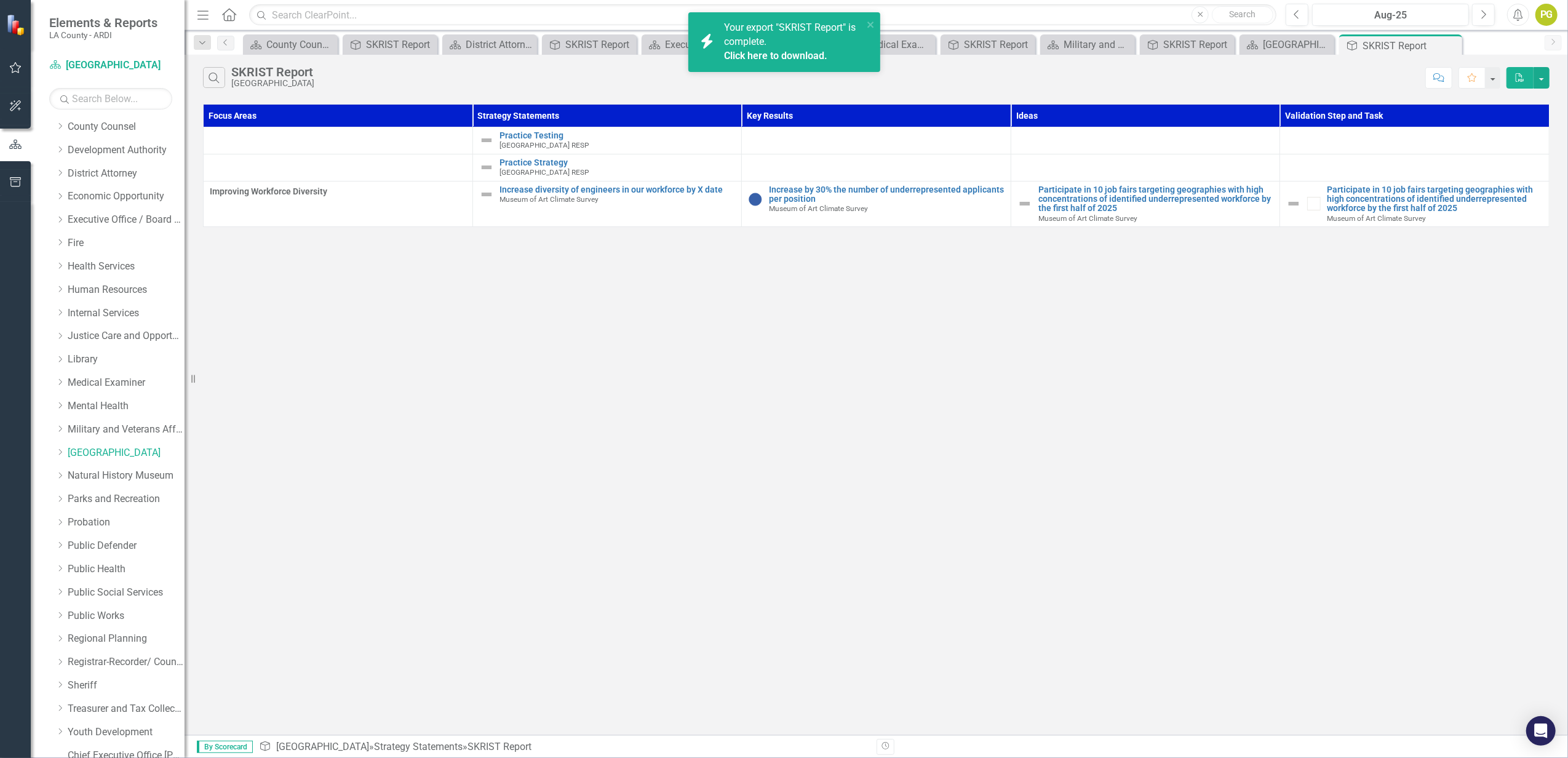
click at [777, 38] on div "Your export "SKRIST Report" is complete. Click here to download." at bounding box center [794, 42] width 139 height 42
click at [85, 519] on link "Probation" at bounding box center [126, 522] width 117 height 14
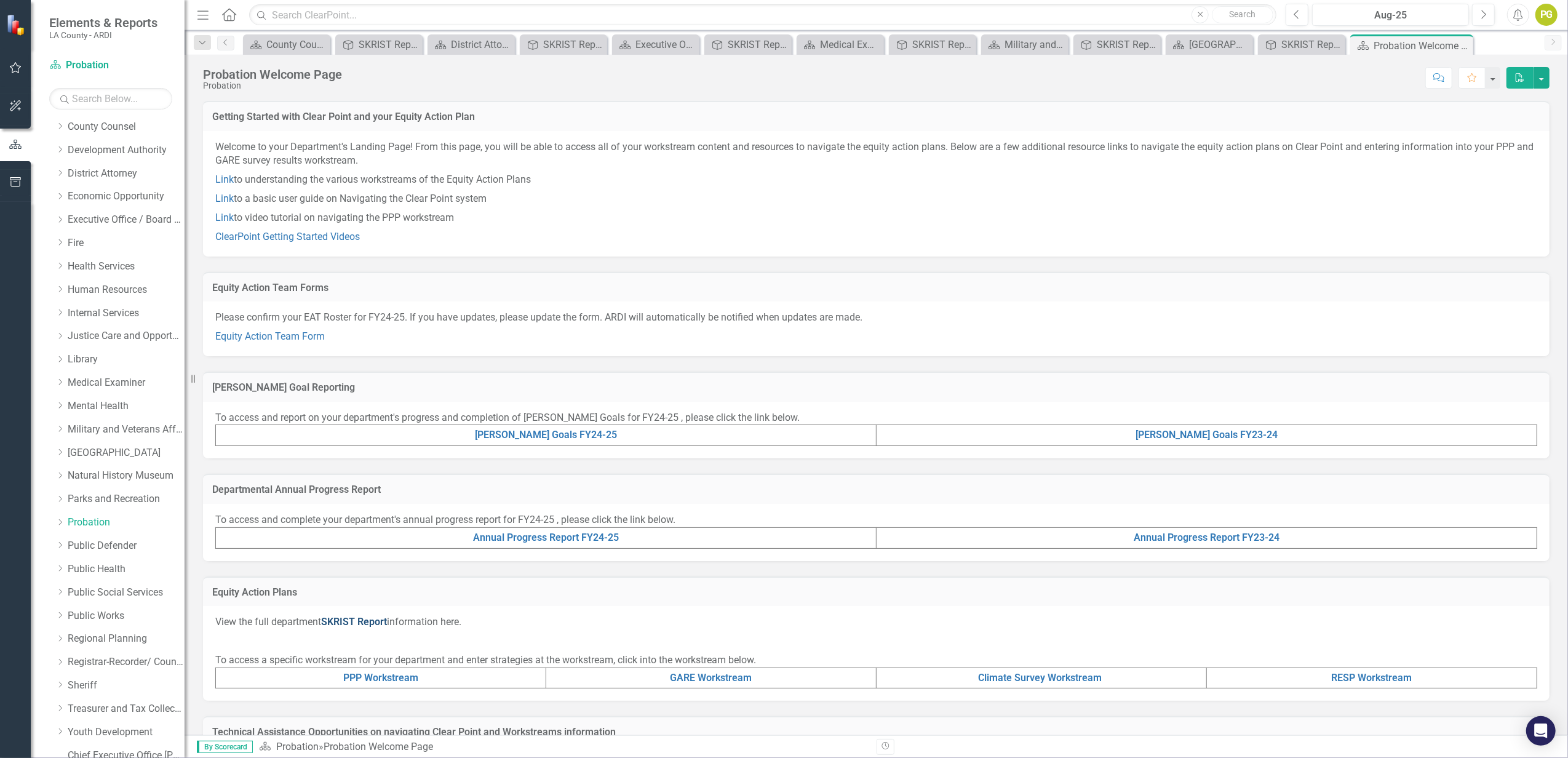
click at [355, 620] on link "SKRIST Report" at bounding box center [354, 621] width 66 height 12
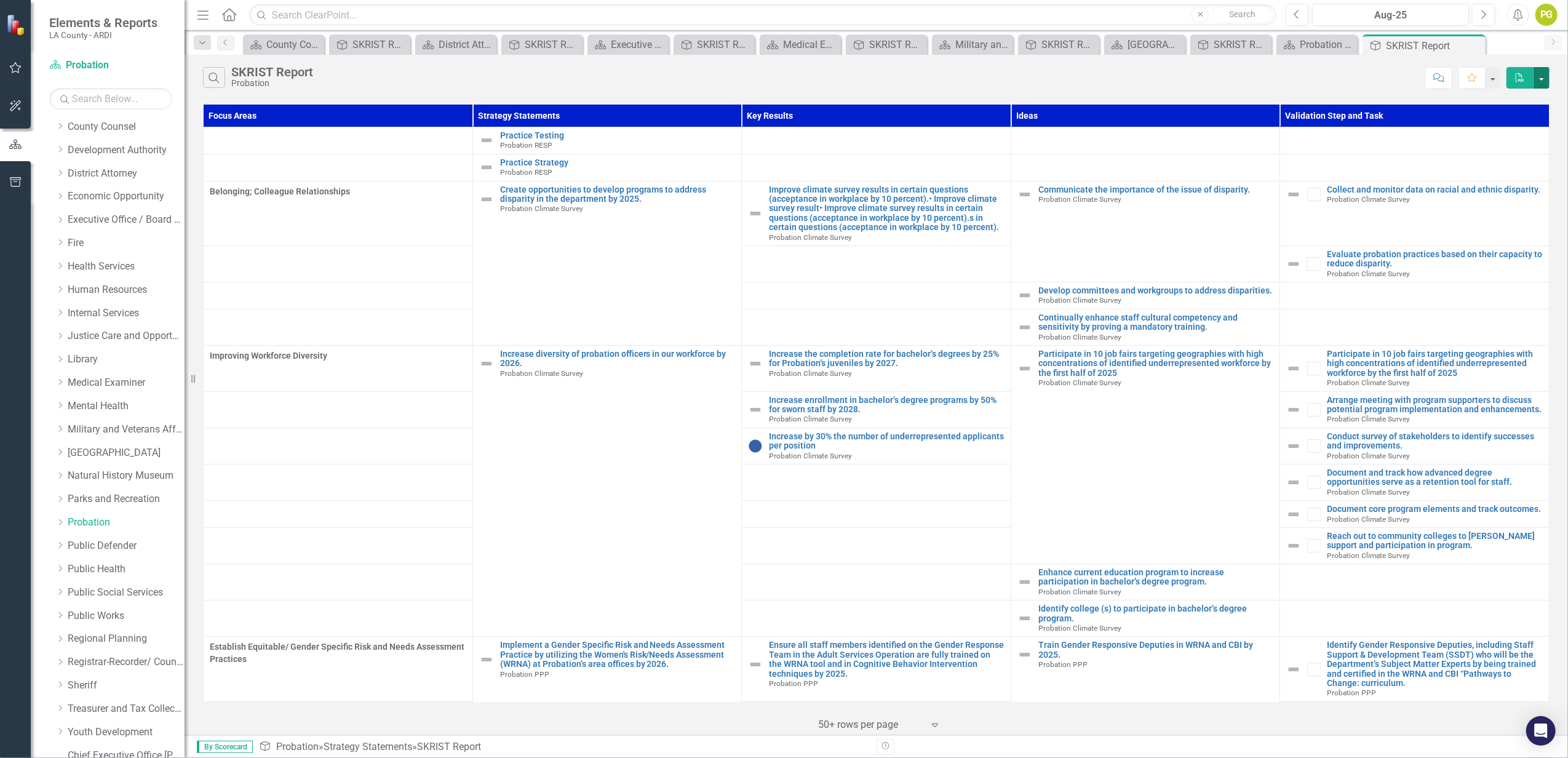
click at [1539, 79] on button "button" at bounding box center [1542, 78] width 16 height 22
click at [1500, 101] on link "PDF Export to PDF" at bounding box center [1501, 101] width 97 height 23
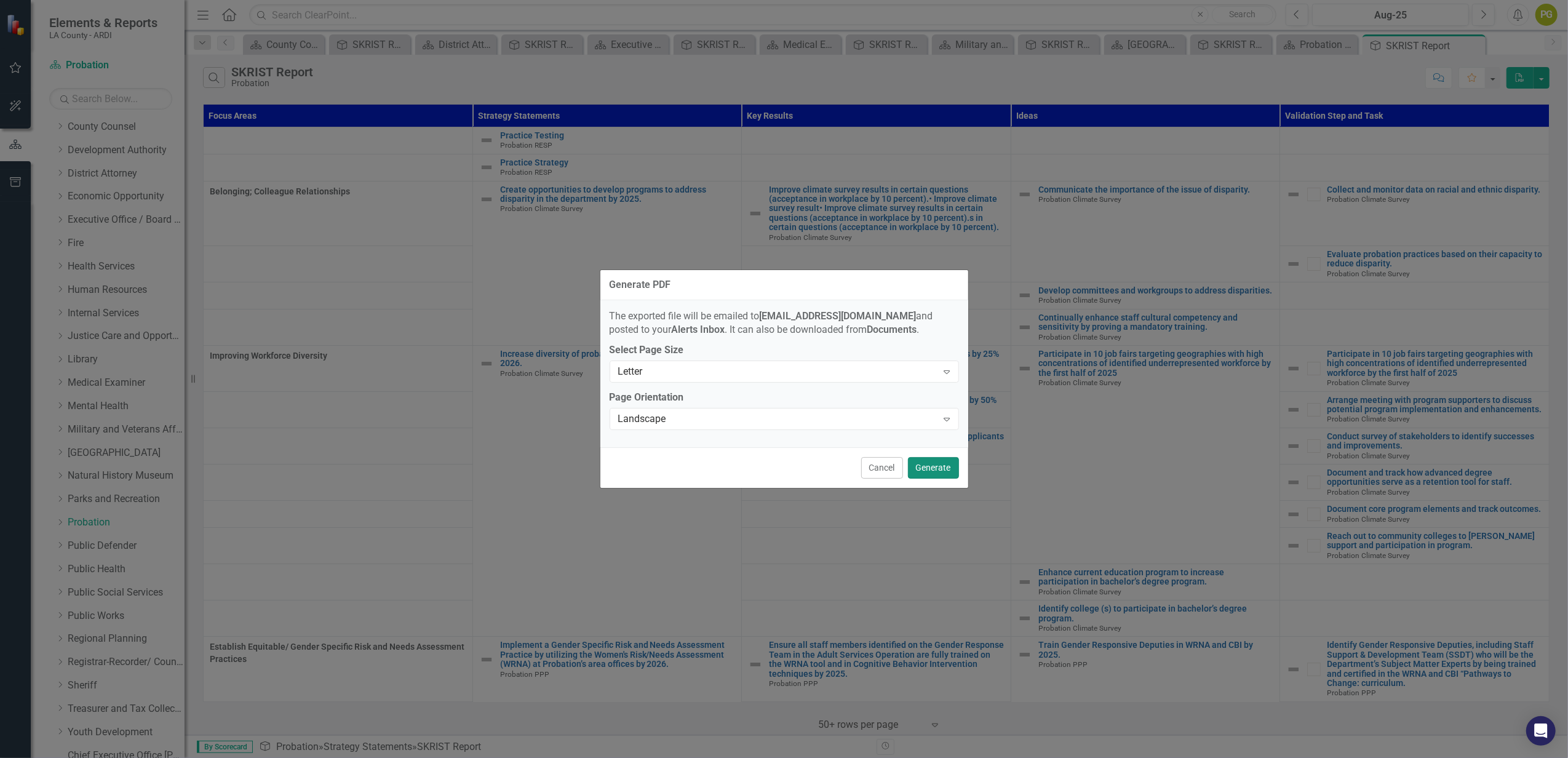
click at [926, 464] on button "Generate" at bounding box center [933, 468] width 51 height 22
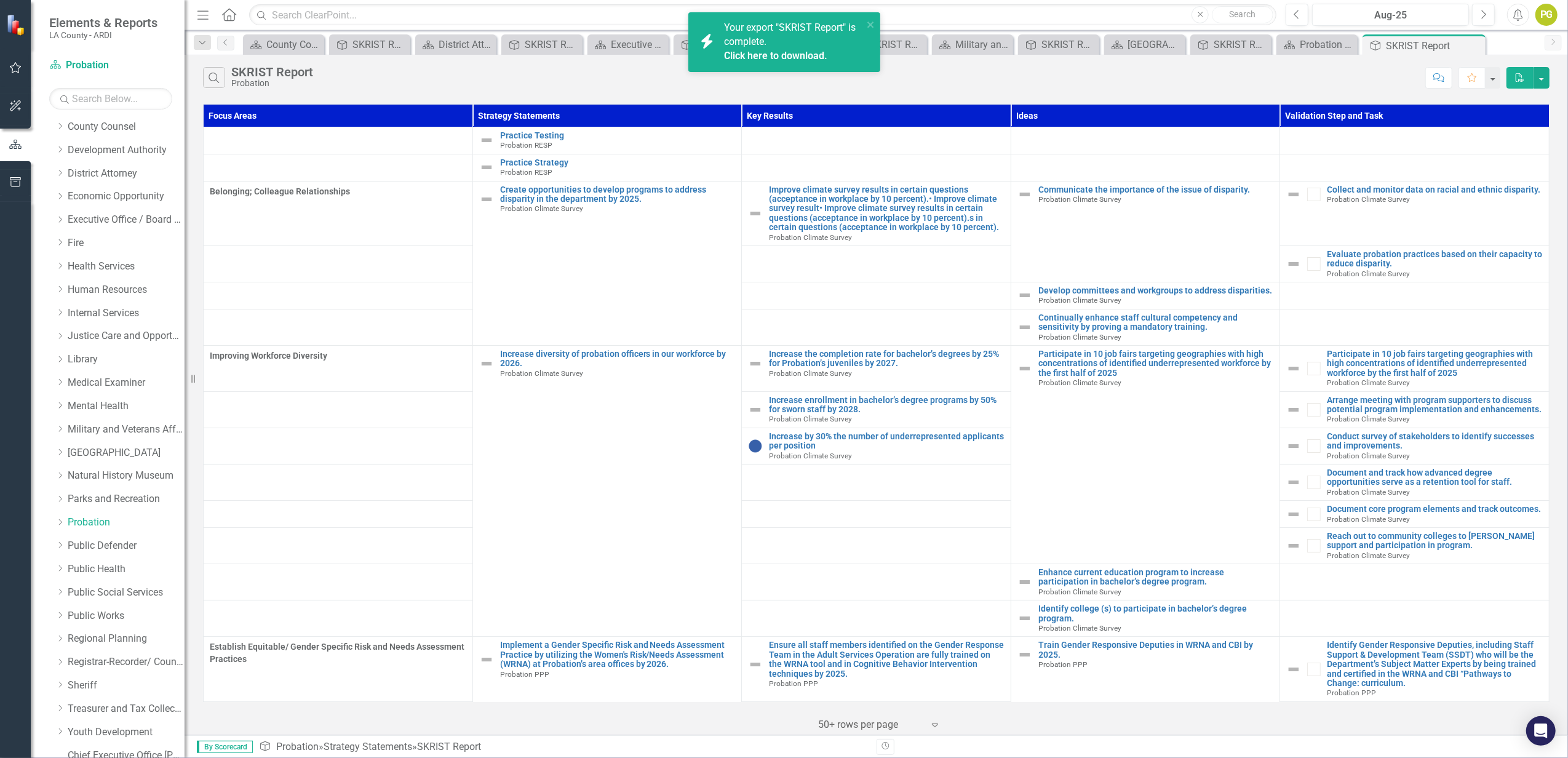
click at [750, 44] on span "Your export "SKRIST Report" is complete. Click here to download." at bounding box center [792, 42] width 136 height 42
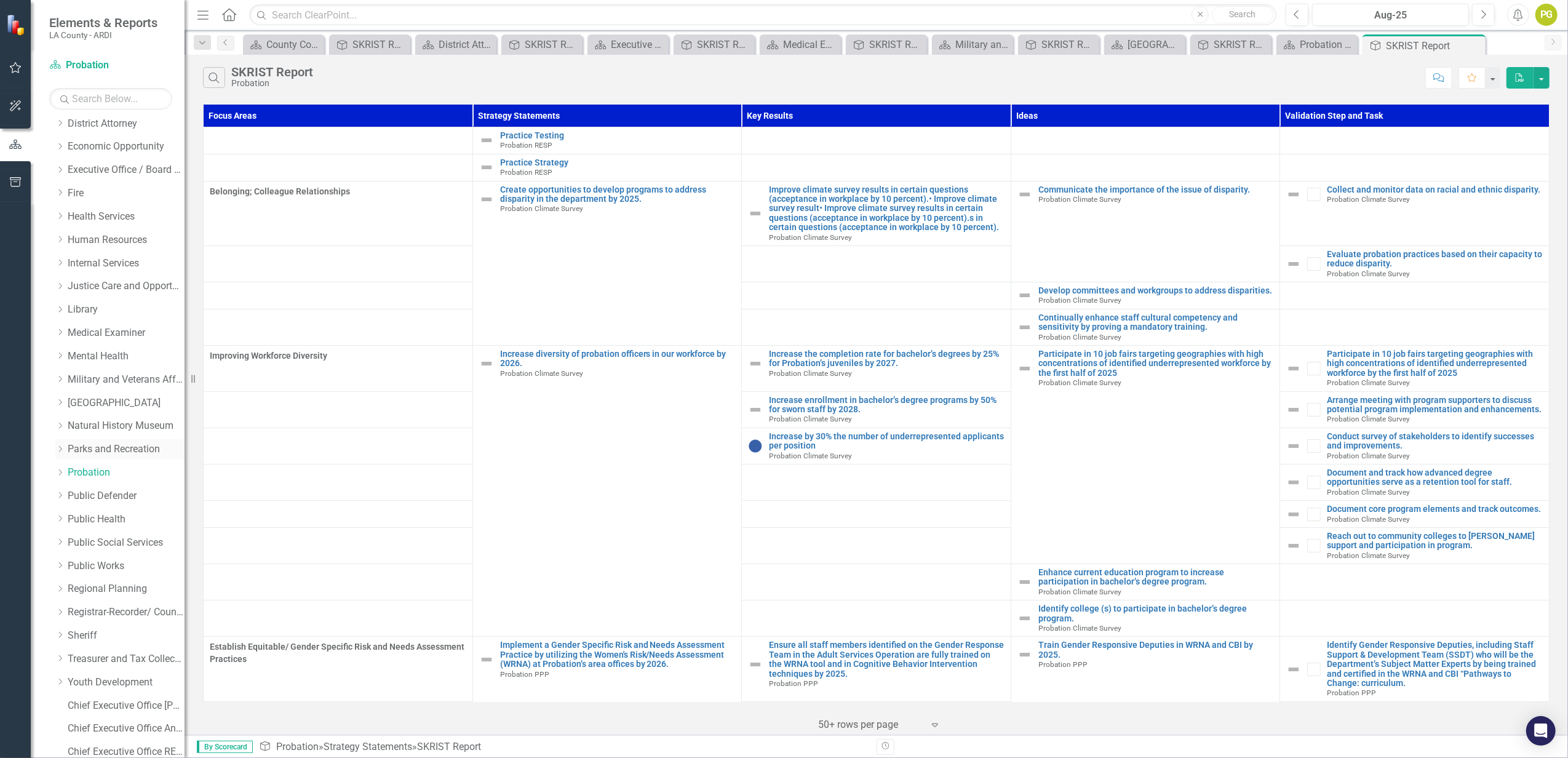
scroll to position [432, 0]
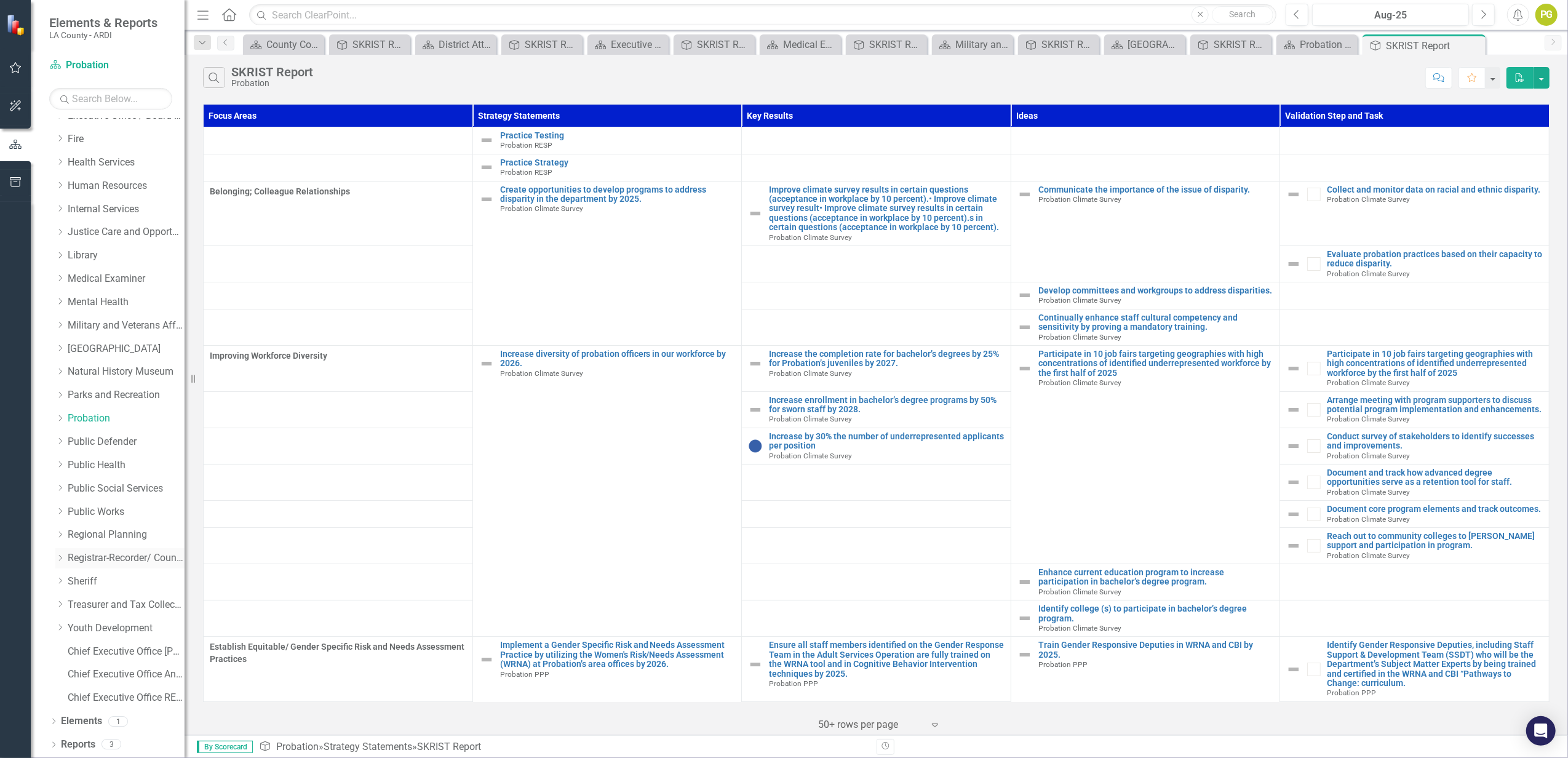
click at [104, 557] on link "Registrar-Recorder/ County Clerk" at bounding box center [126, 558] width 117 height 14
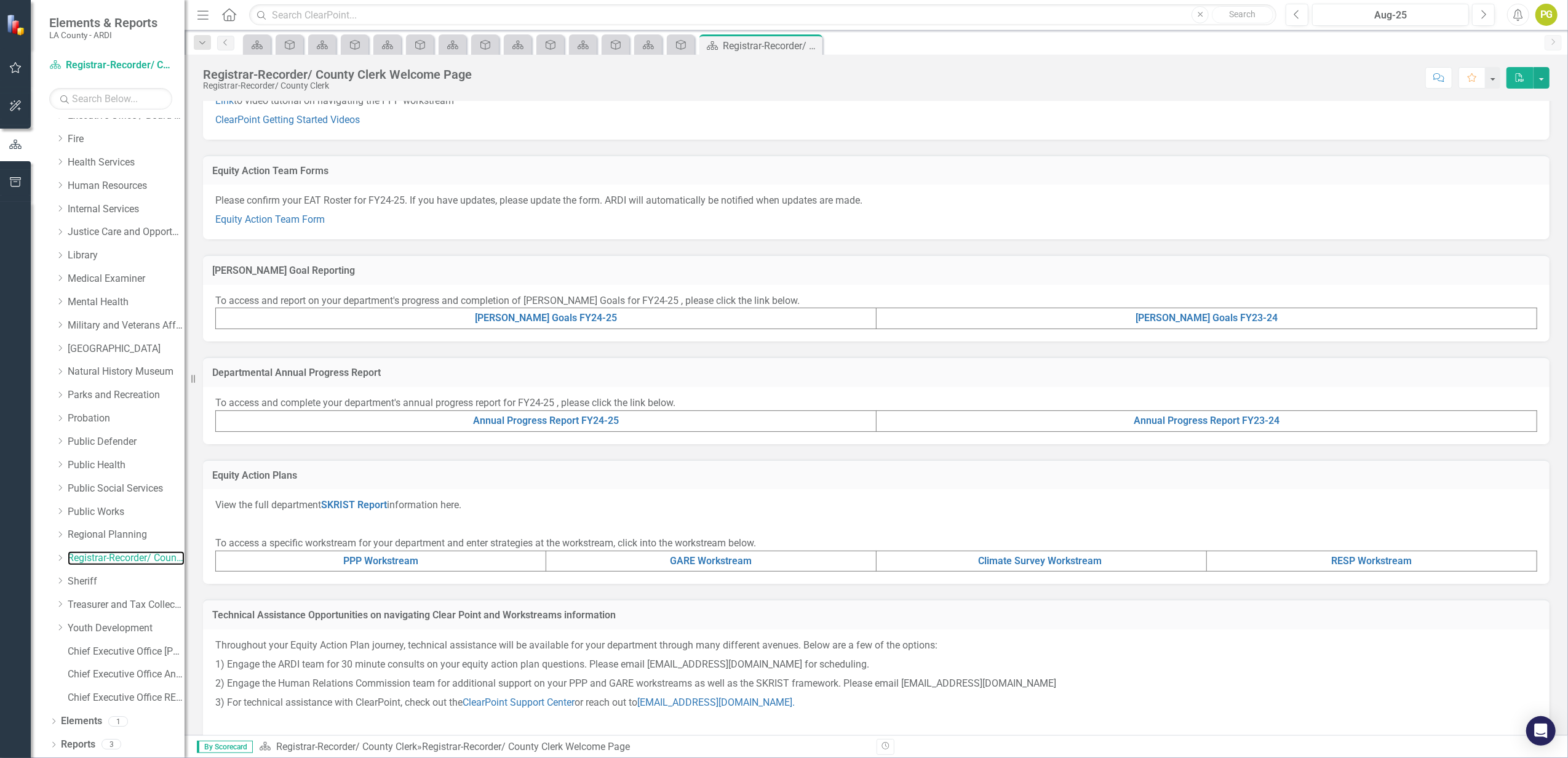
scroll to position [136, 0]
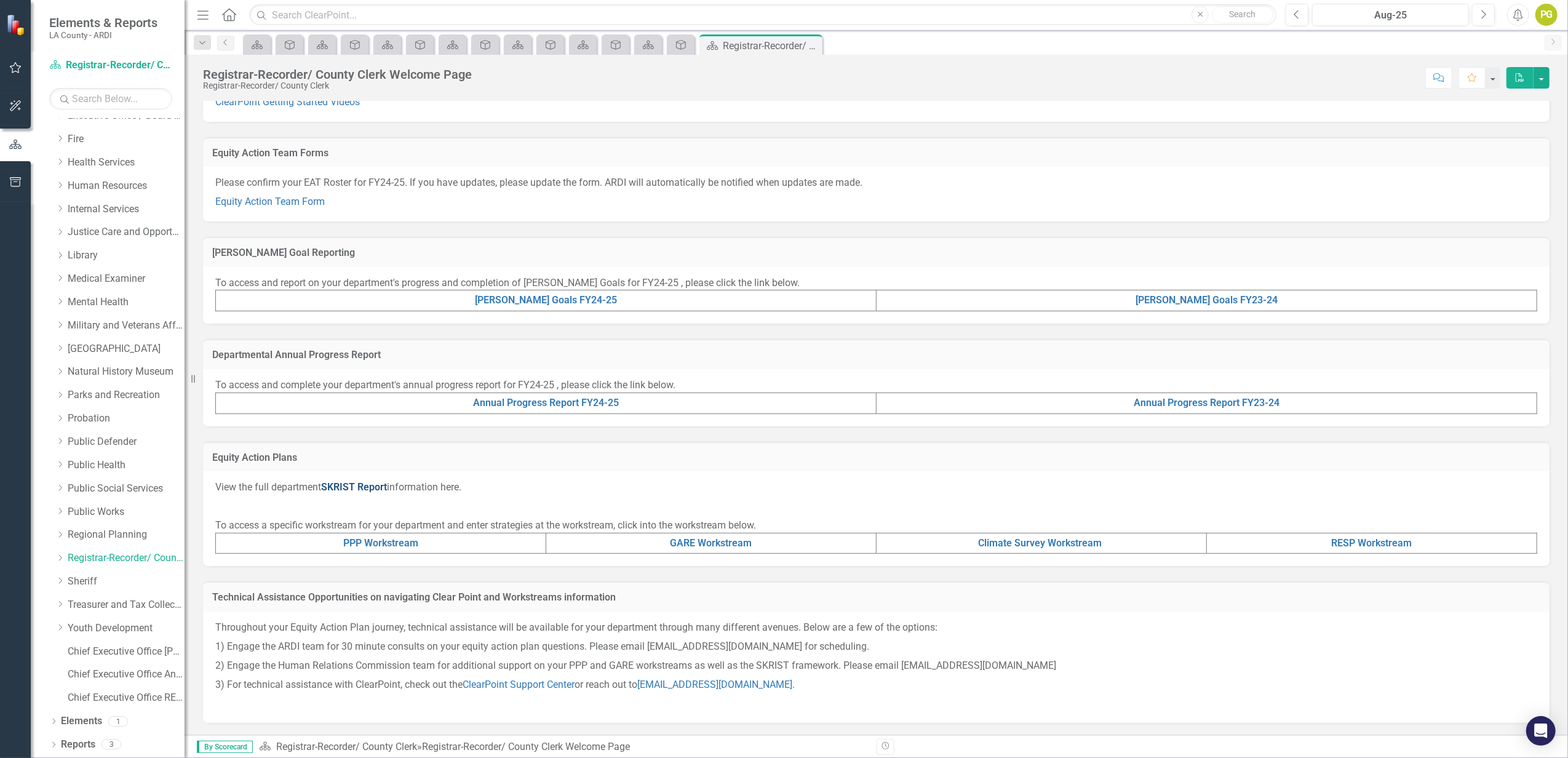
click at [365, 488] on link "SKRIST Report" at bounding box center [354, 487] width 66 height 12
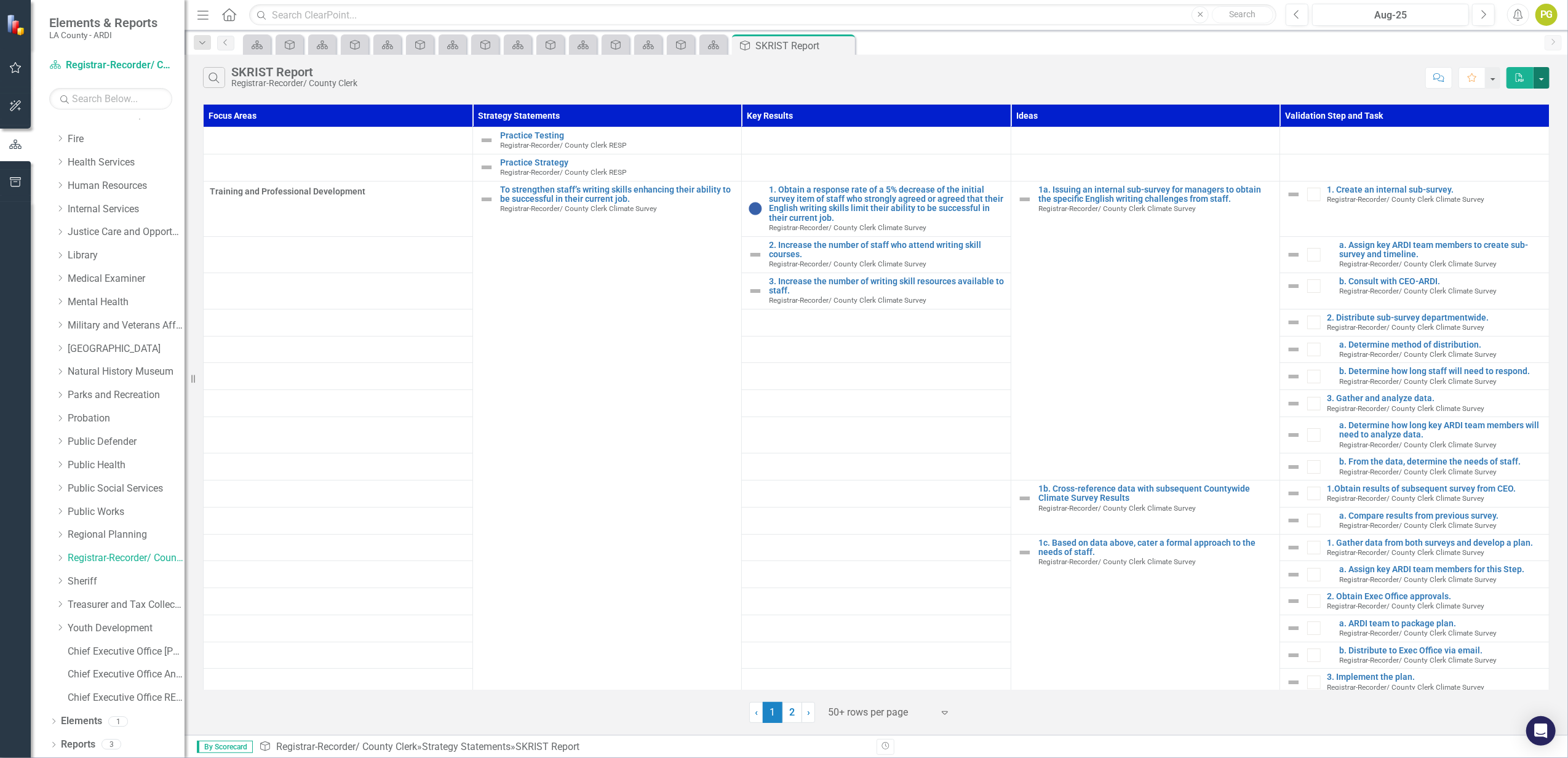
click at [1539, 75] on button "button" at bounding box center [1542, 78] width 16 height 22
click at [1506, 101] on link "PDF Export to PDF" at bounding box center [1501, 101] width 97 height 23
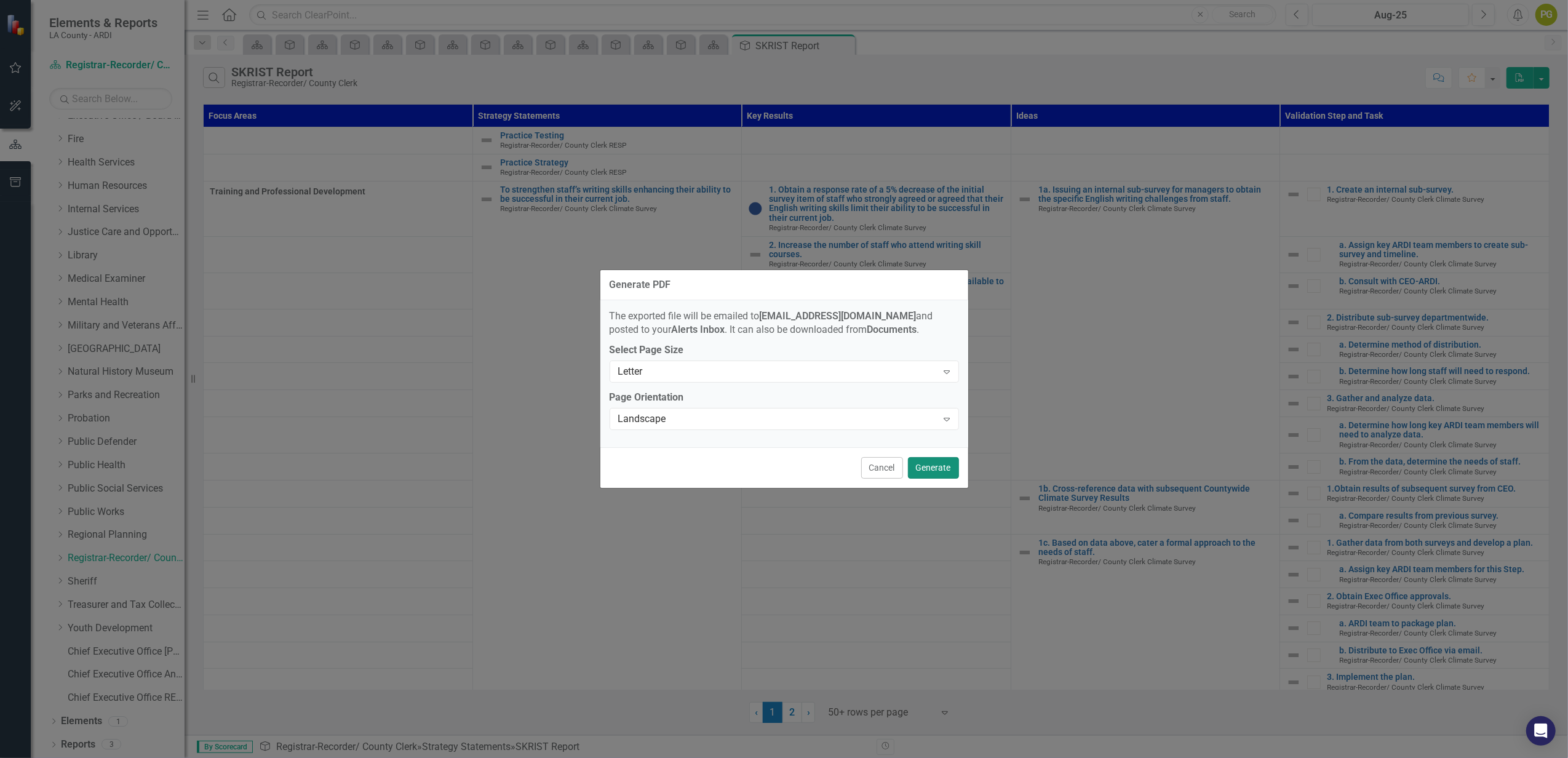
click at [928, 471] on button "Generate" at bounding box center [933, 468] width 51 height 22
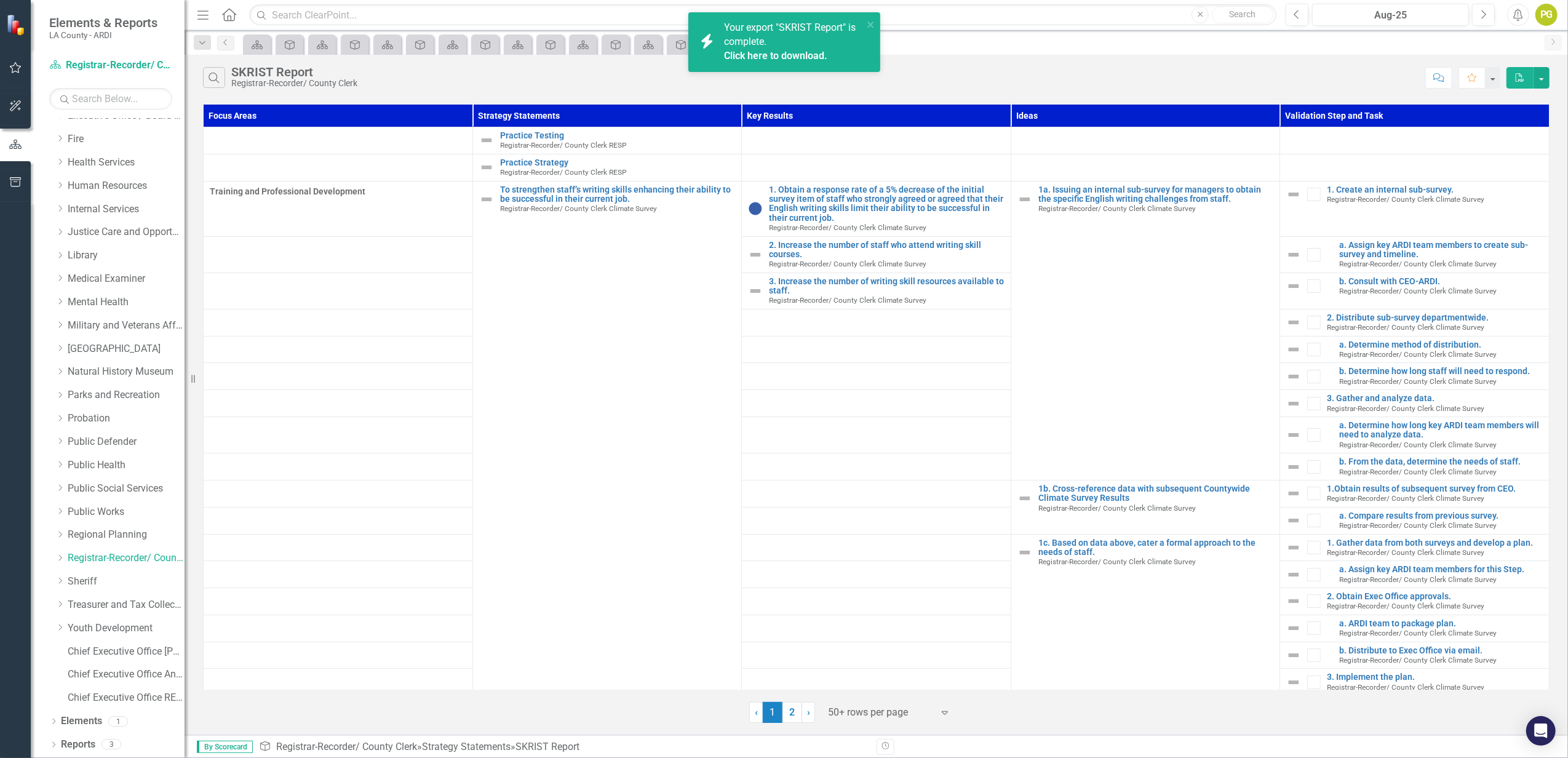
click at [778, 47] on div "Your export "SKRIST Report" is complete. Click here to download." at bounding box center [794, 42] width 139 height 42
click at [118, 602] on link "Treasurer and Tax Collector" at bounding box center [126, 605] width 117 height 14
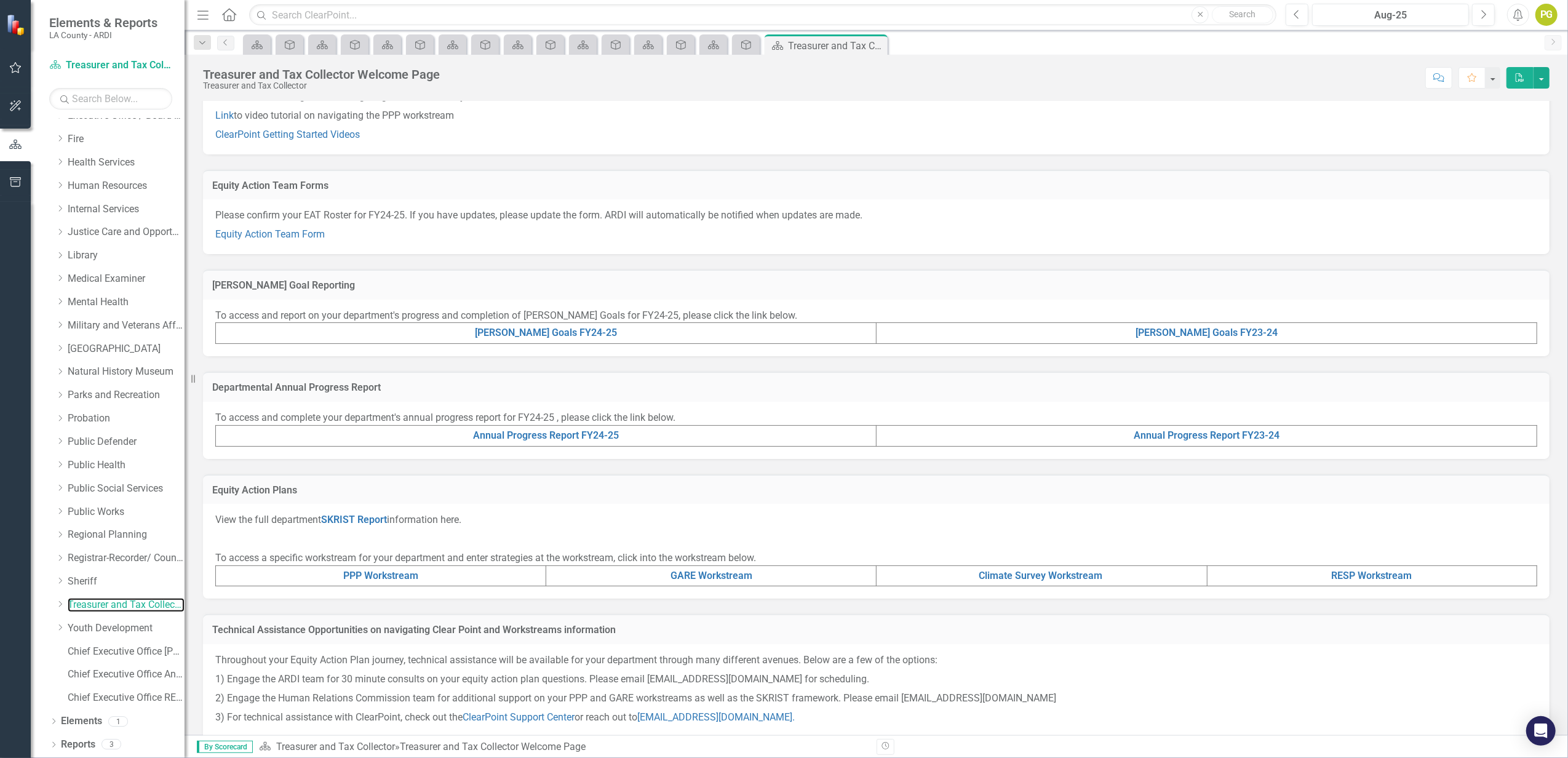
scroll to position [136, 0]
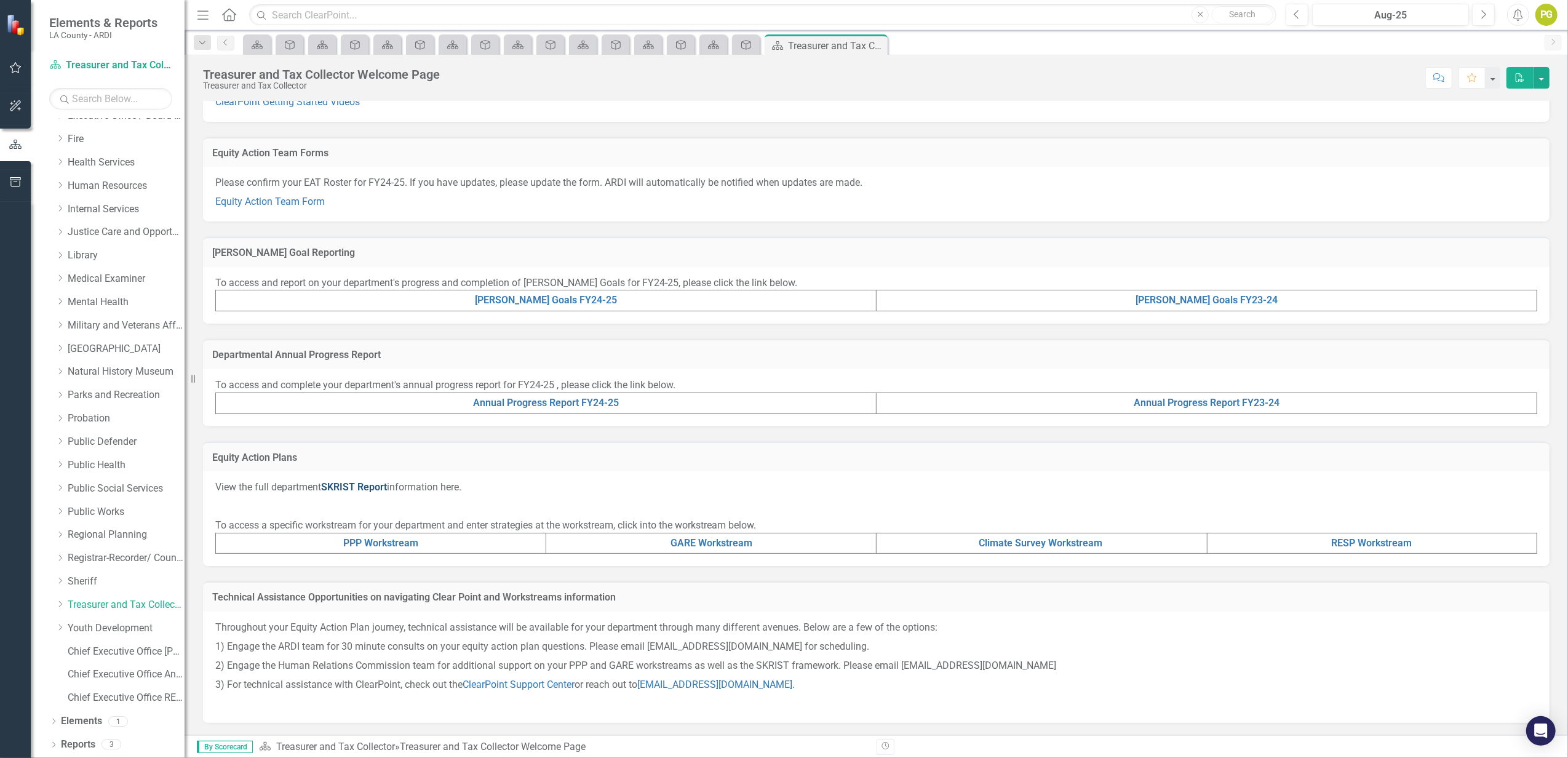
click at [342, 481] on link "SKRIST Report" at bounding box center [354, 487] width 66 height 12
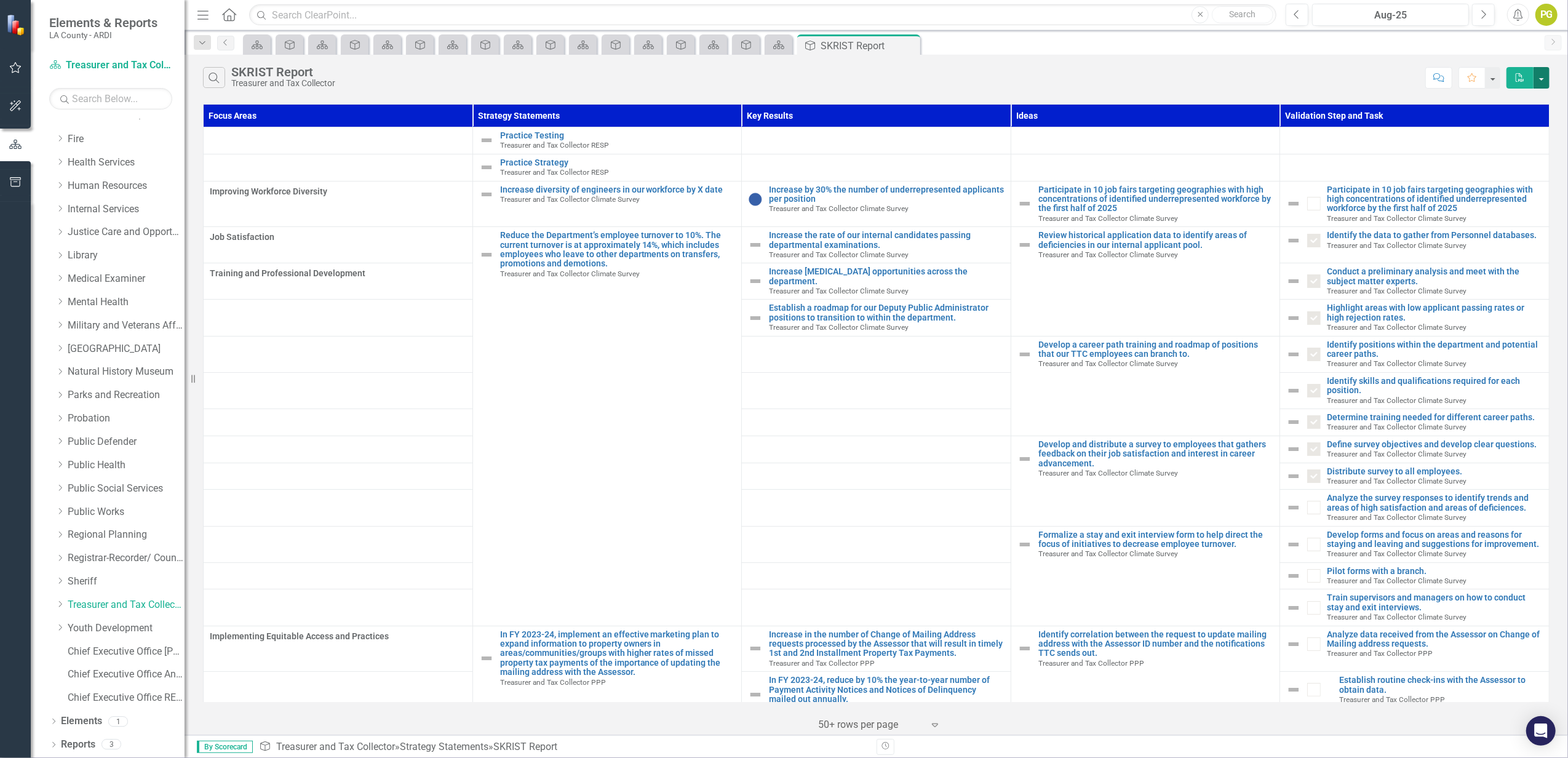
click at [1539, 80] on button "button" at bounding box center [1542, 78] width 16 height 22
click at [1516, 103] on link "PDF Export to PDF" at bounding box center [1501, 101] width 97 height 23
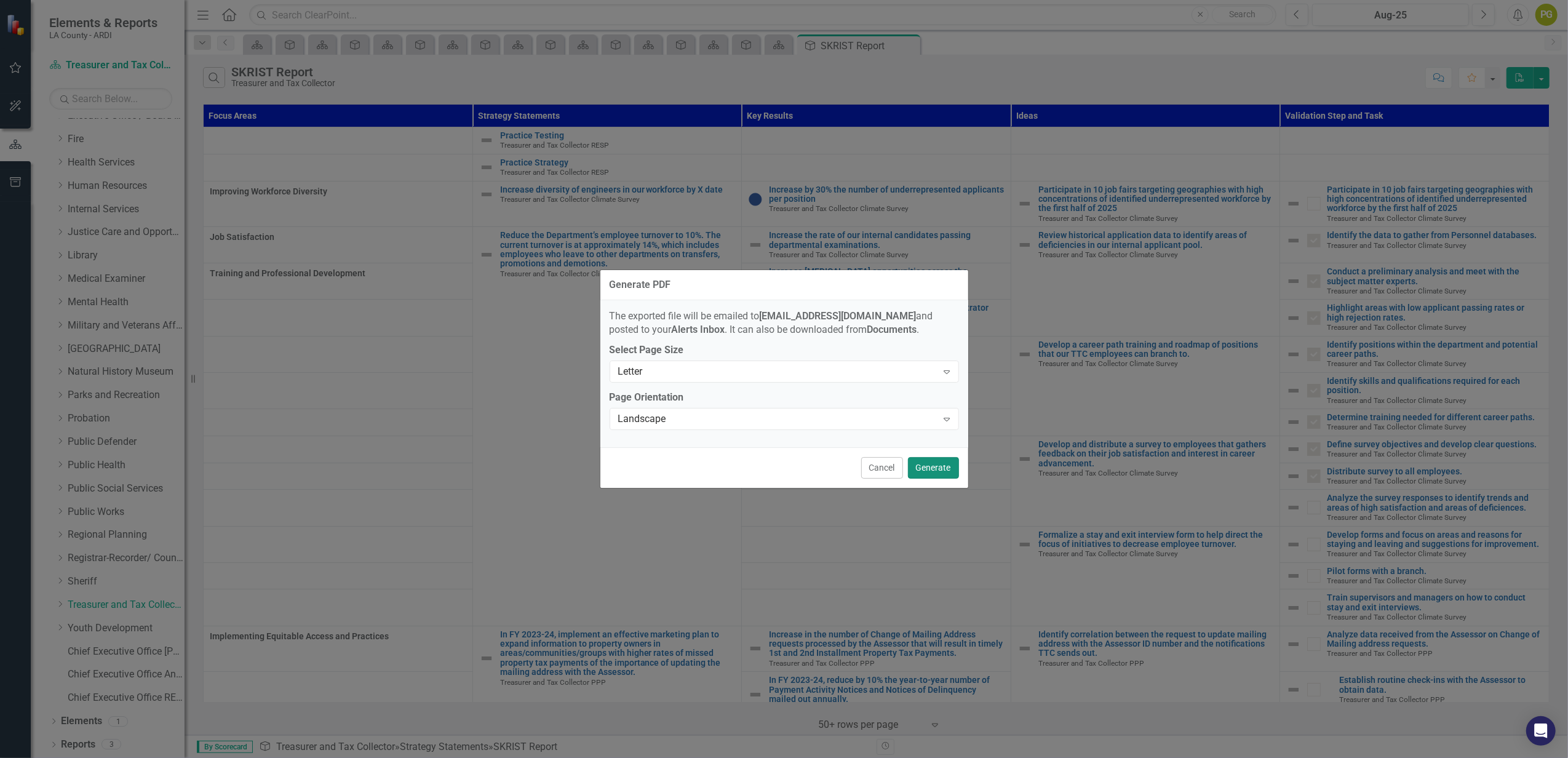
click at [925, 465] on button "Generate" at bounding box center [933, 468] width 51 height 22
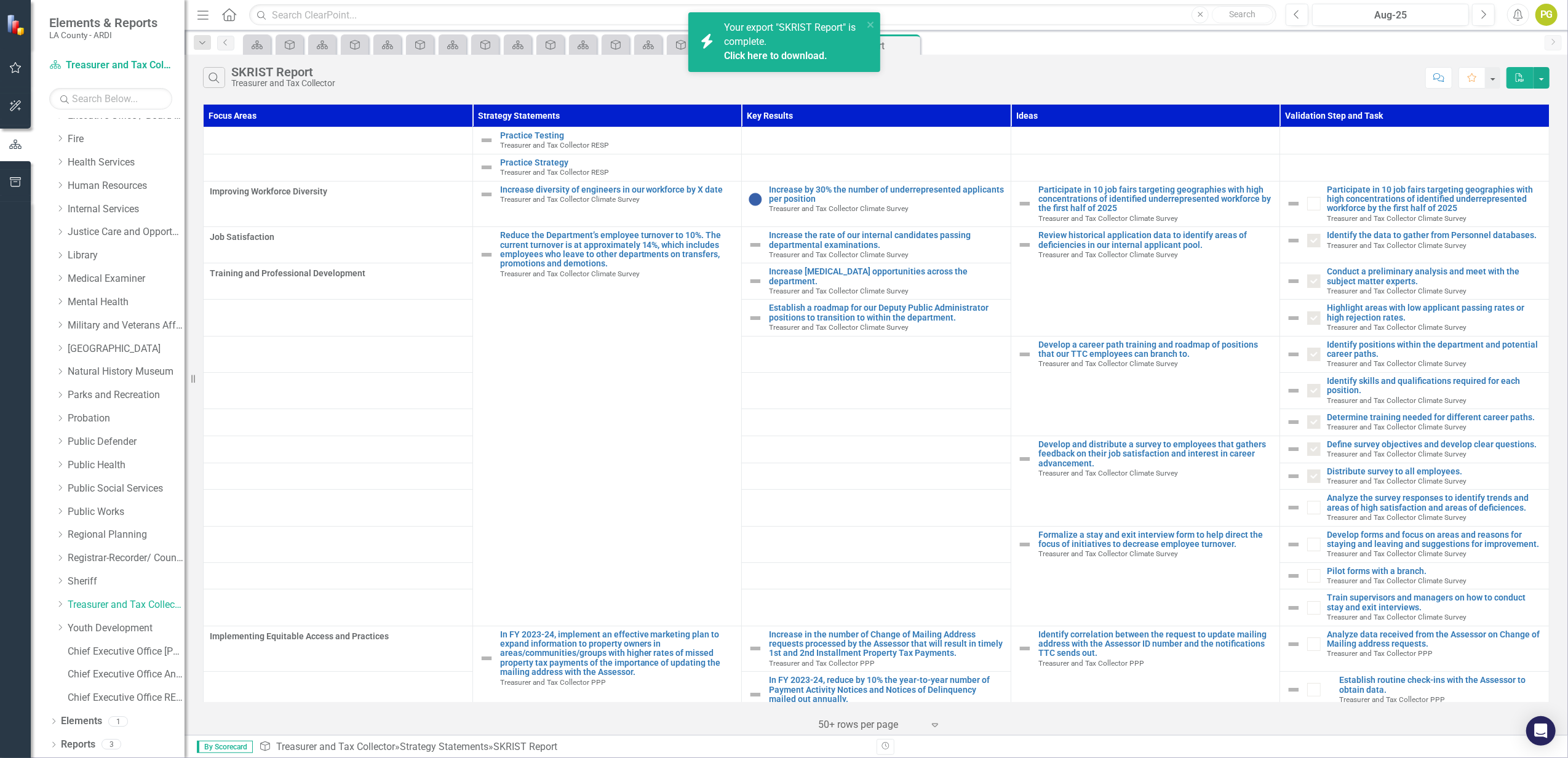
click at [771, 30] on span "Your export "SKRIST Report" is complete. Click here to download." at bounding box center [792, 42] width 136 height 42
click at [101, 621] on link "Youth Development" at bounding box center [126, 628] width 117 height 14
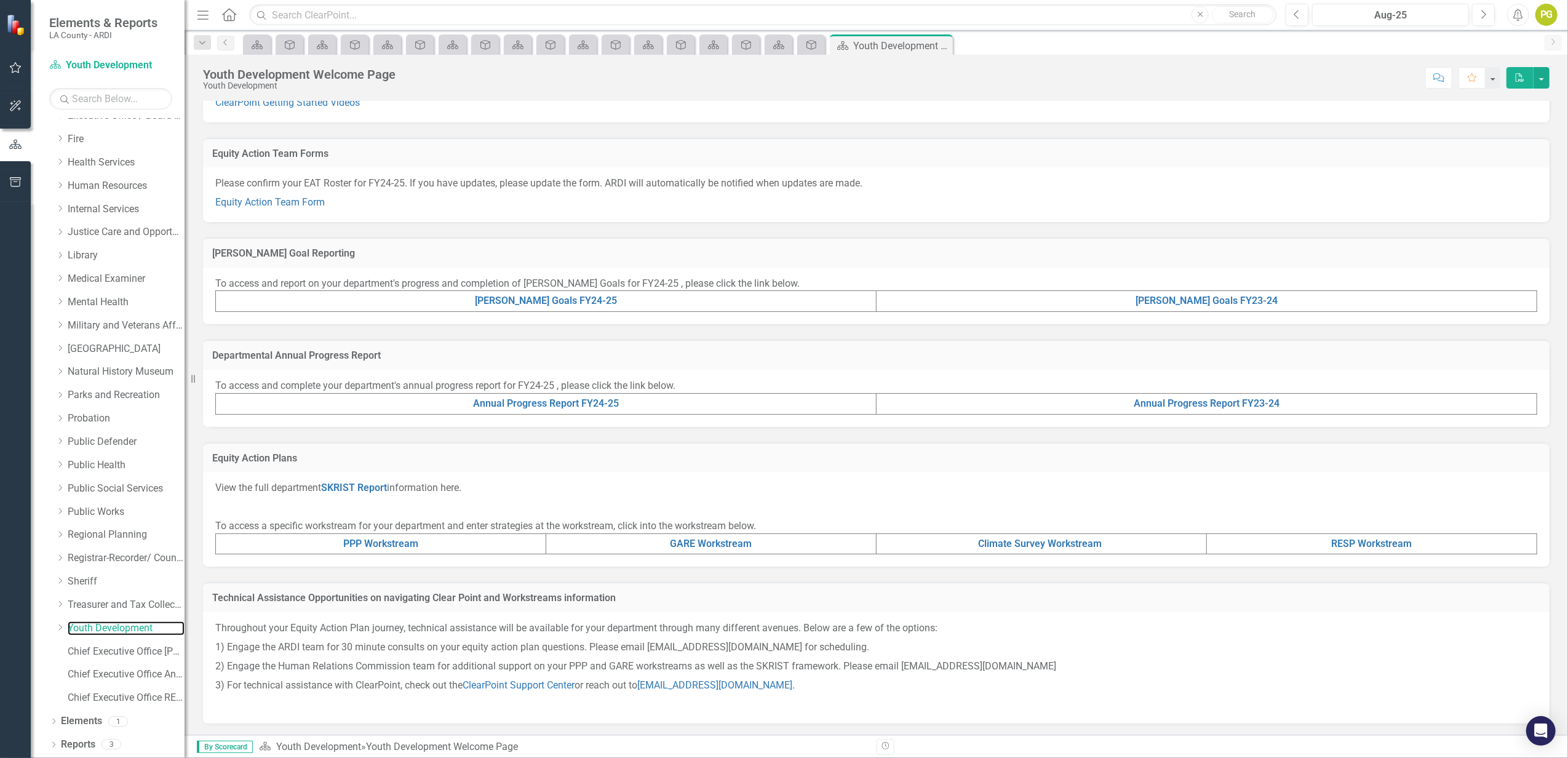
scroll to position [136, 0]
click at [361, 486] on link "SKRIST Report" at bounding box center [354, 487] width 66 height 12
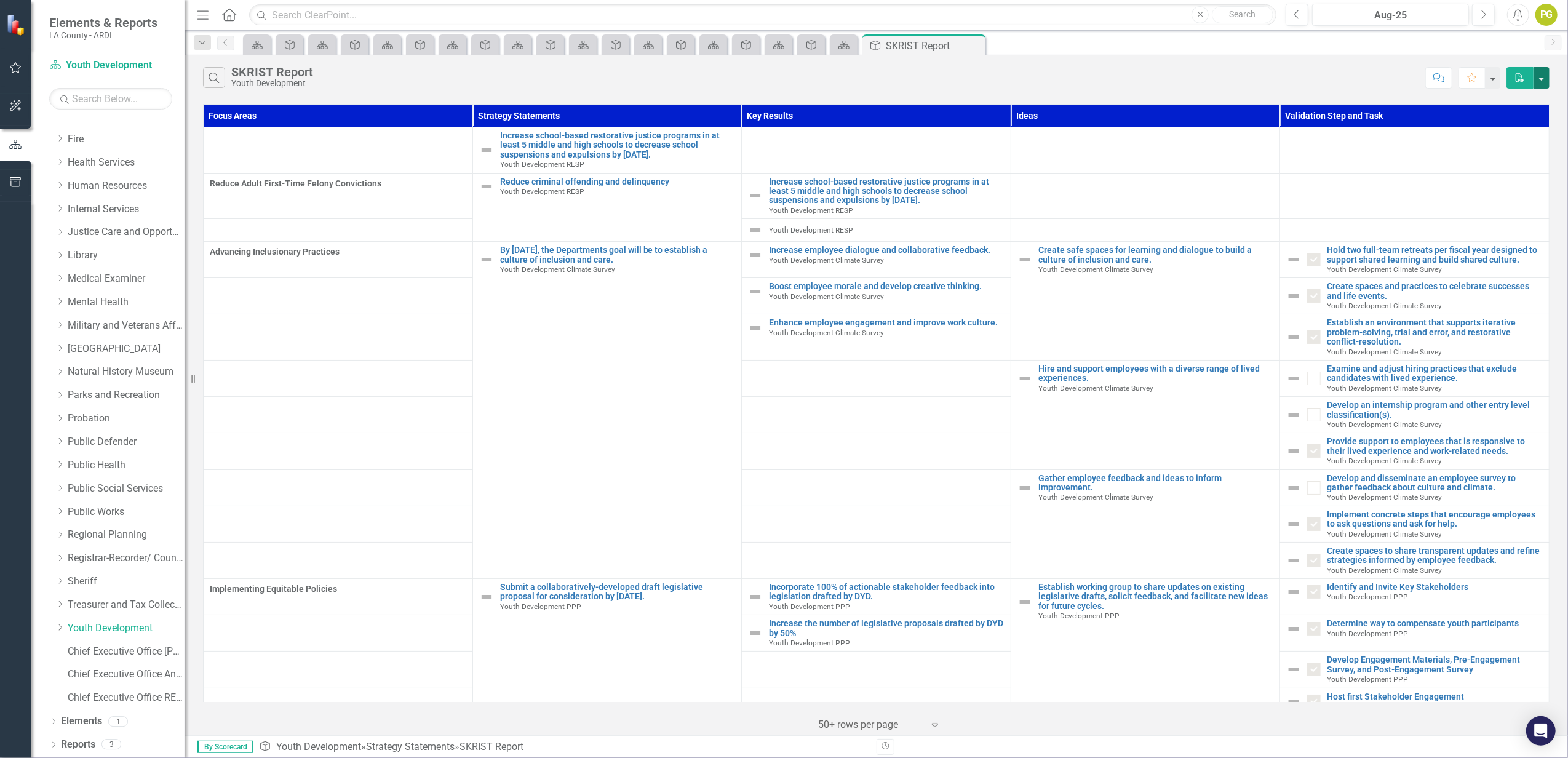
click at [1539, 81] on button "button" at bounding box center [1542, 78] width 16 height 22
click at [1511, 101] on link "PDF Export to PDF" at bounding box center [1501, 101] width 97 height 23
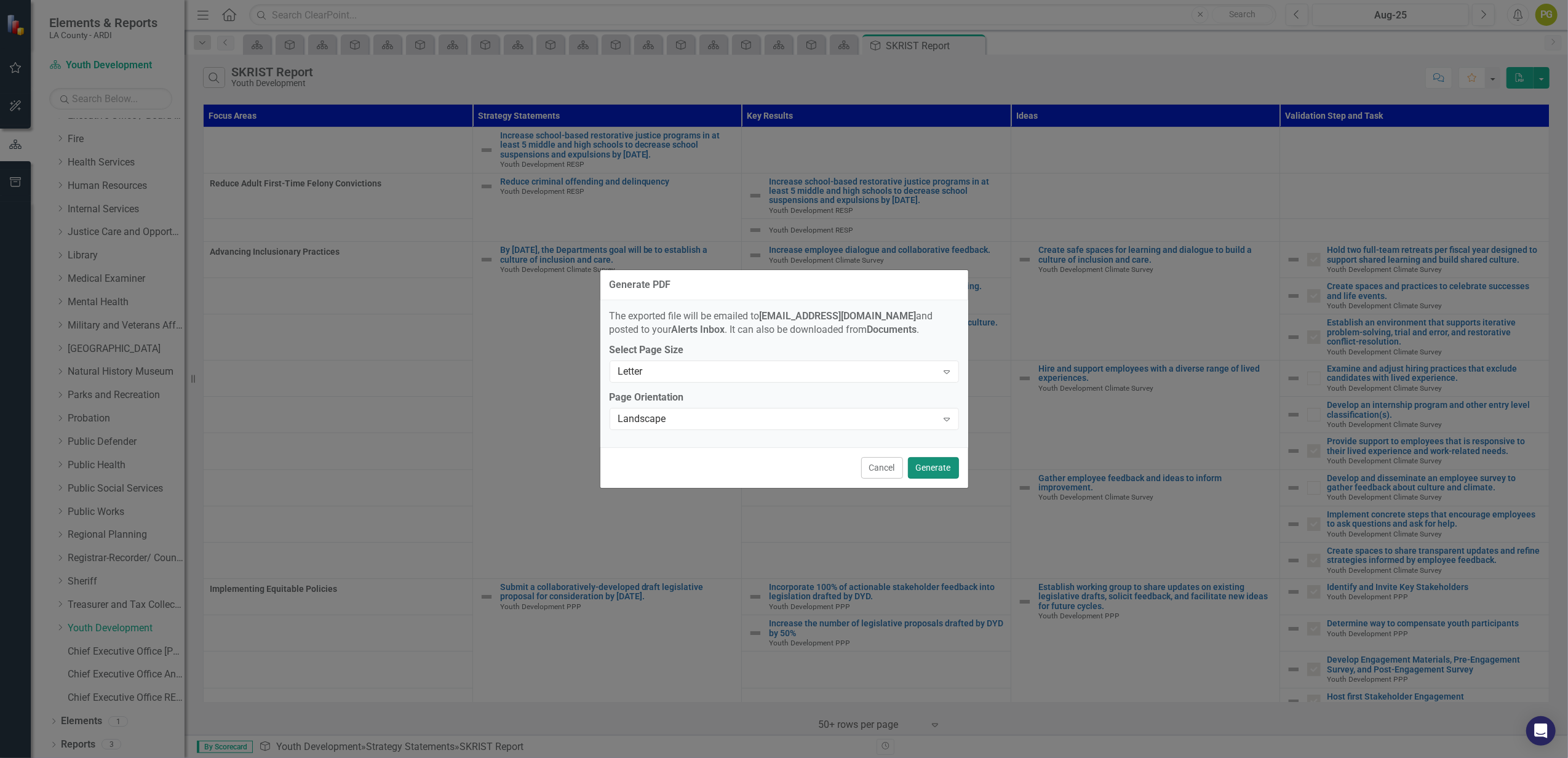
click at [933, 466] on button "Generate" at bounding box center [933, 468] width 51 height 22
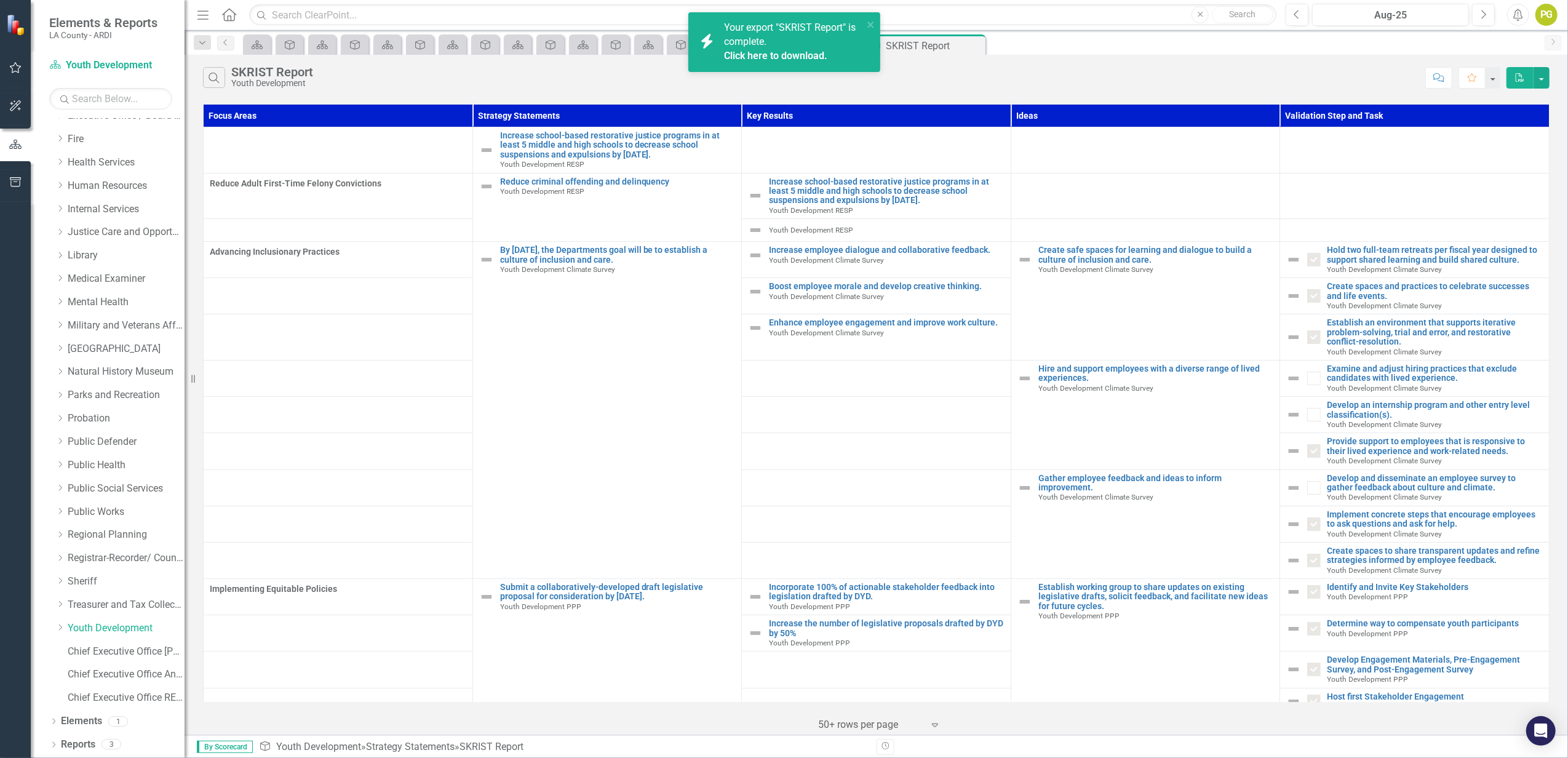
click at [765, 35] on span "Your export "SKRIST Report" is complete. Click here to download." at bounding box center [792, 42] width 136 height 42
